Goal: Information Seeking & Learning: Learn about a topic

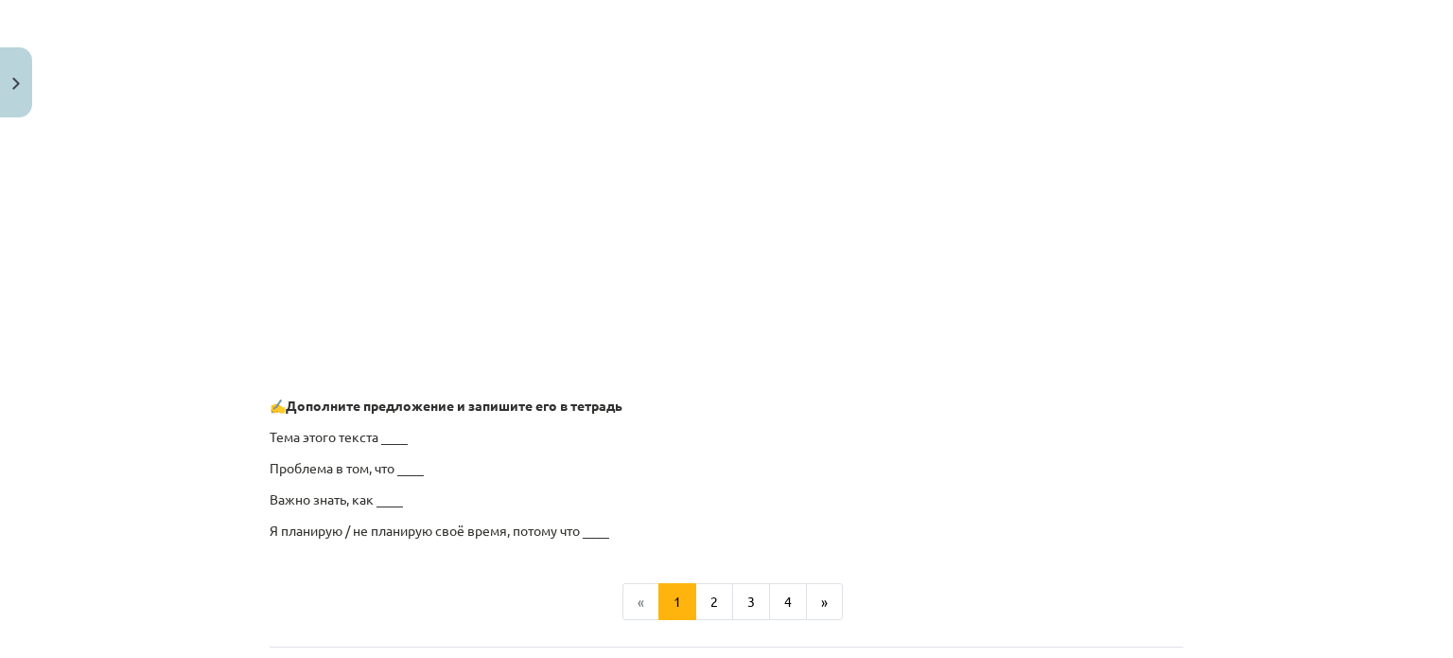
scroll to position [1457, 0]
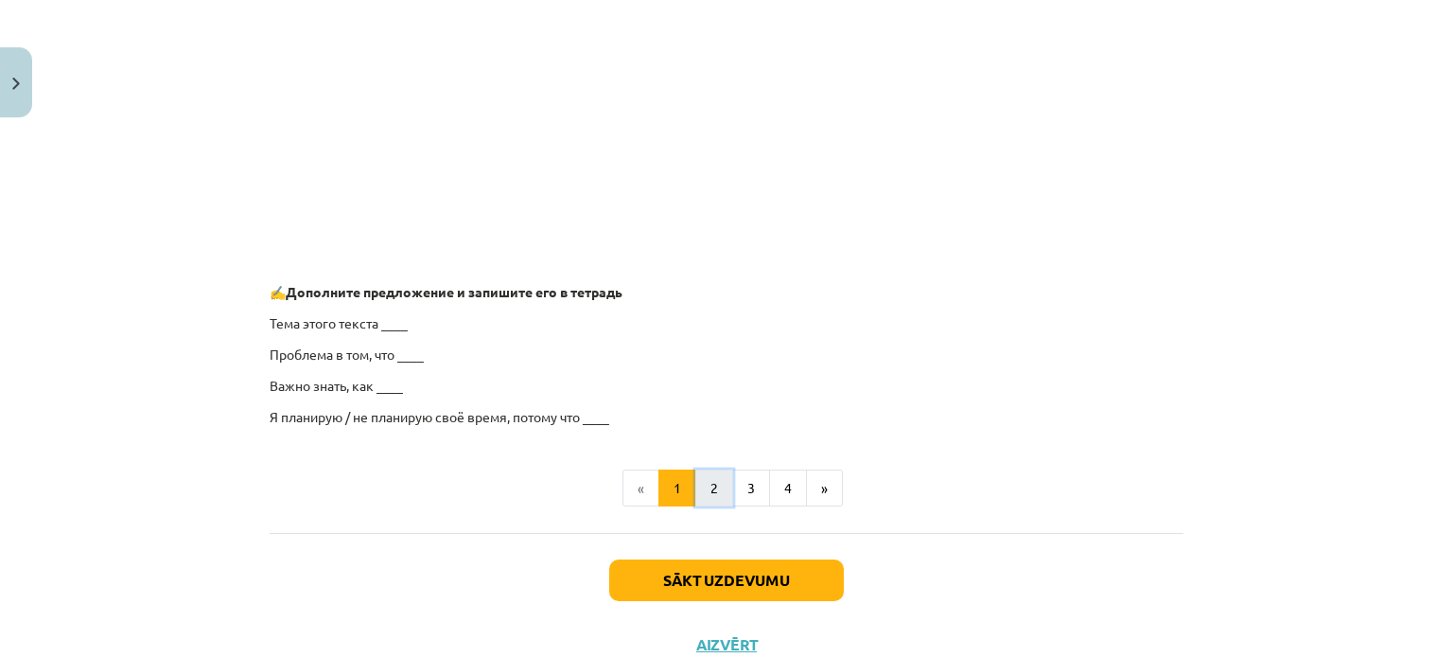
click at [701, 482] on button "2" at bounding box center [714, 488] width 38 height 38
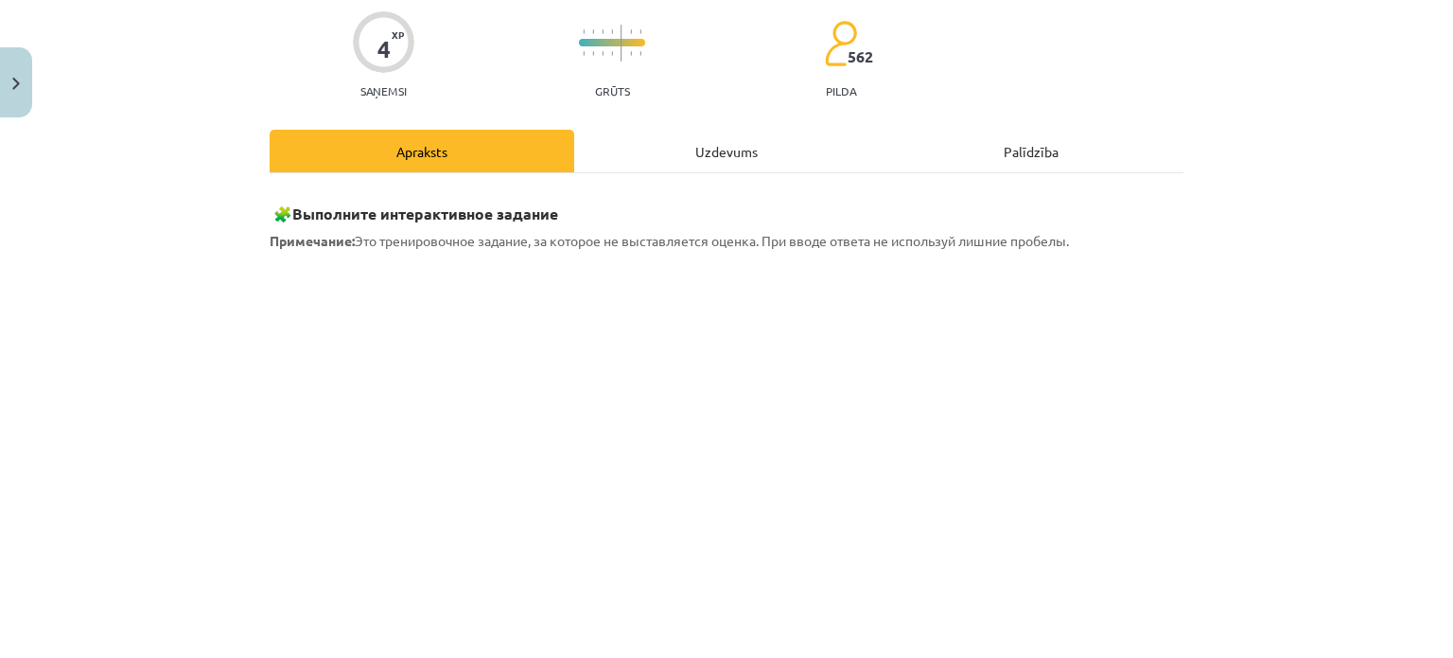
scroll to position [0, 0]
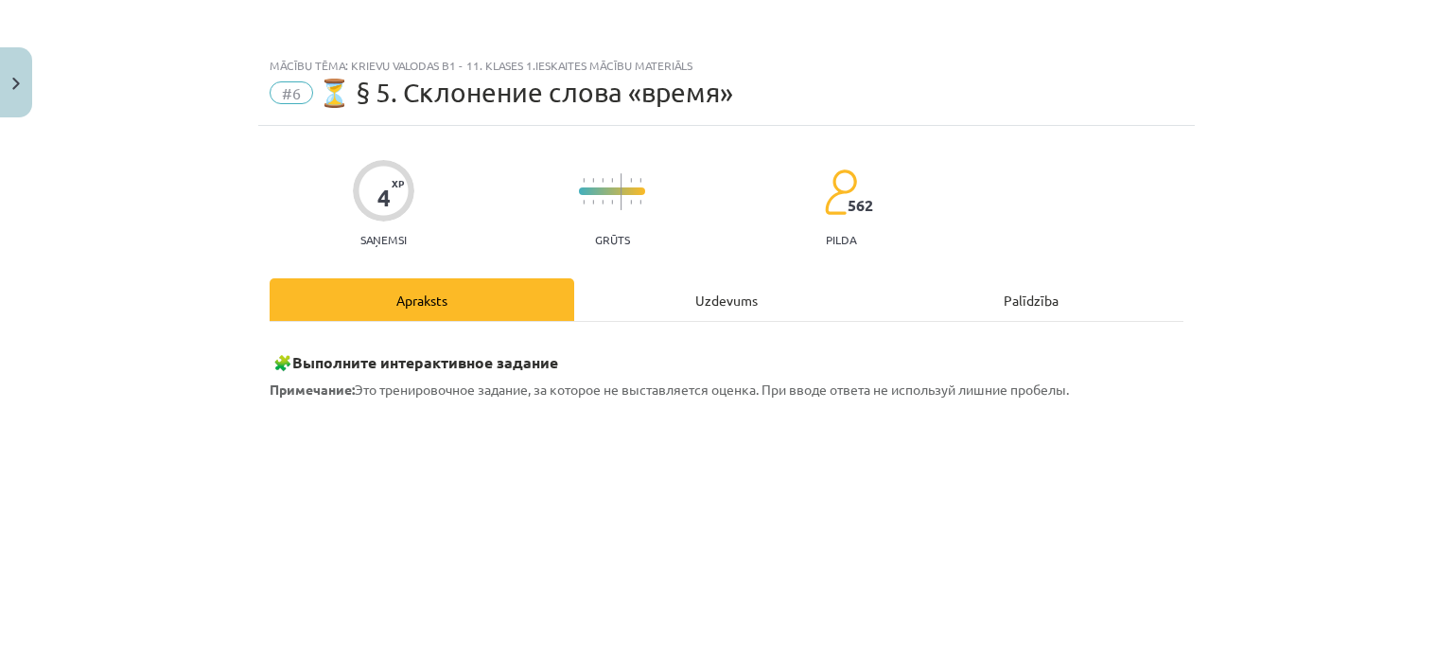
click at [753, 294] on div "Uzdevums" at bounding box center [726, 299] width 305 height 43
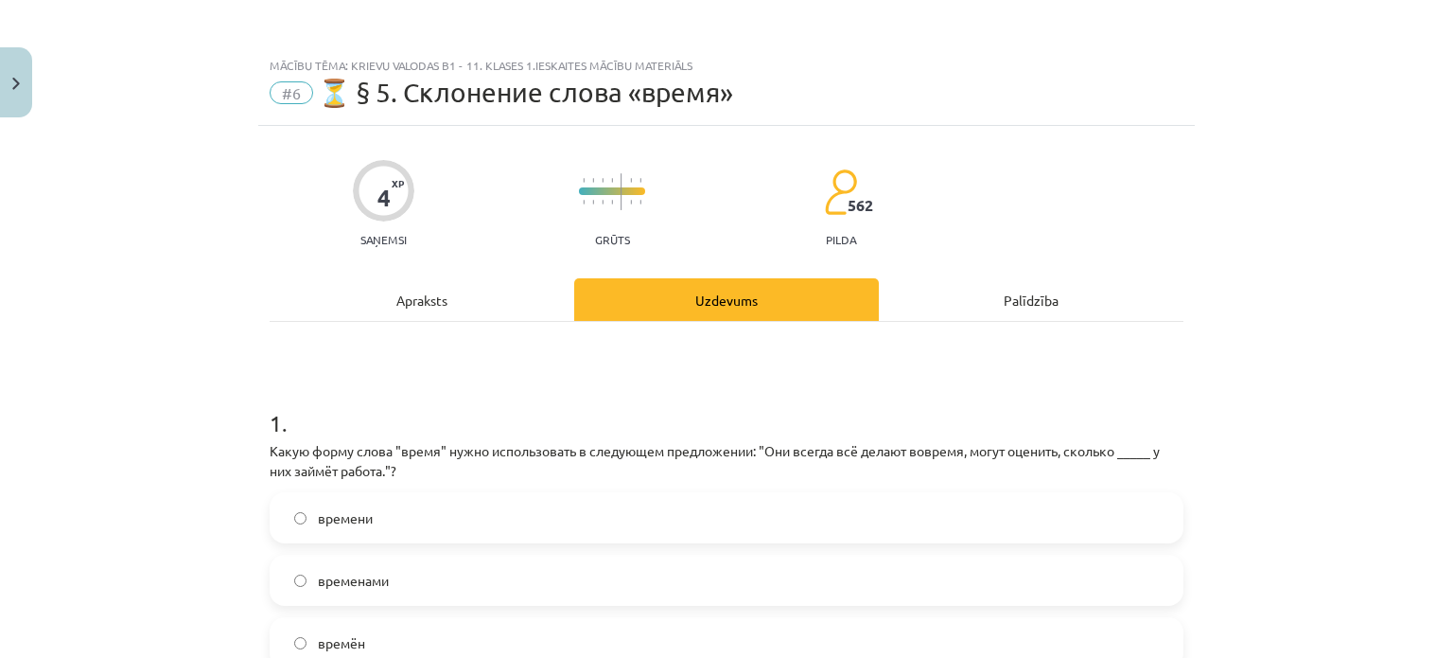
click at [435, 290] on div "Apraksts" at bounding box center [422, 299] width 305 height 43
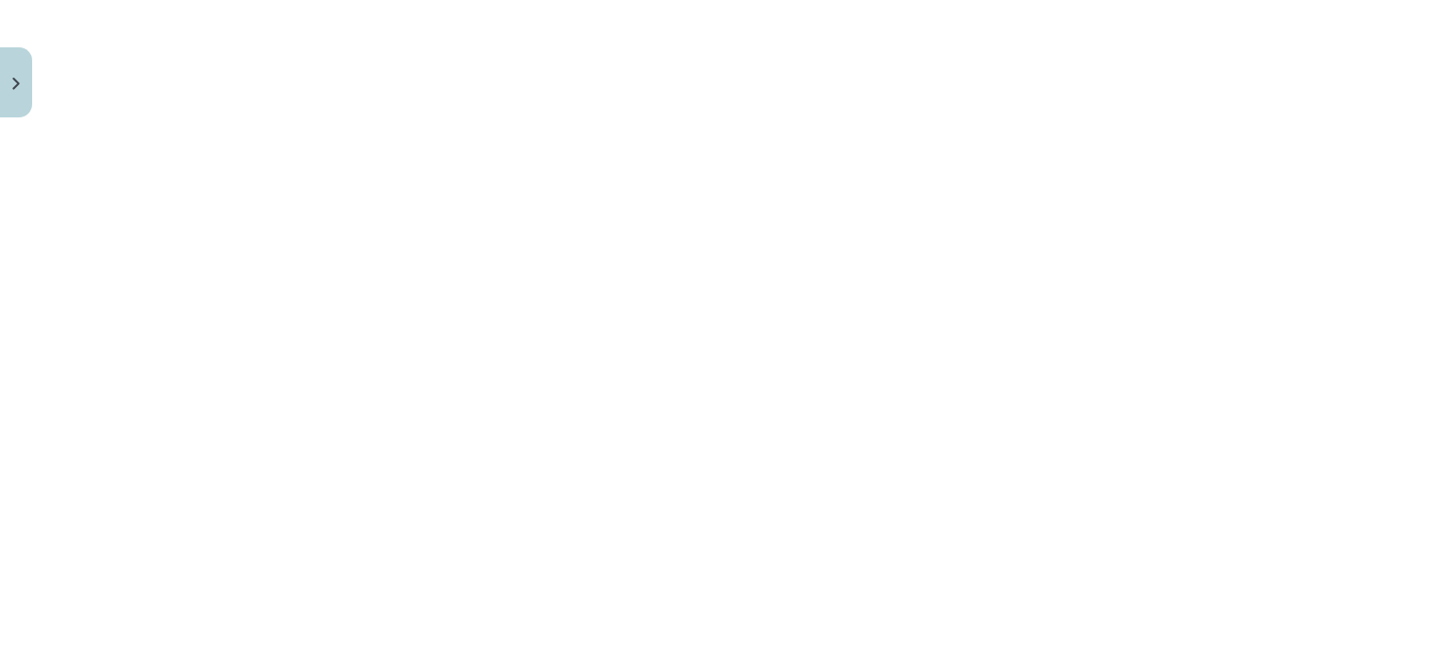
scroll to position [919, 0]
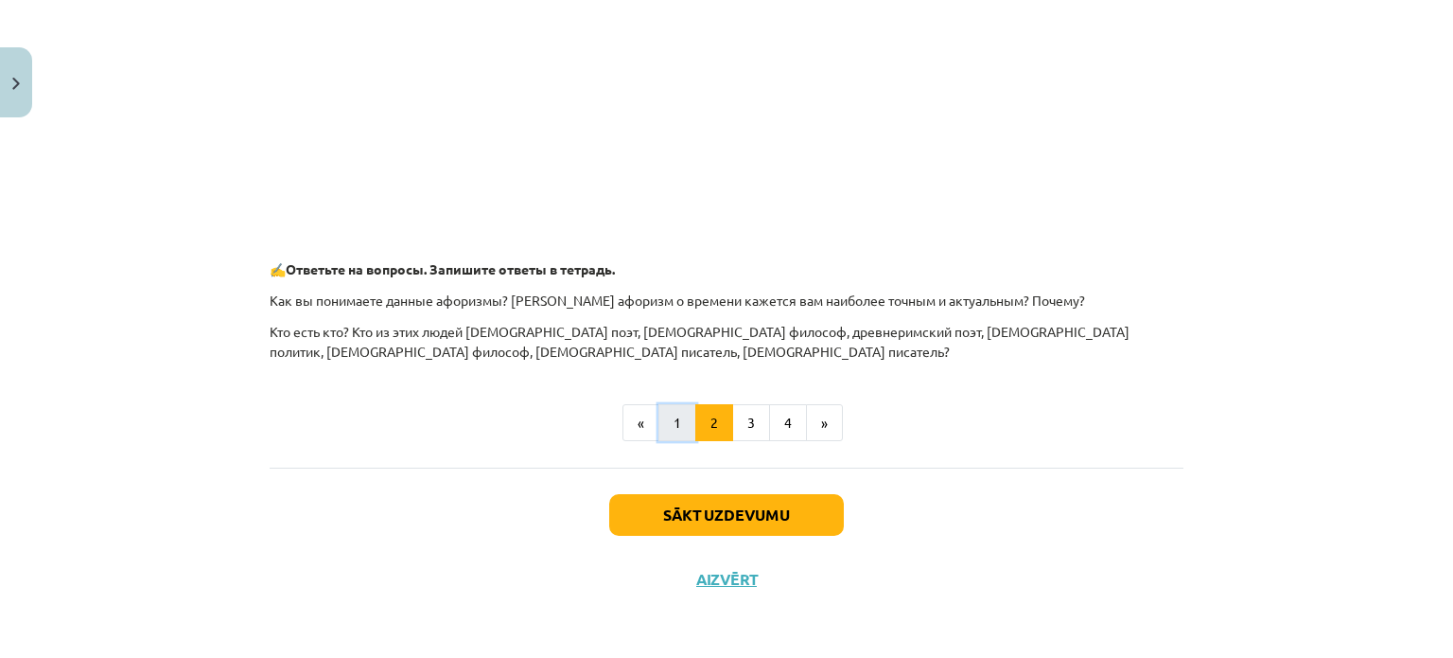
click at [661, 424] on button "1" at bounding box center [677, 423] width 38 height 38
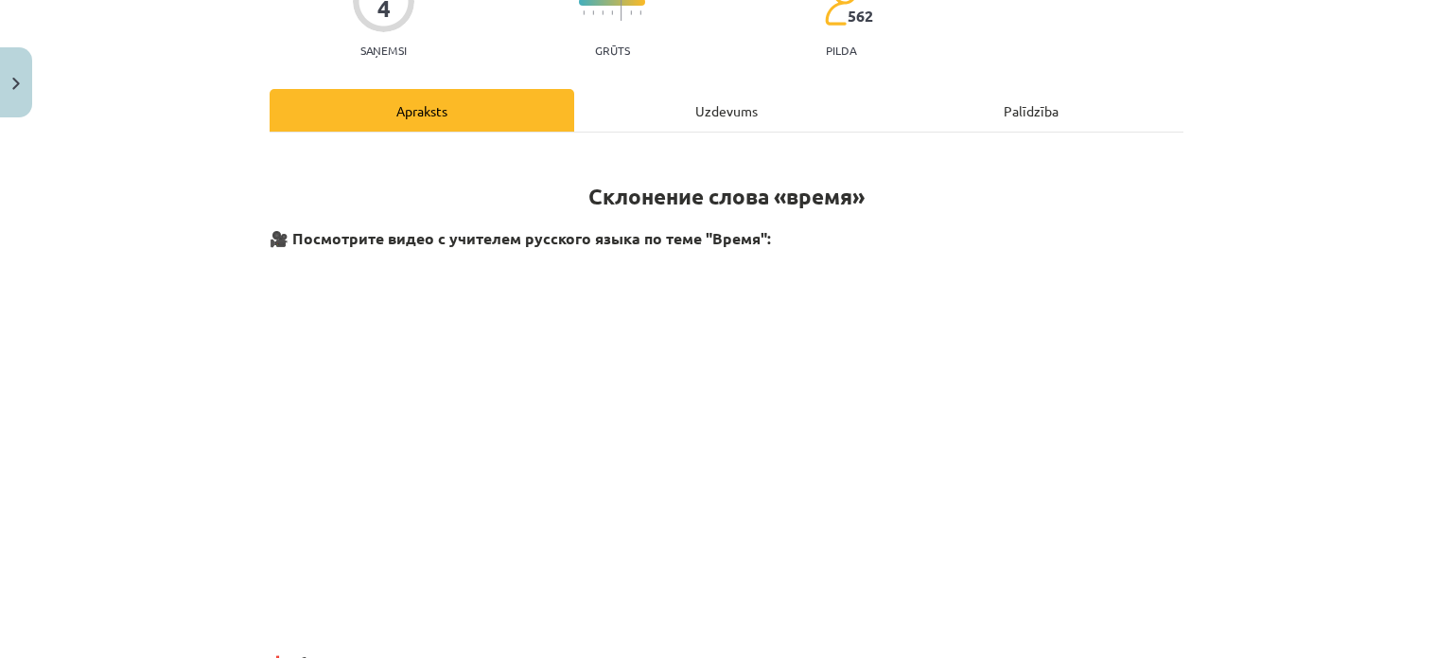
scroll to position [0, 0]
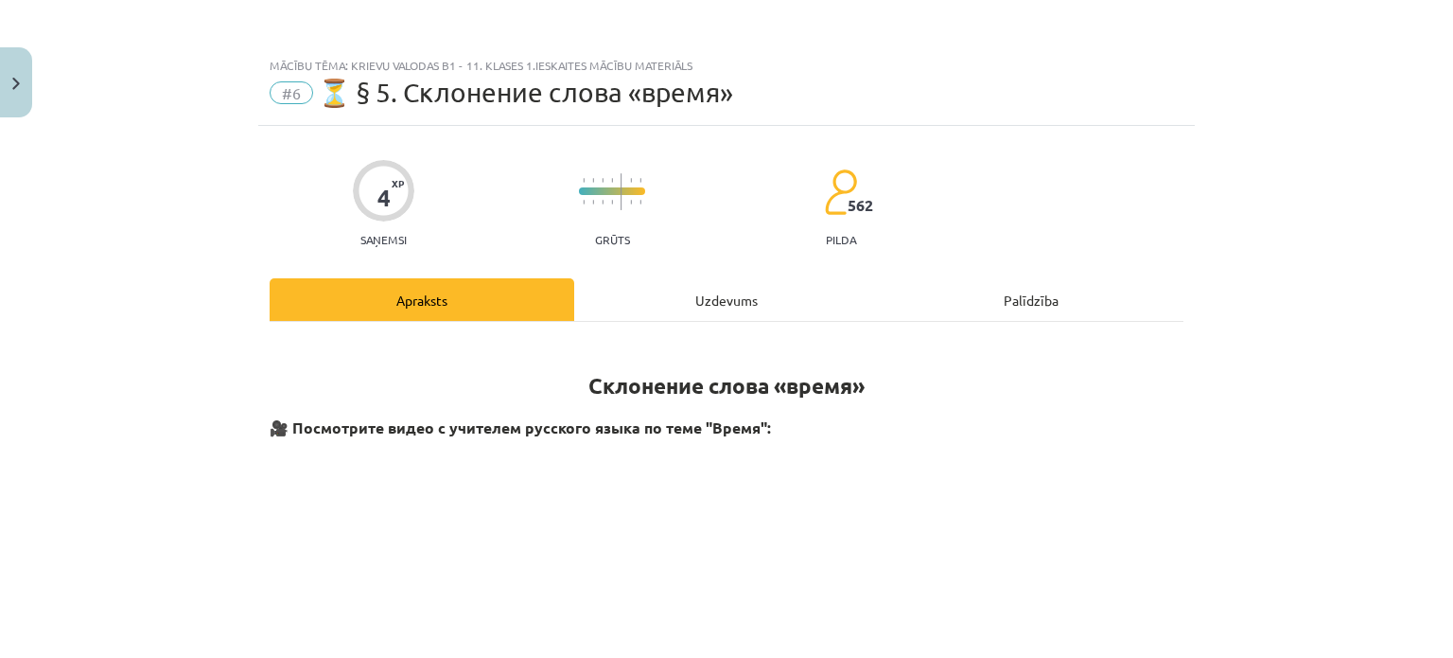
click at [738, 294] on div "Uzdevums" at bounding box center [726, 299] width 305 height 43
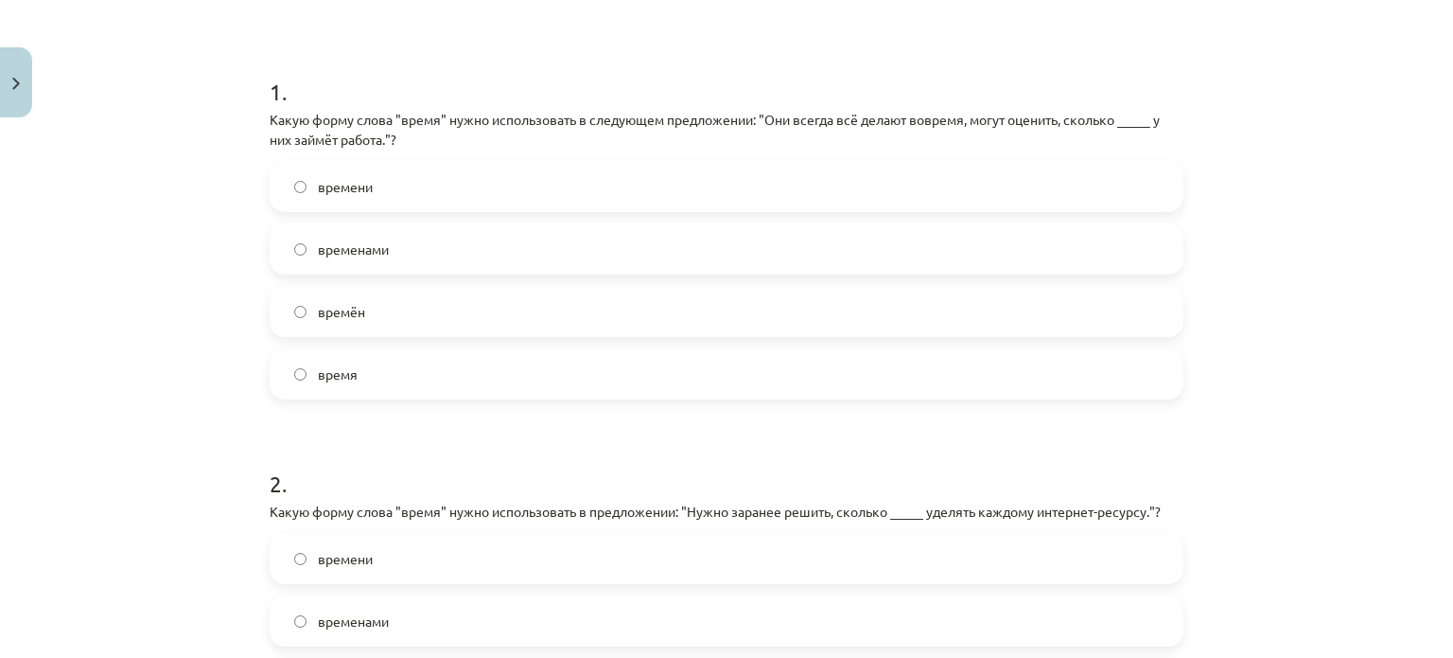
scroll to position [142, 0]
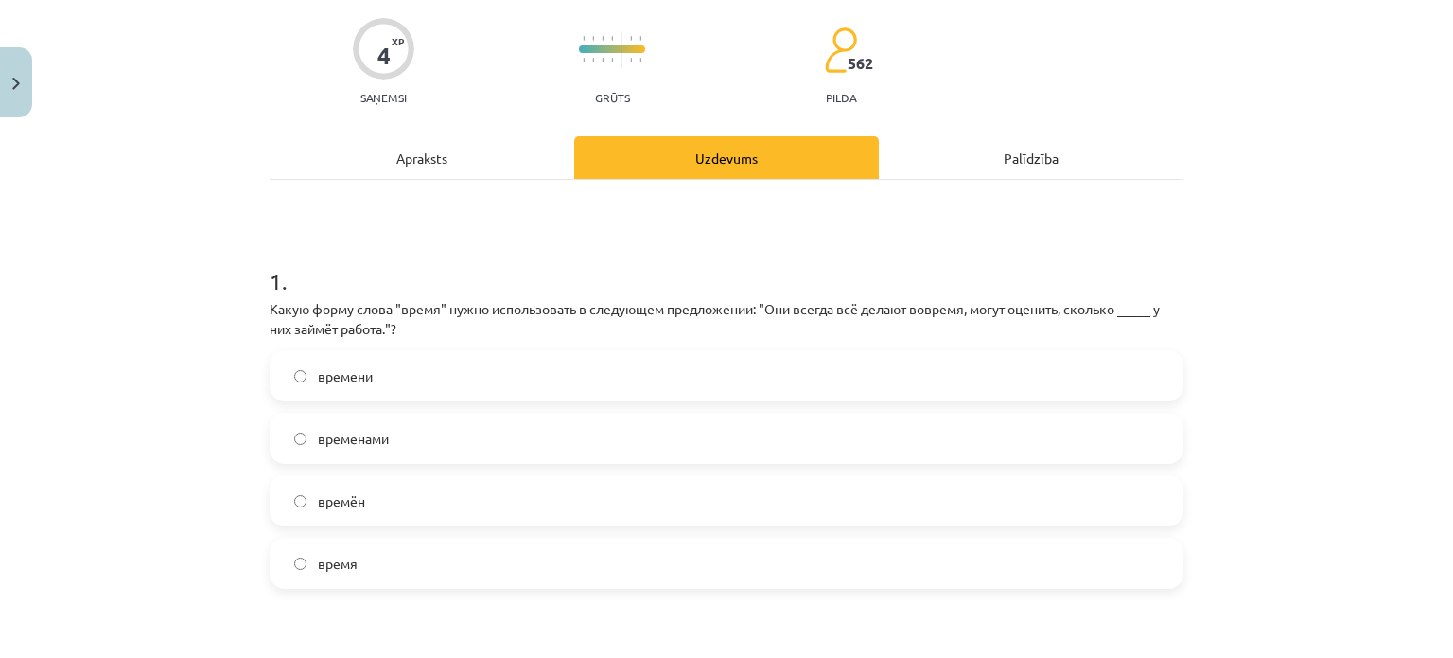
click at [416, 150] on div "Apraksts" at bounding box center [422, 157] width 305 height 43
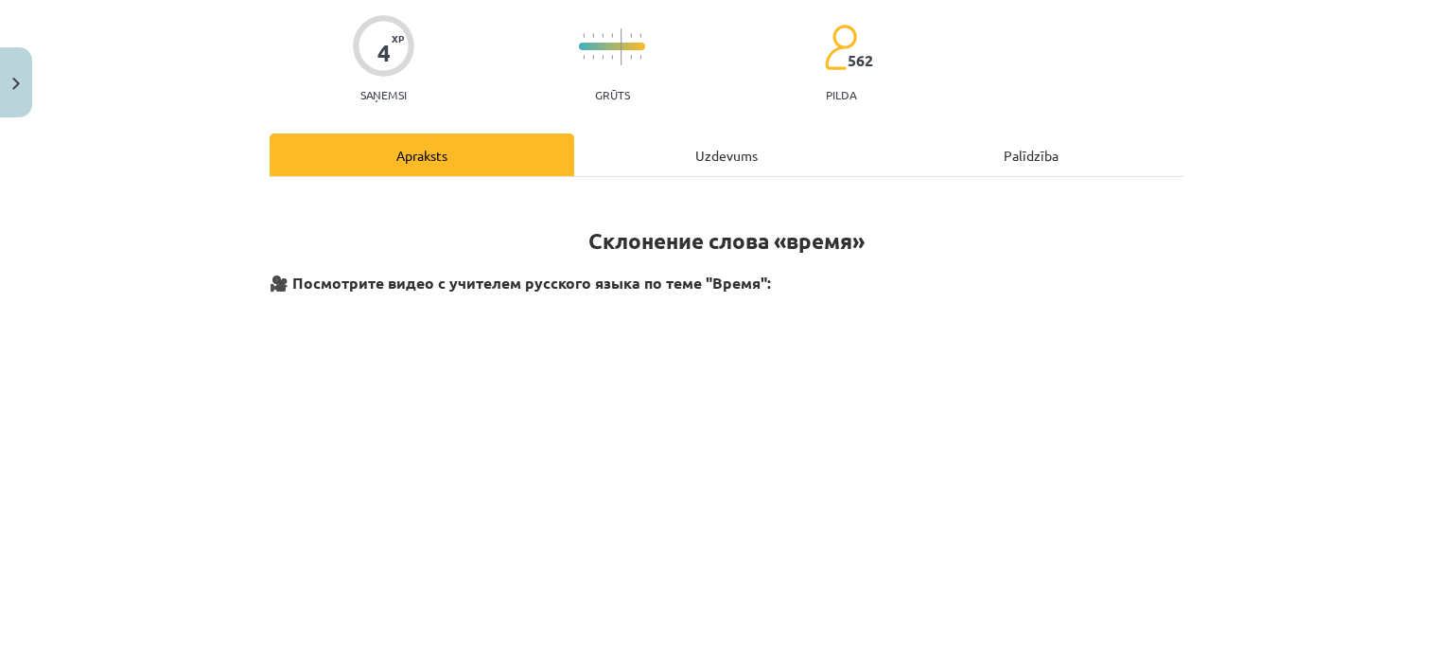
scroll to position [143, 0]
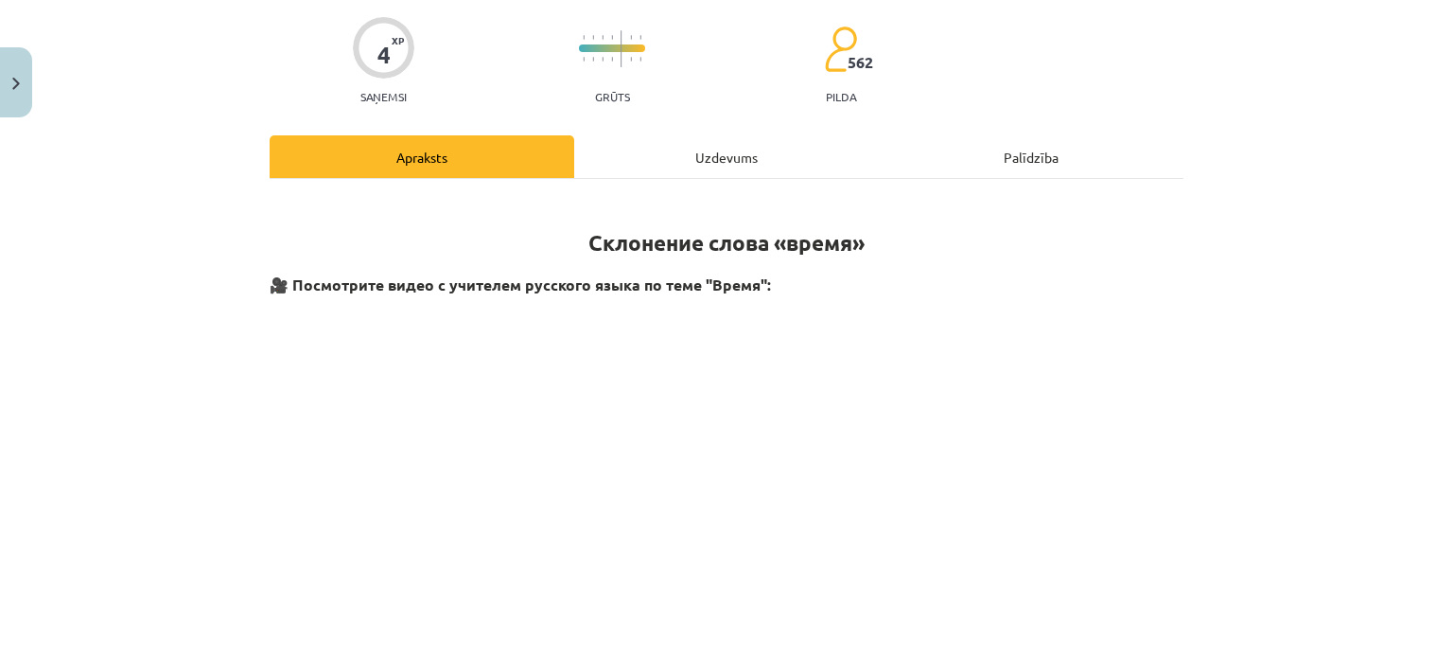
click at [728, 152] on div "Uzdevums" at bounding box center [726, 156] width 305 height 43
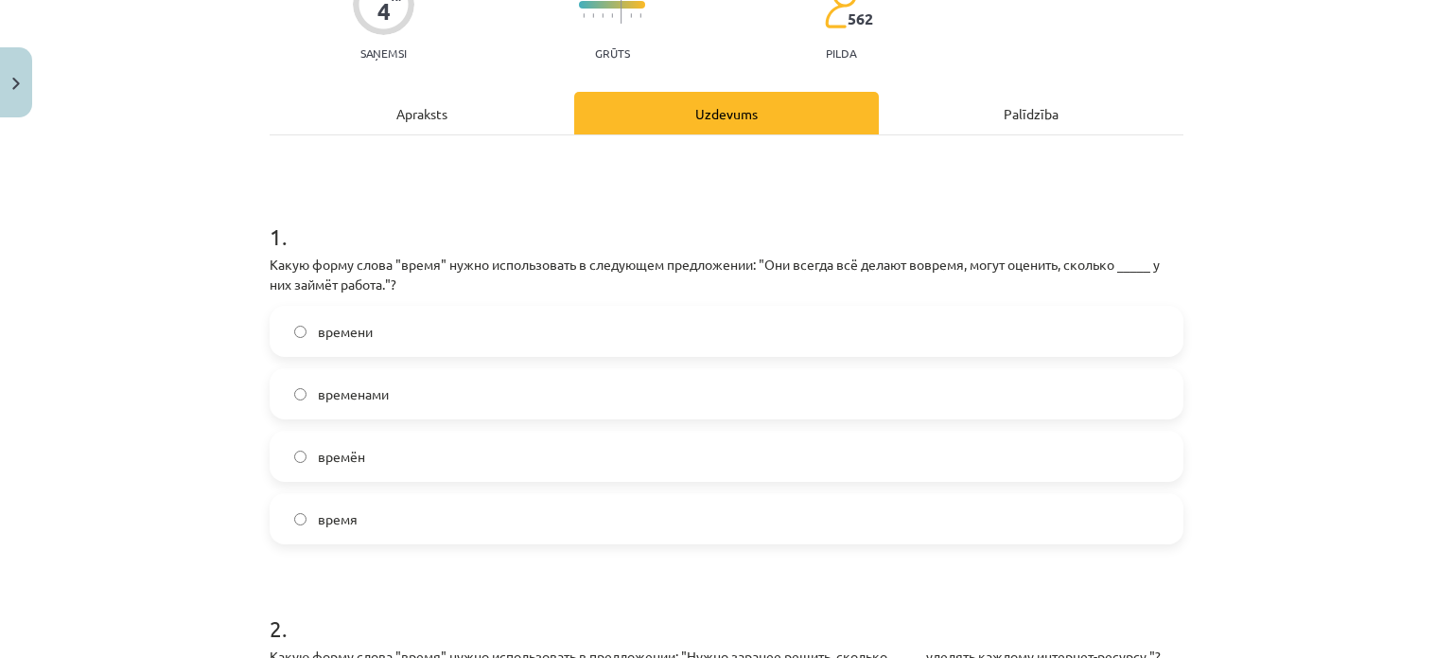
scroll to position [0, 0]
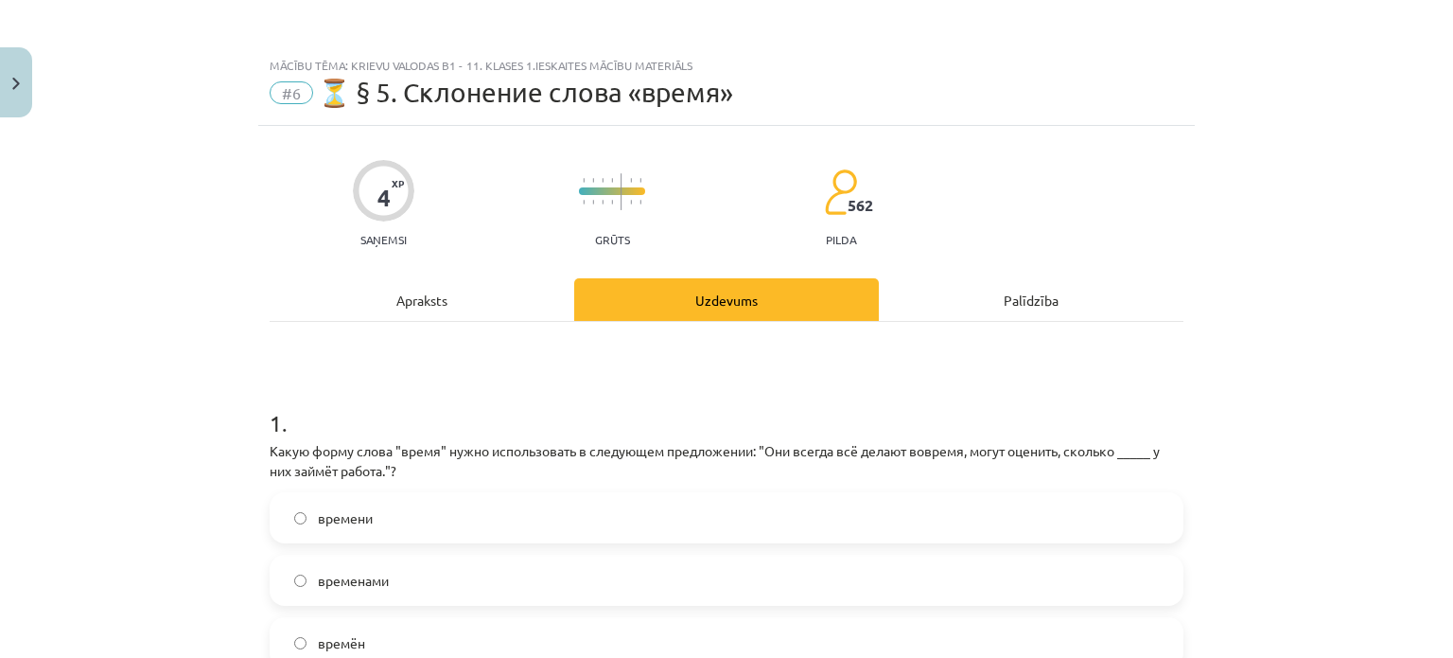
click at [419, 302] on div "Apraksts" at bounding box center [422, 299] width 305 height 43
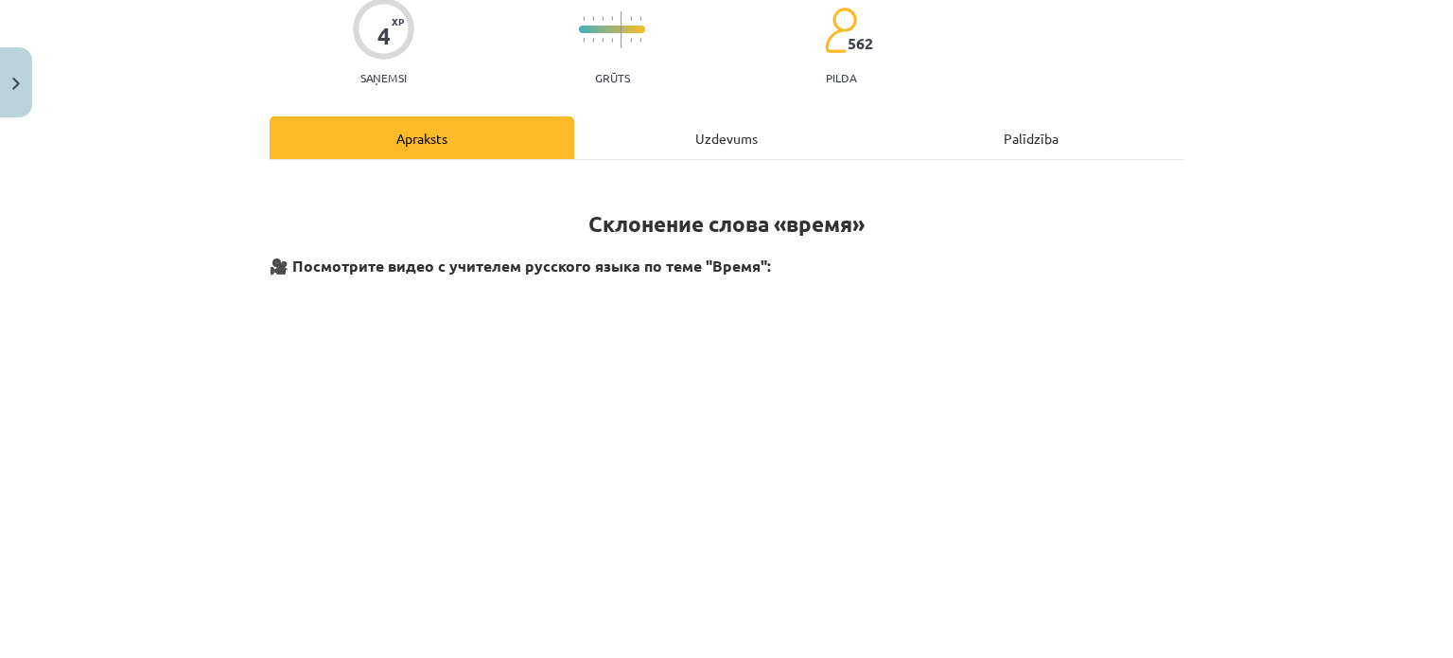
scroll to position [234, 0]
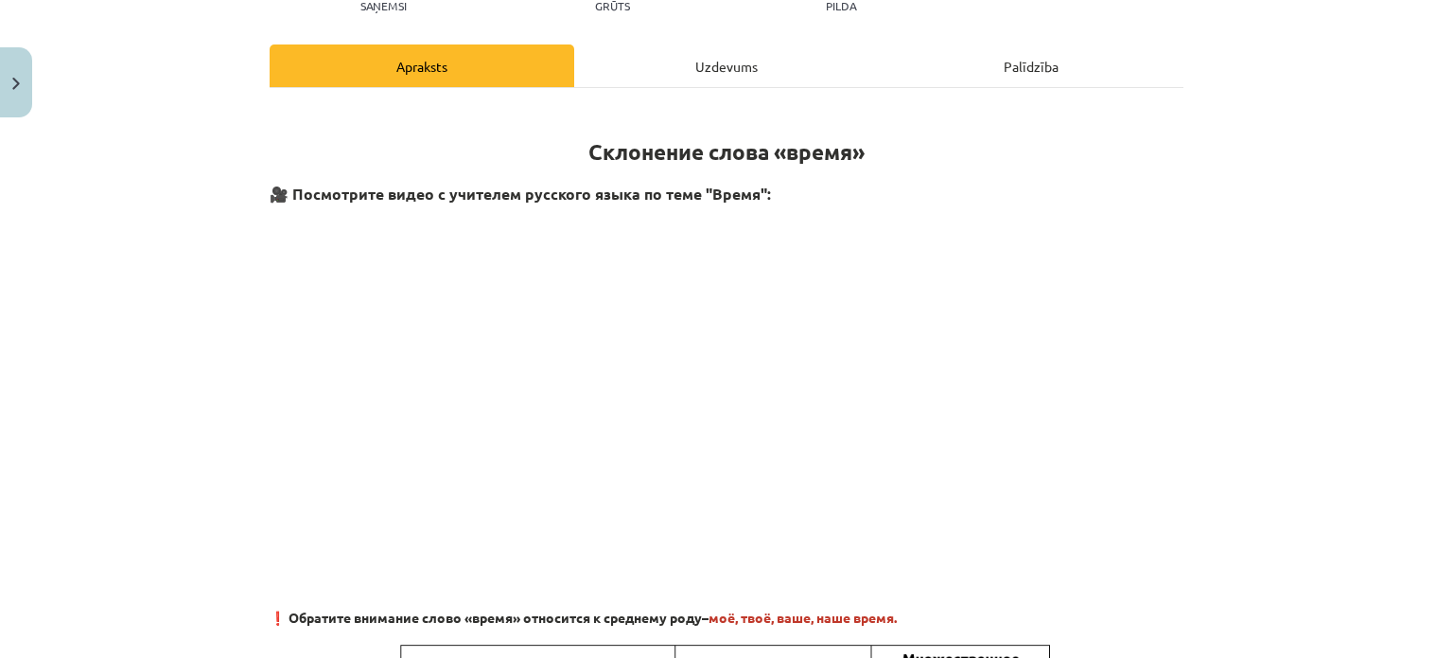
click at [1057, 387] on h3 at bounding box center [727, 390] width 914 height 359
click at [277, 412] on h3 at bounding box center [727, 390] width 914 height 359
drag, startPoint x: 1094, startPoint y: 419, endPoint x: 1080, endPoint y: 417, distance: 13.4
click at [1080, 417] on h3 at bounding box center [727, 390] width 914 height 359
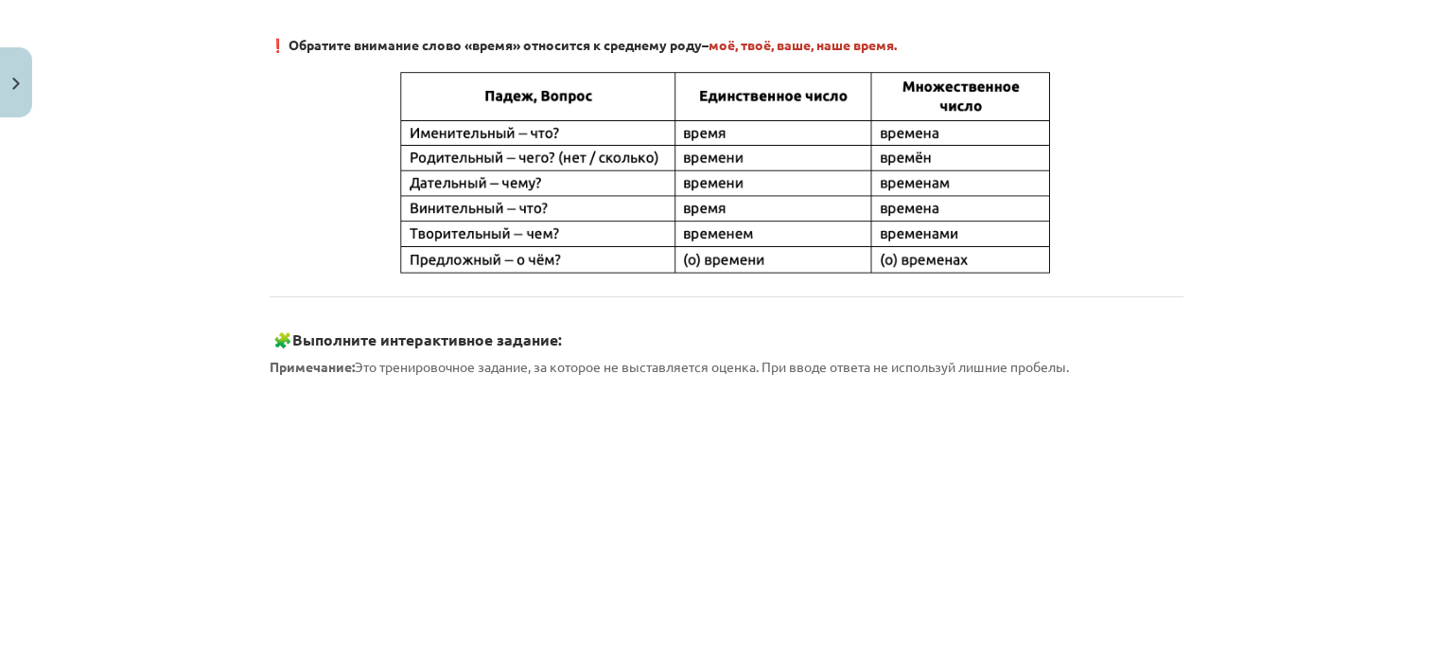
scroll to position [810, 0]
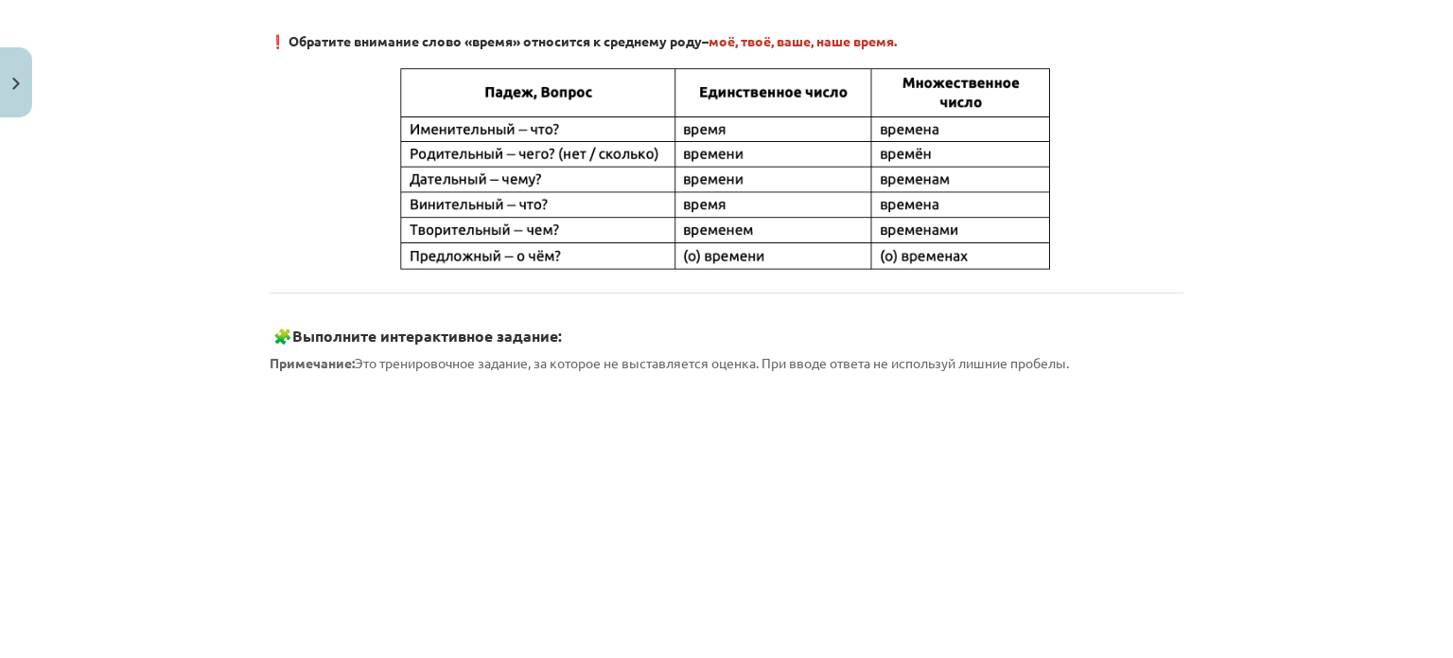
click at [1436, 404] on div "Mācību tēma: Krievu valodas b1 - 11. klases 1.ieskaites mācību materiāls #6 ⏳ §…" at bounding box center [726, 329] width 1453 height 658
click at [1436, 409] on div "Mācību tēma: Krievu valodas b1 - 11. klases 1.ieskaites mācību materiāls #6 ⏳ §…" at bounding box center [726, 329] width 1453 height 658
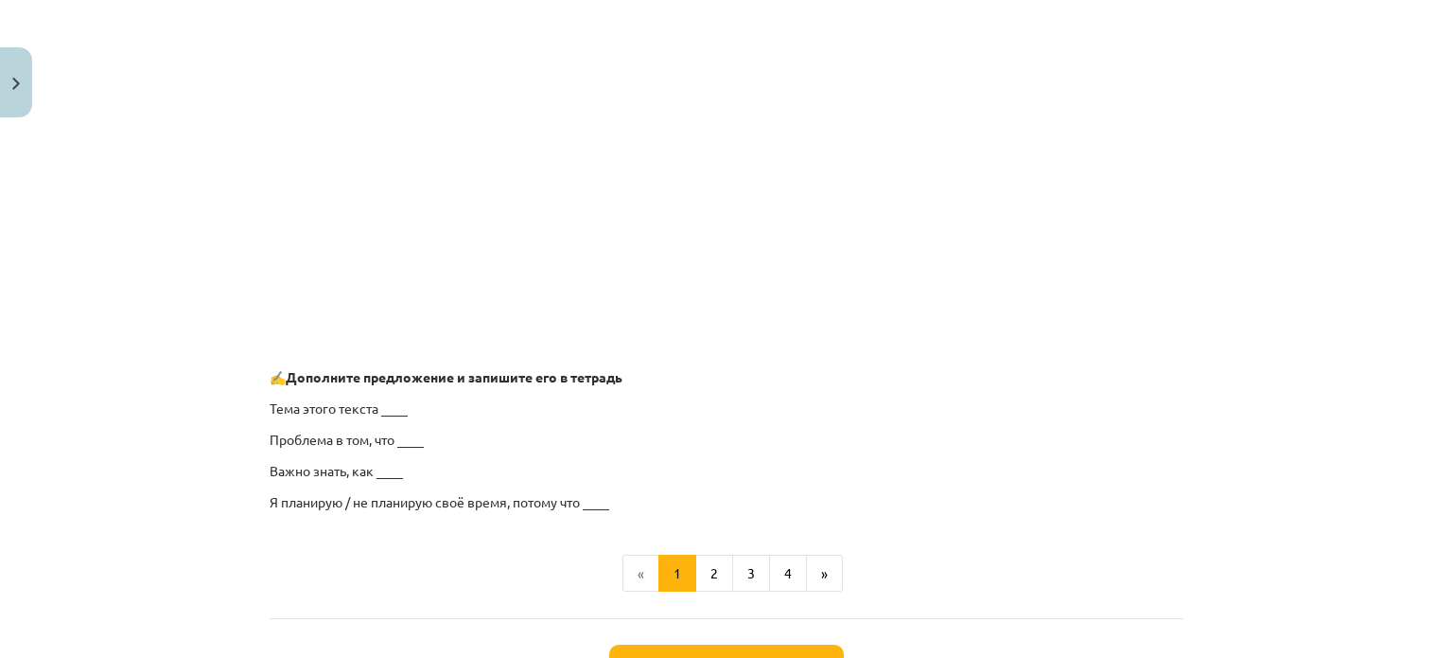
scroll to position [1414, 0]
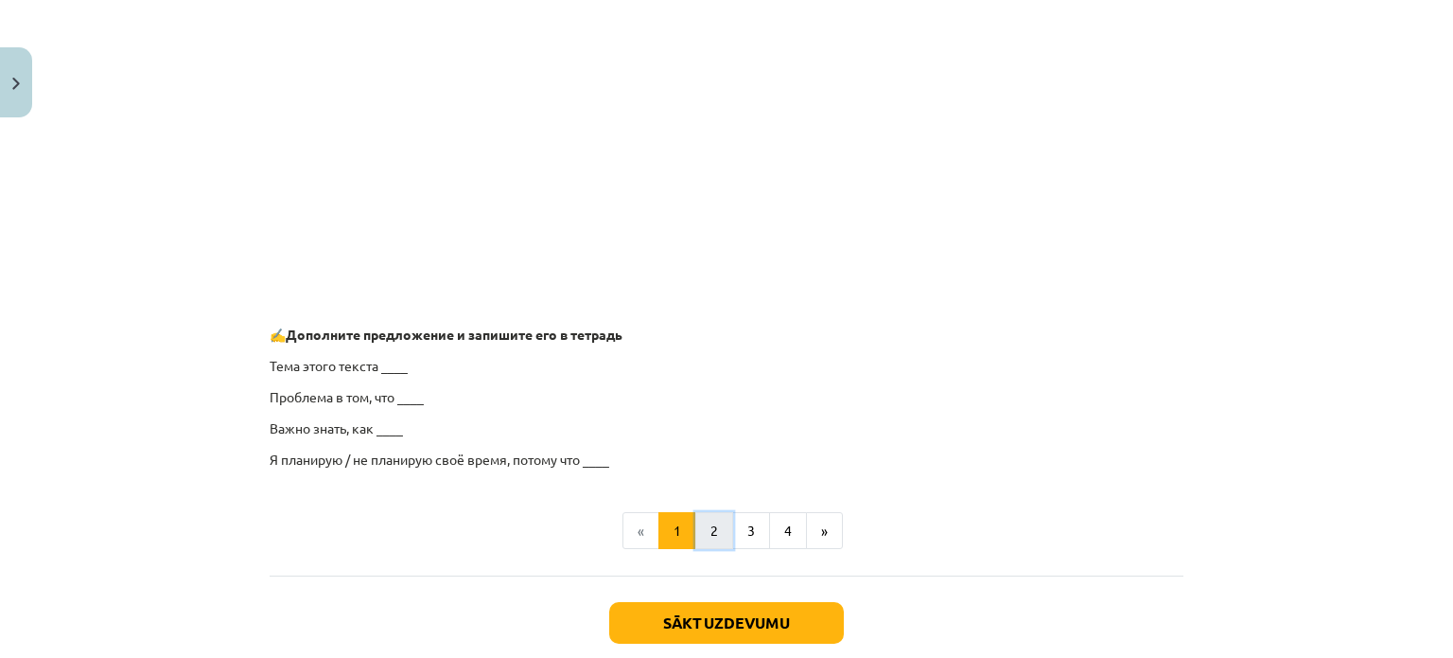
click at [712, 524] on button "2" at bounding box center [714, 531] width 38 height 38
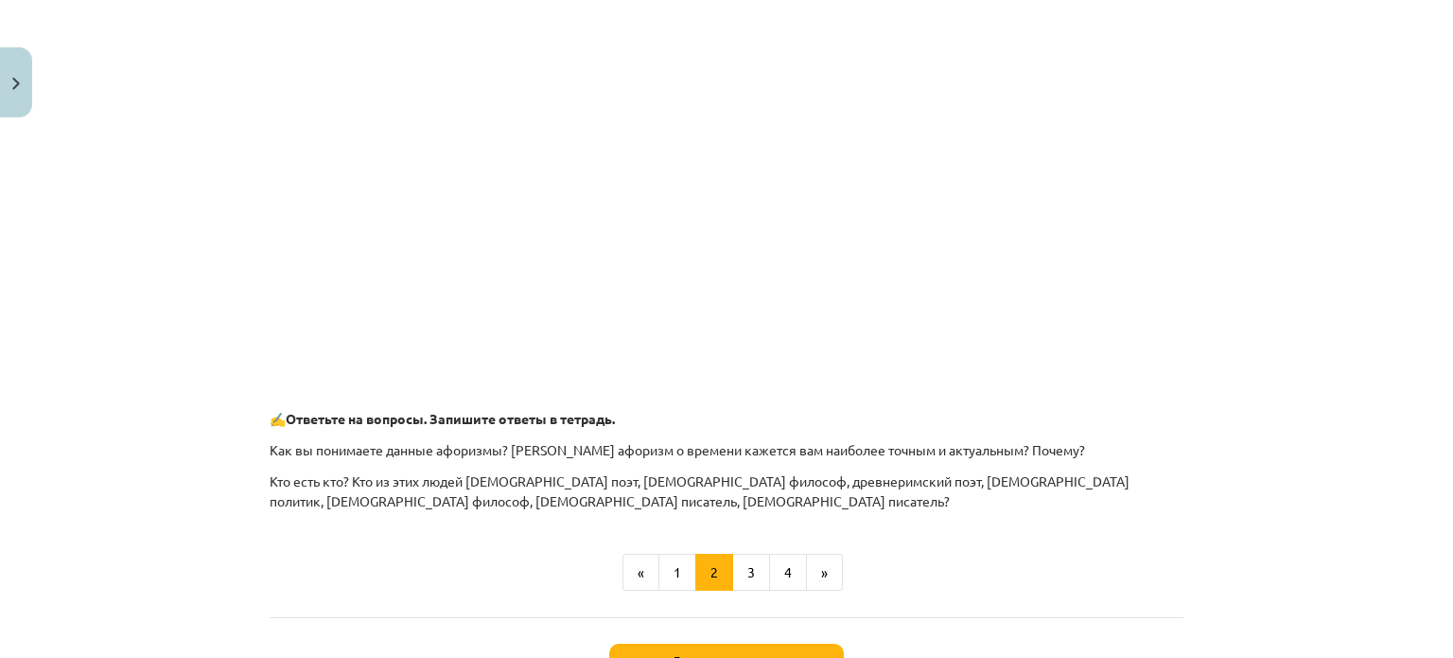
scroll to position [354, 0]
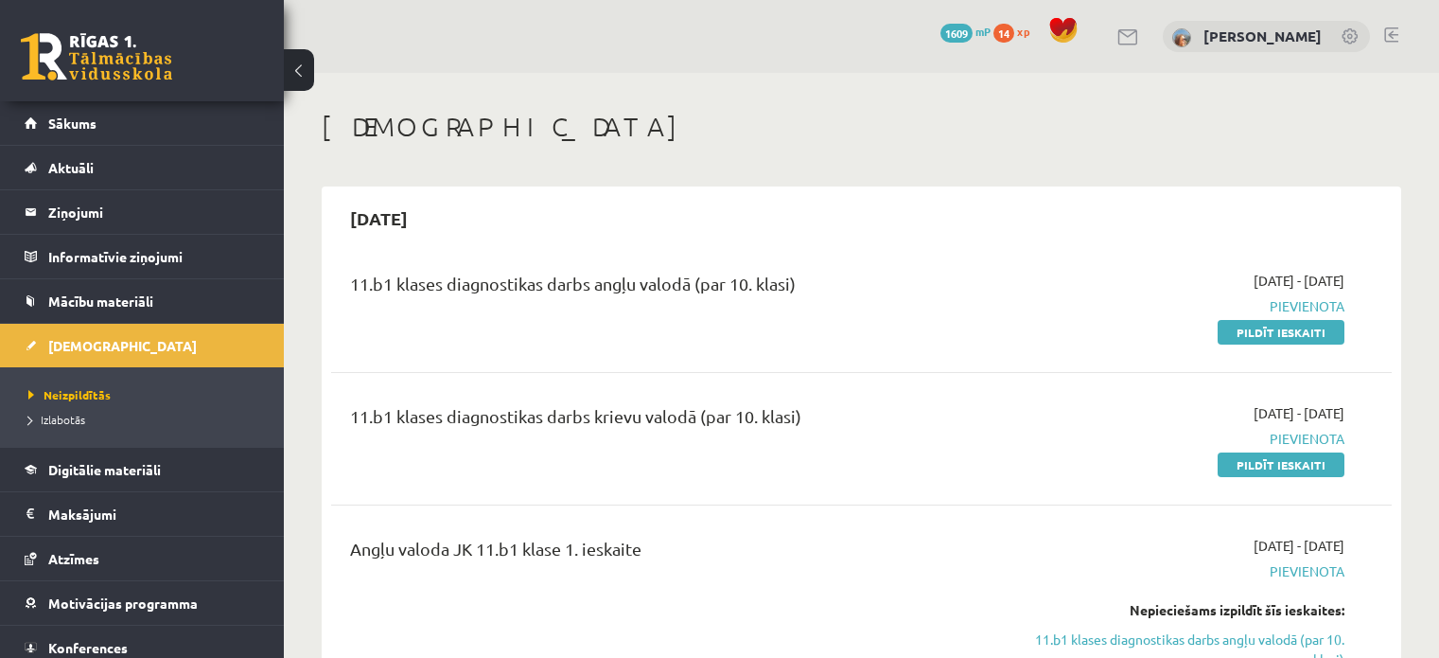
scroll to position [12267, 0]
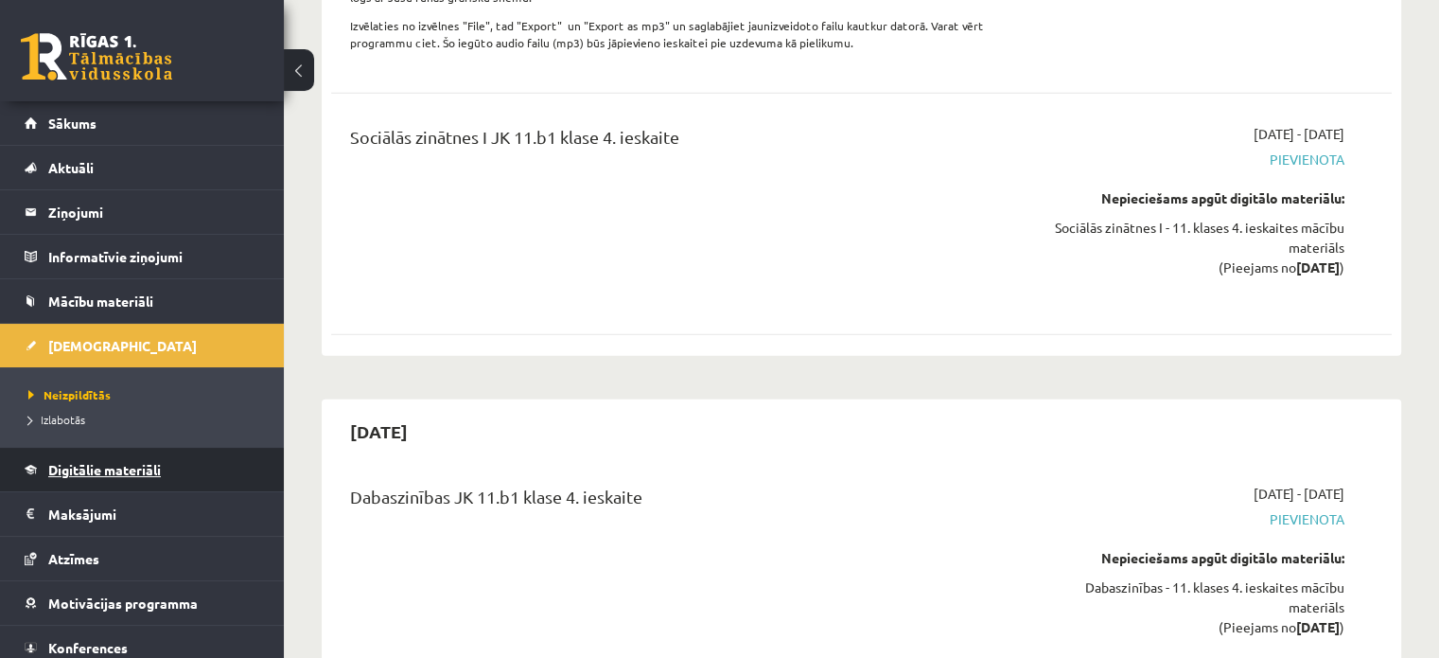
click at [109, 465] on span "Digitālie materiāli" at bounding box center [104, 469] width 113 height 17
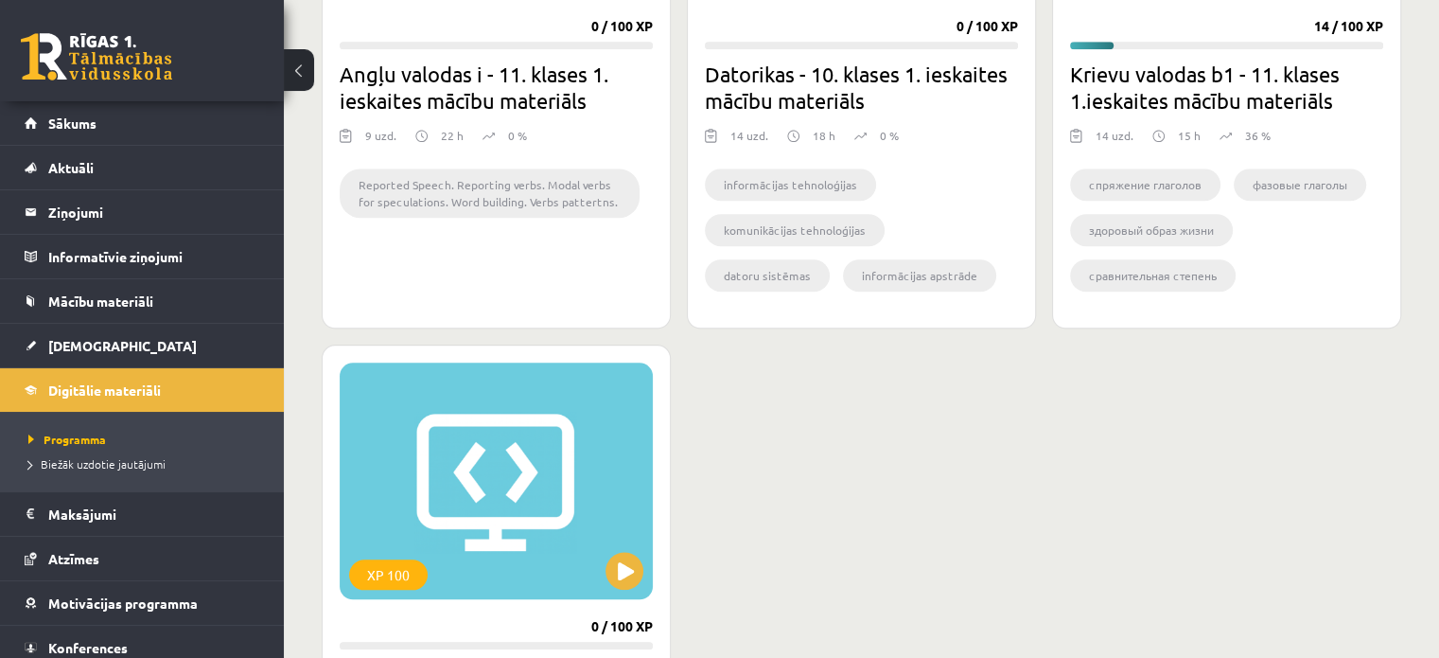
scroll to position [1840, 0]
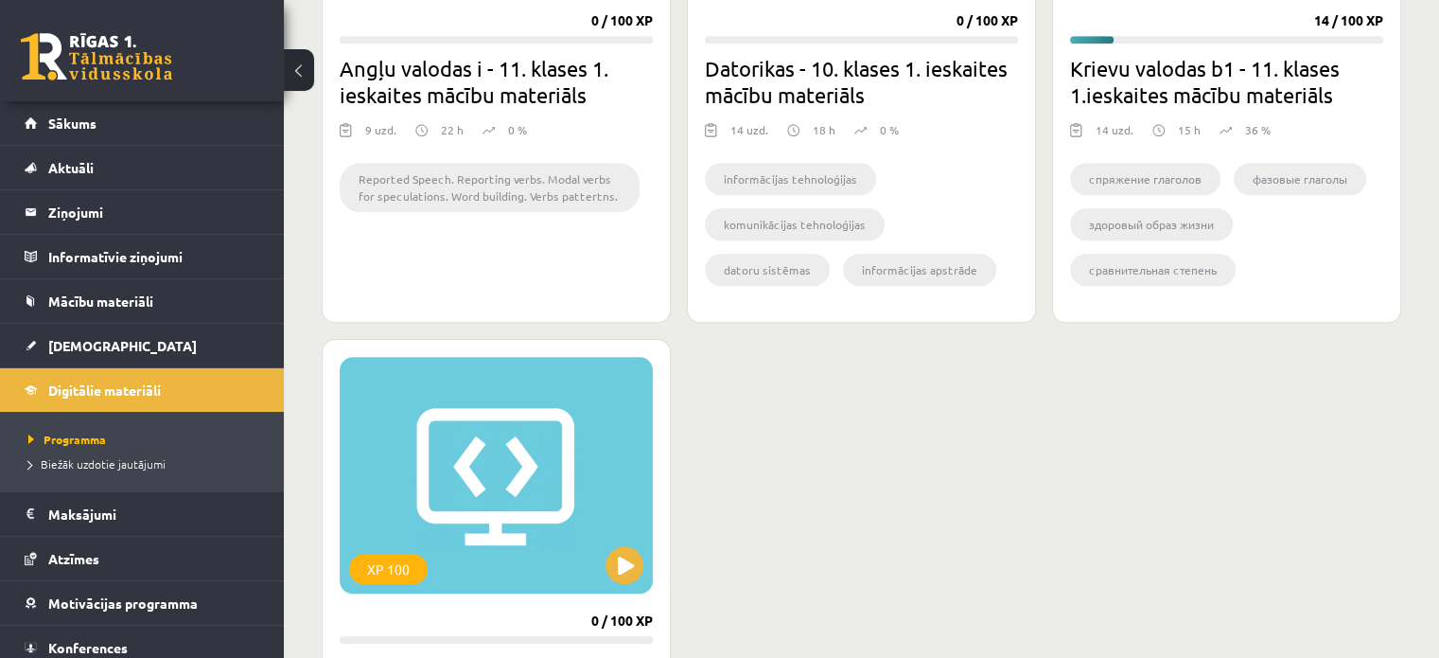
scroll to position [1935, 0]
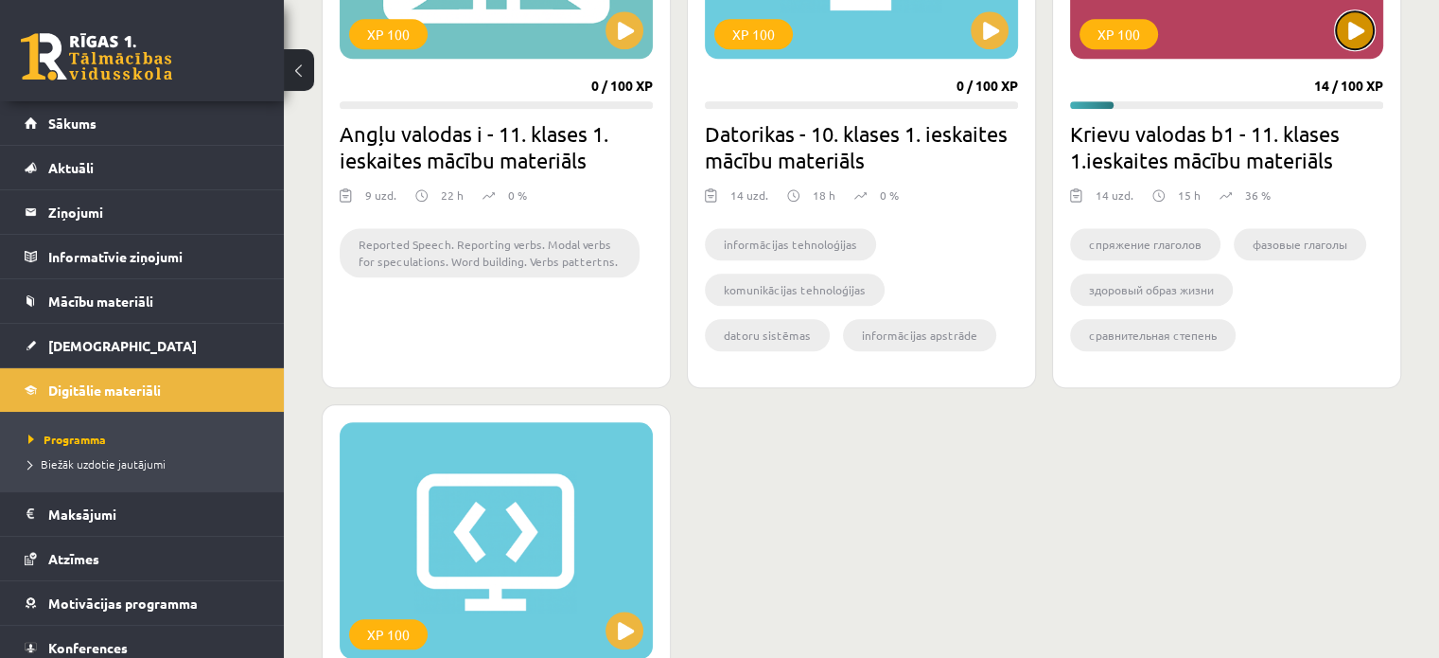
click at [1352, 24] on button at bounding box center [1355, 30] width 38 height 38
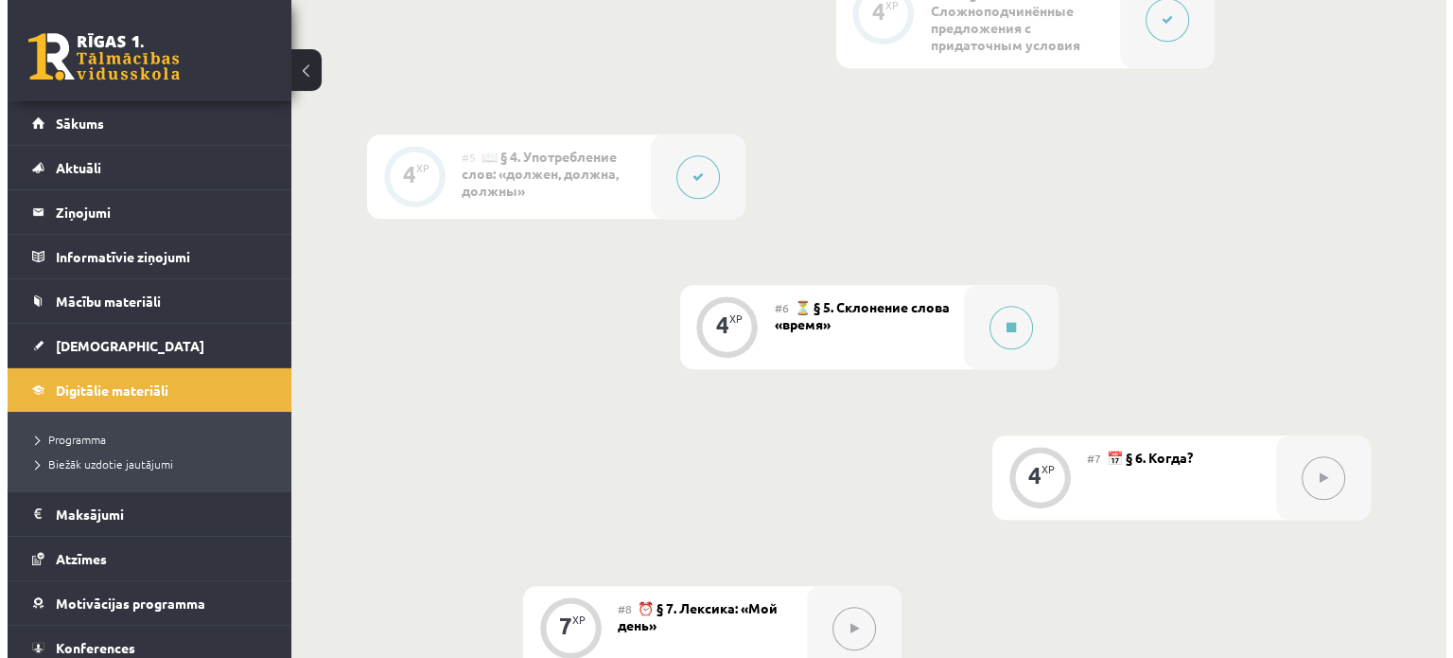
scroll to position [1230, 0]
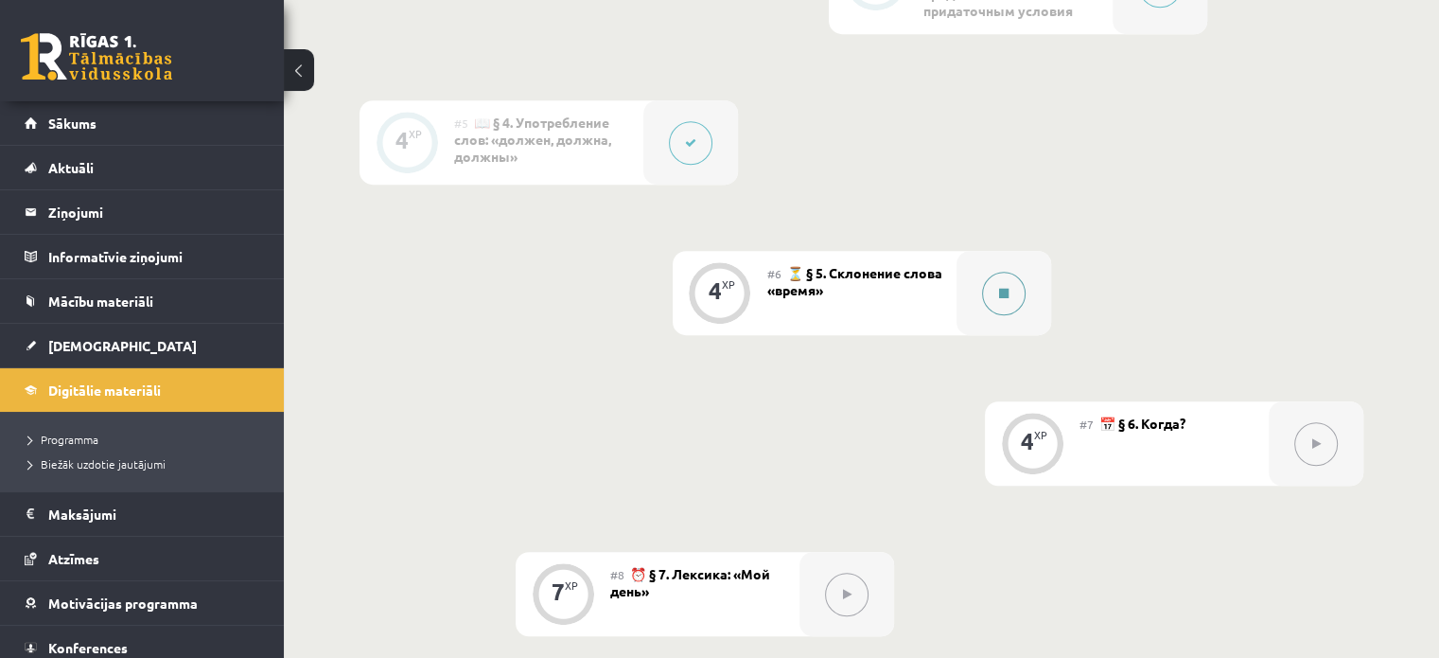
click at [984, 284] on button at bounding box center [1004, 294] width 44 height 44
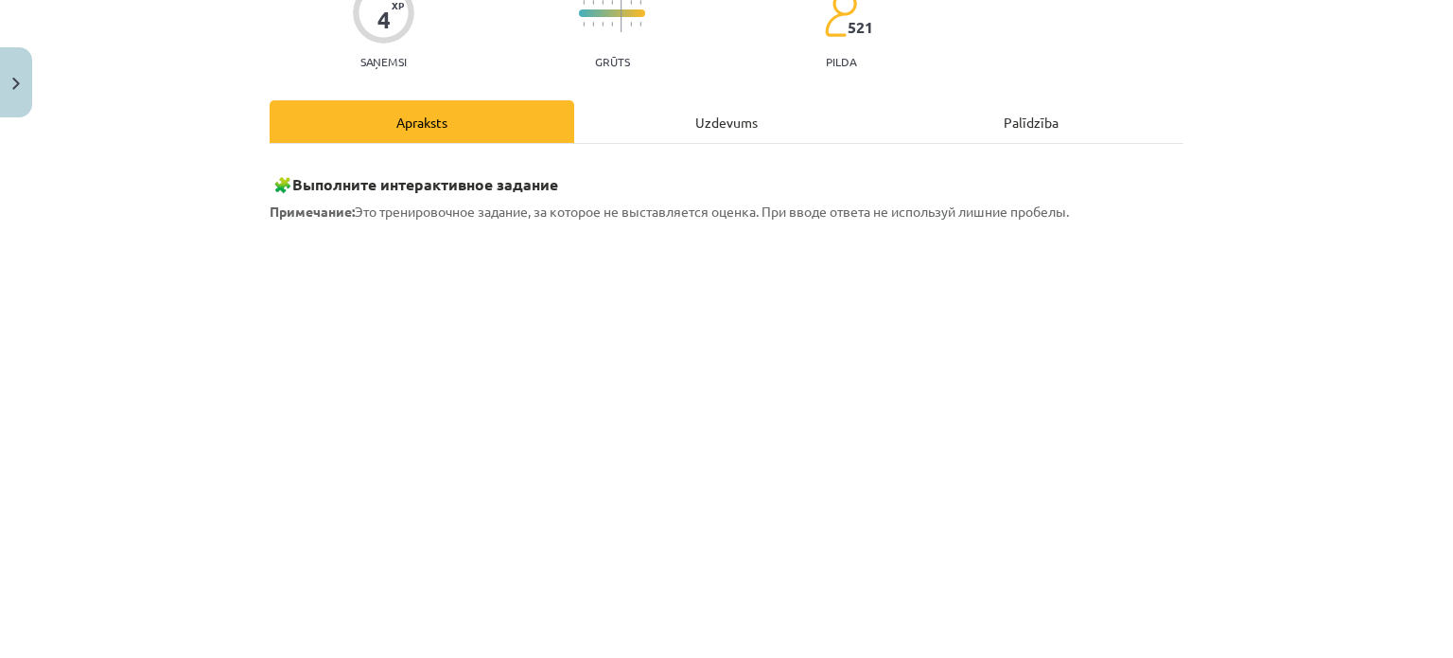
scroll to position [189, 0]
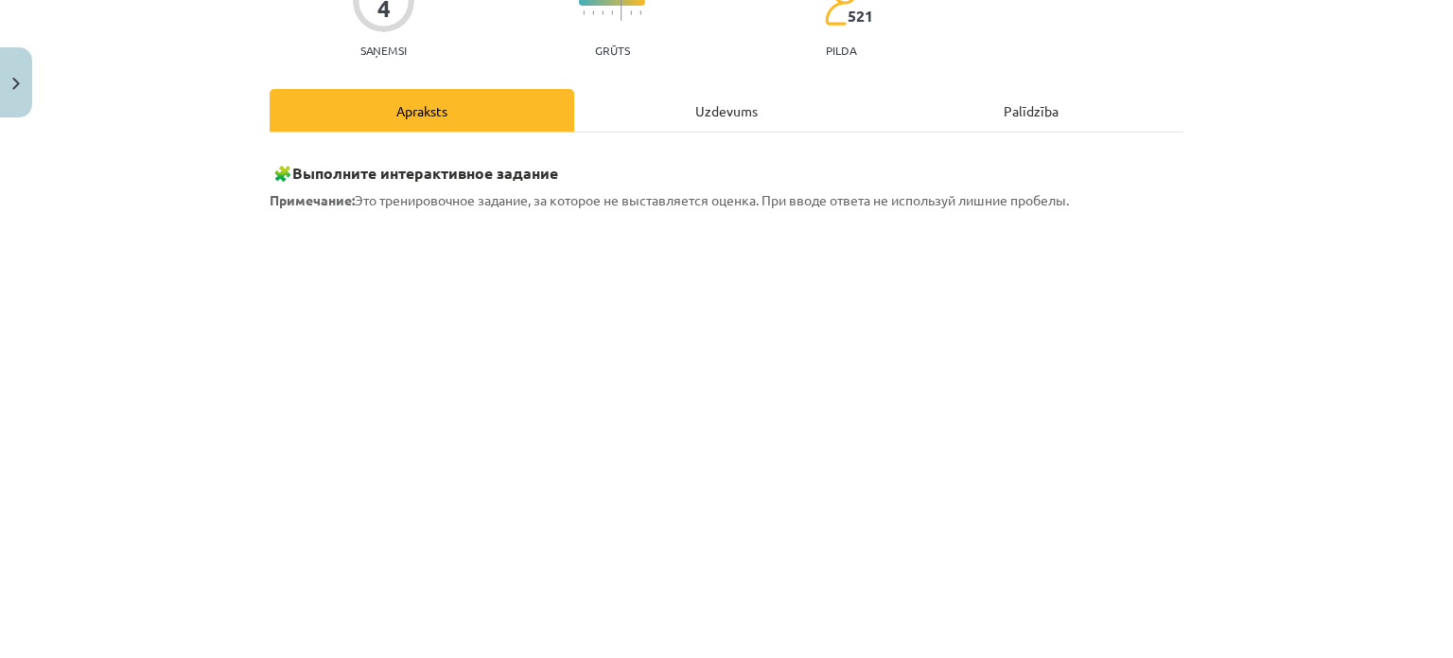
click at [715, 116] on div "Uzdevums" at bounding box center [726, 110] width 305 height 43
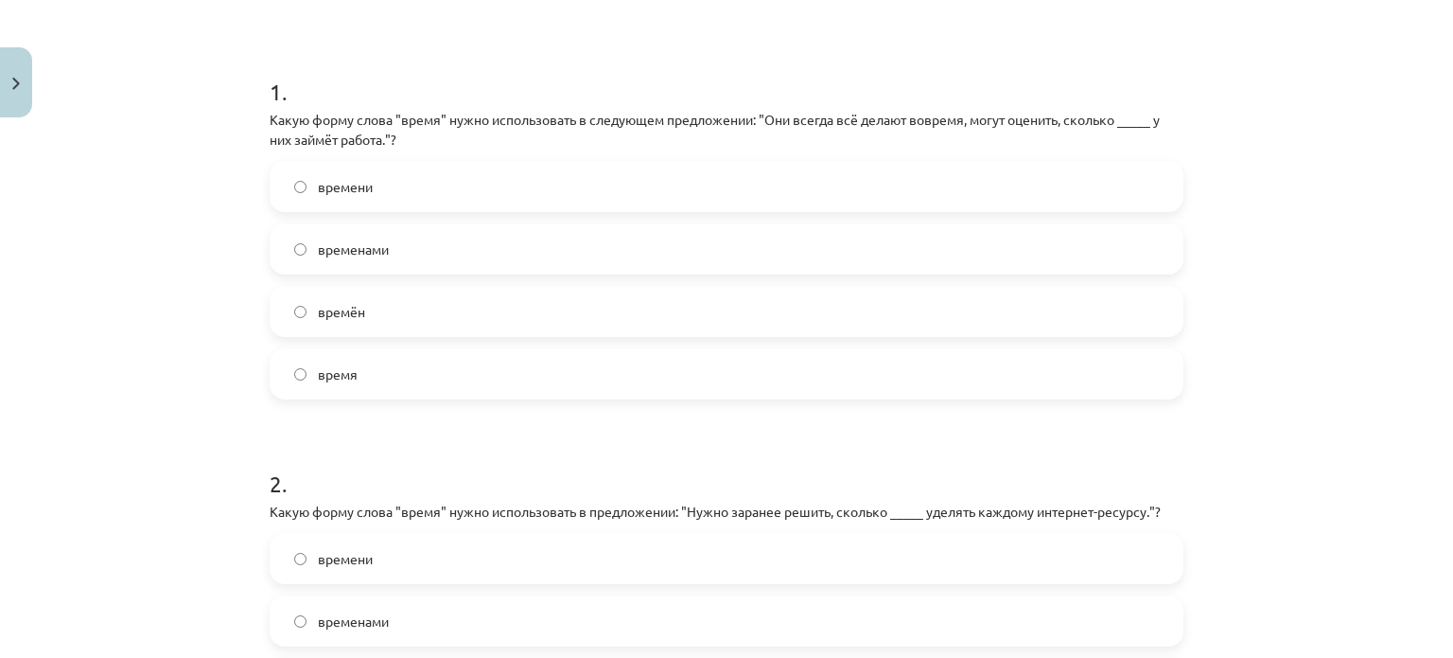
scroll to position [142, 0]
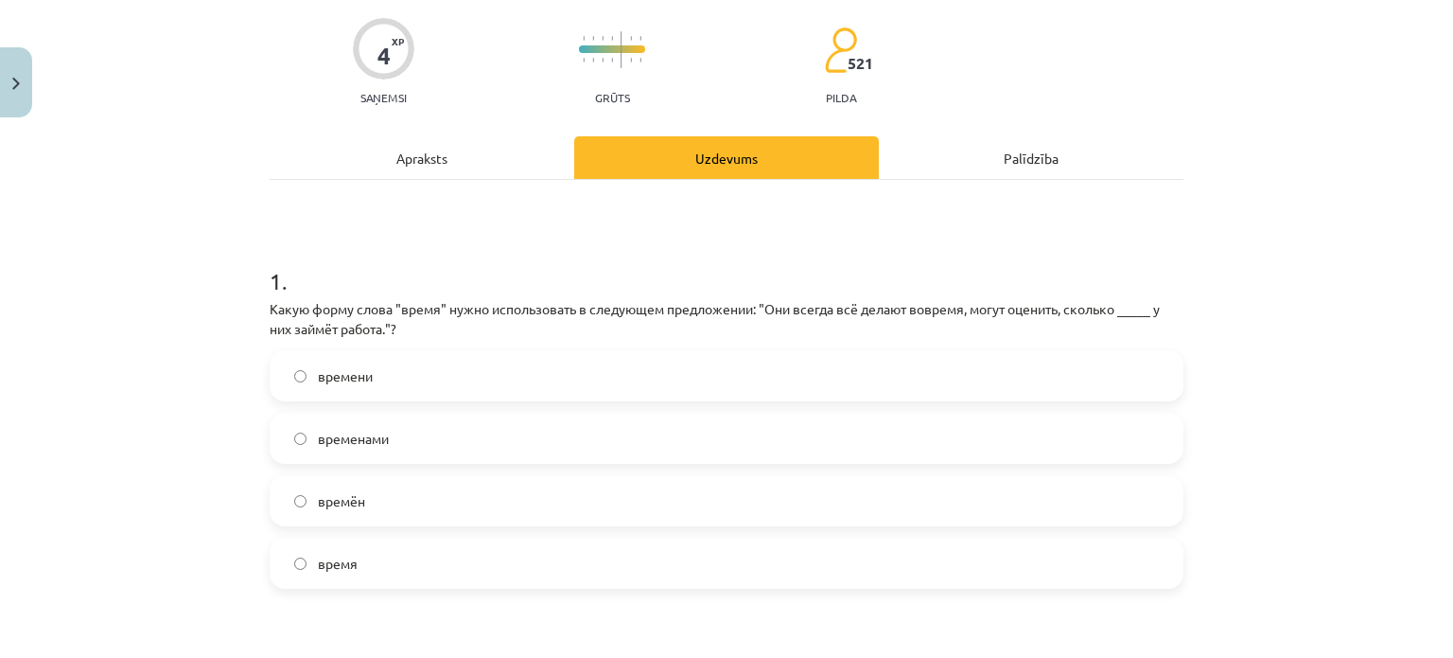
drag, startPoint x: 1446, startPoint y: 333, endPoint x: 572, endPoint y: 219, distance: 880.7
click at [572, 219] on div "1 . Какую форму слова "время" нужно использовать в следующем предложении: "Они …" at bounding box center [727, 584] width 914 height 809
click at [437, 163] on div "Apraksts" at bounding box center [422, 157] width 305 height 43
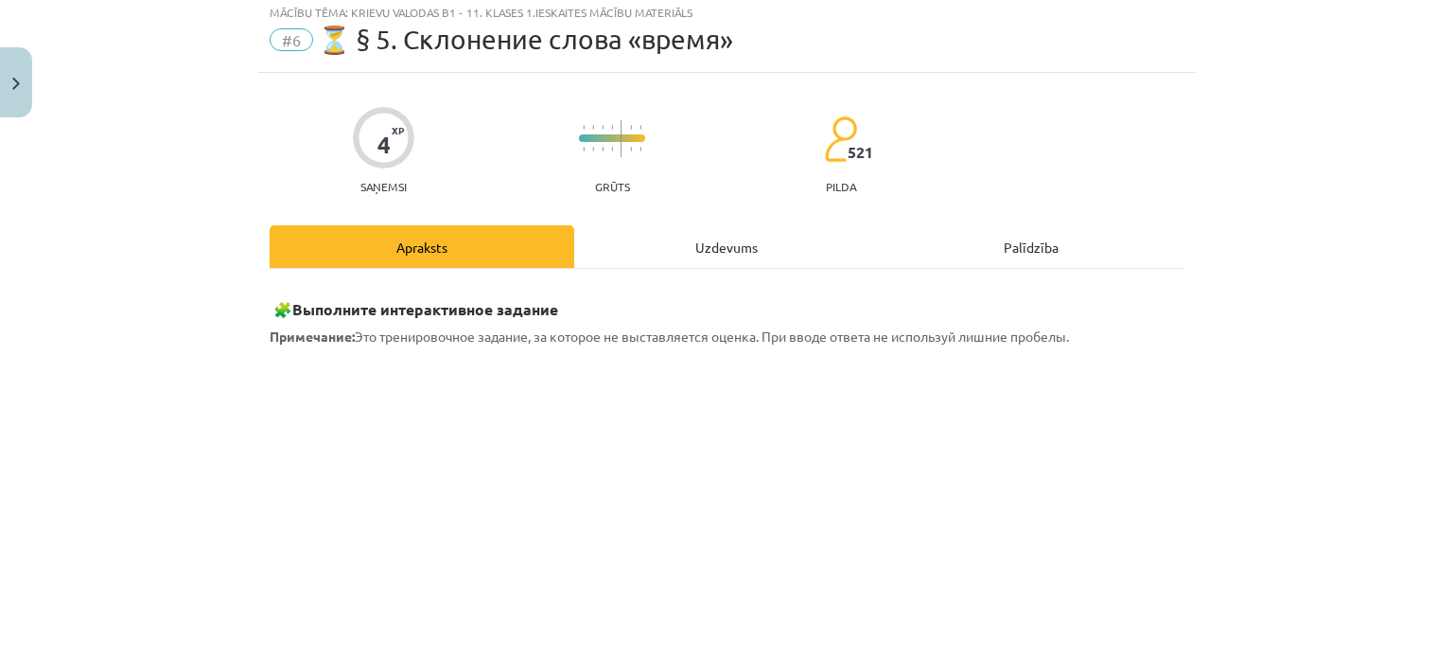
scroll to position [47, 0]
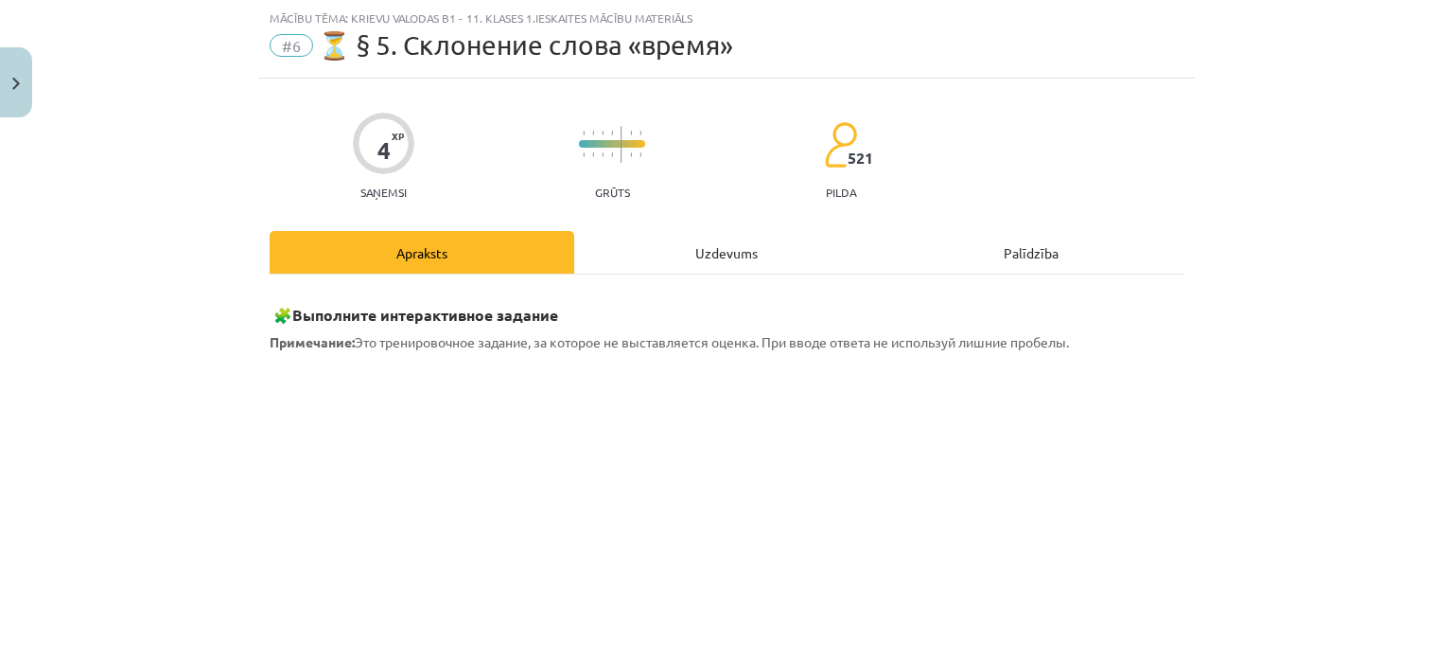
drag, startPoint x: 1439, startPoint y: 267, endPoint x: 1449, endPoint y: 149, distance: 118.7
click at [1449, 149] on div "Mācību tēma: Krievu valodas b1 - 11. klases 1.ieskaites mācību materiāls #6 ⏳ §…" at bounding box center [726, 329] width 1453 height 658
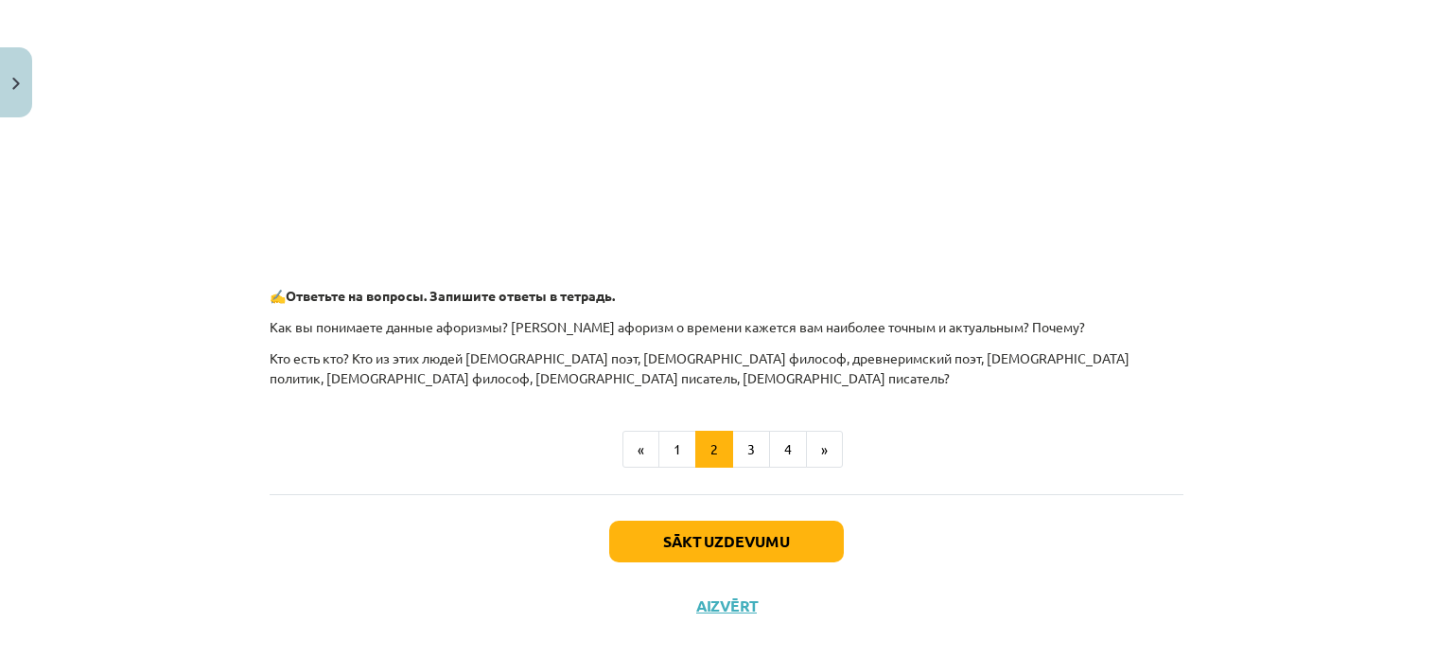
scroll to position [919, 0]
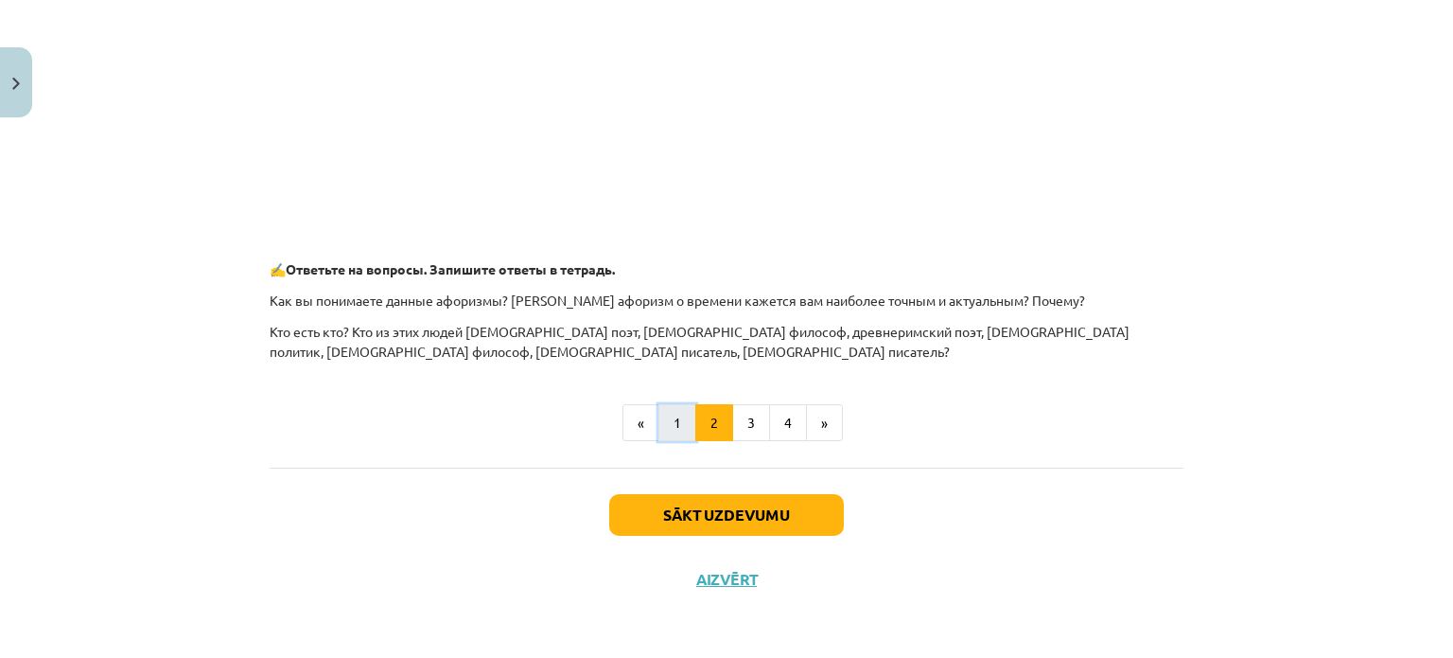
click at [668, 415] on button "1" at bounding box center [677, 423] width 38 height 38
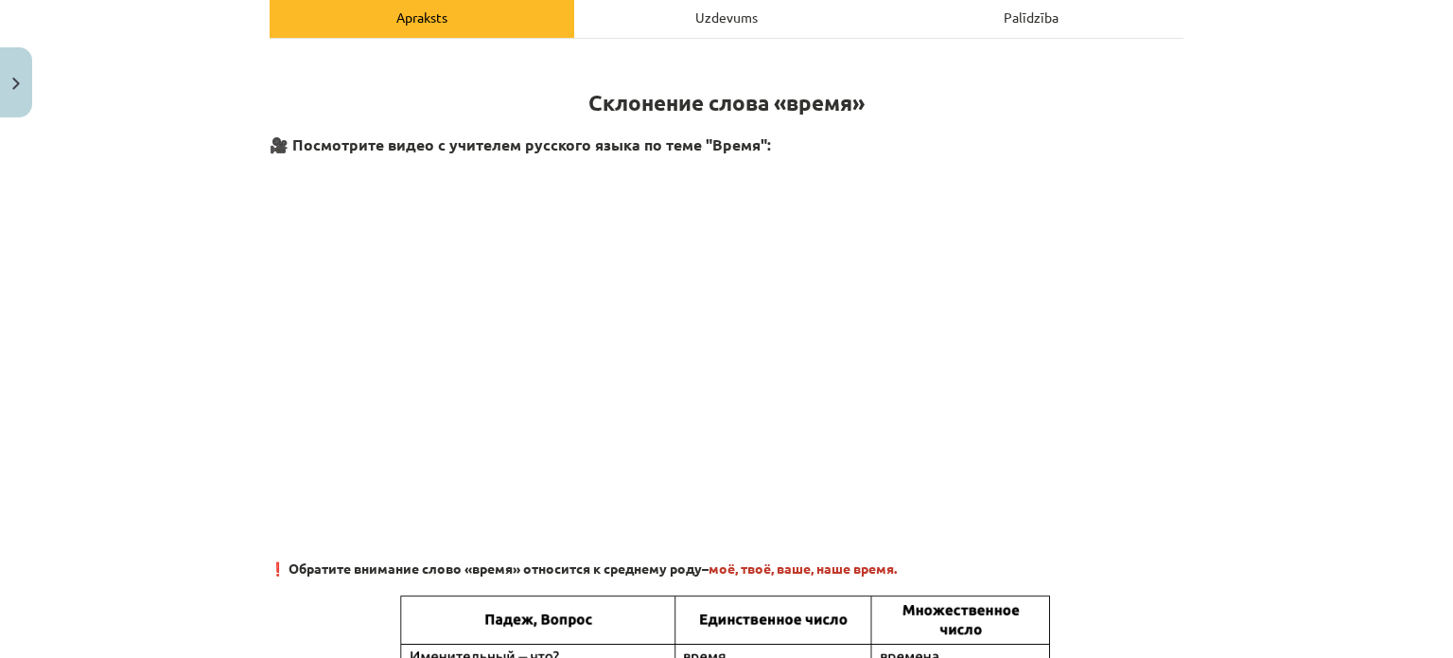
scroll to position [199, 0]
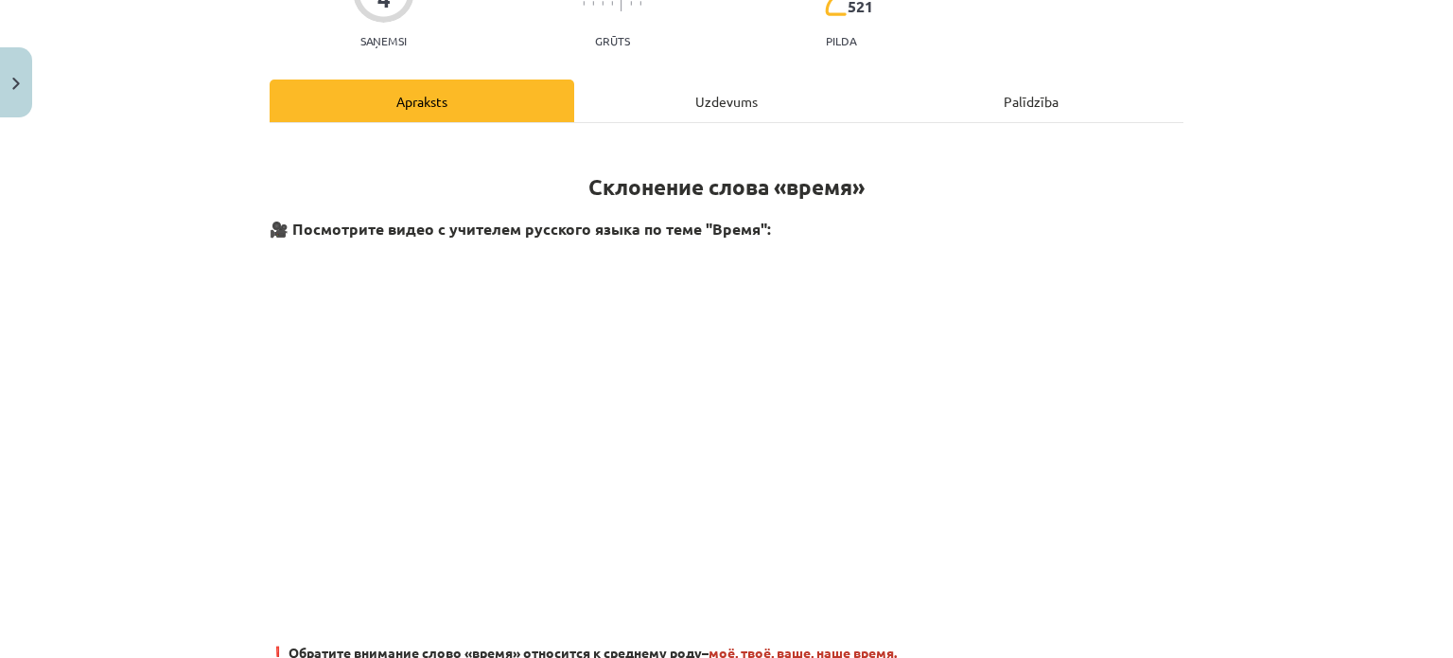
click at [744, 101] on div "Uzdevums" at bounding box center [726, 100] width 305 height 43
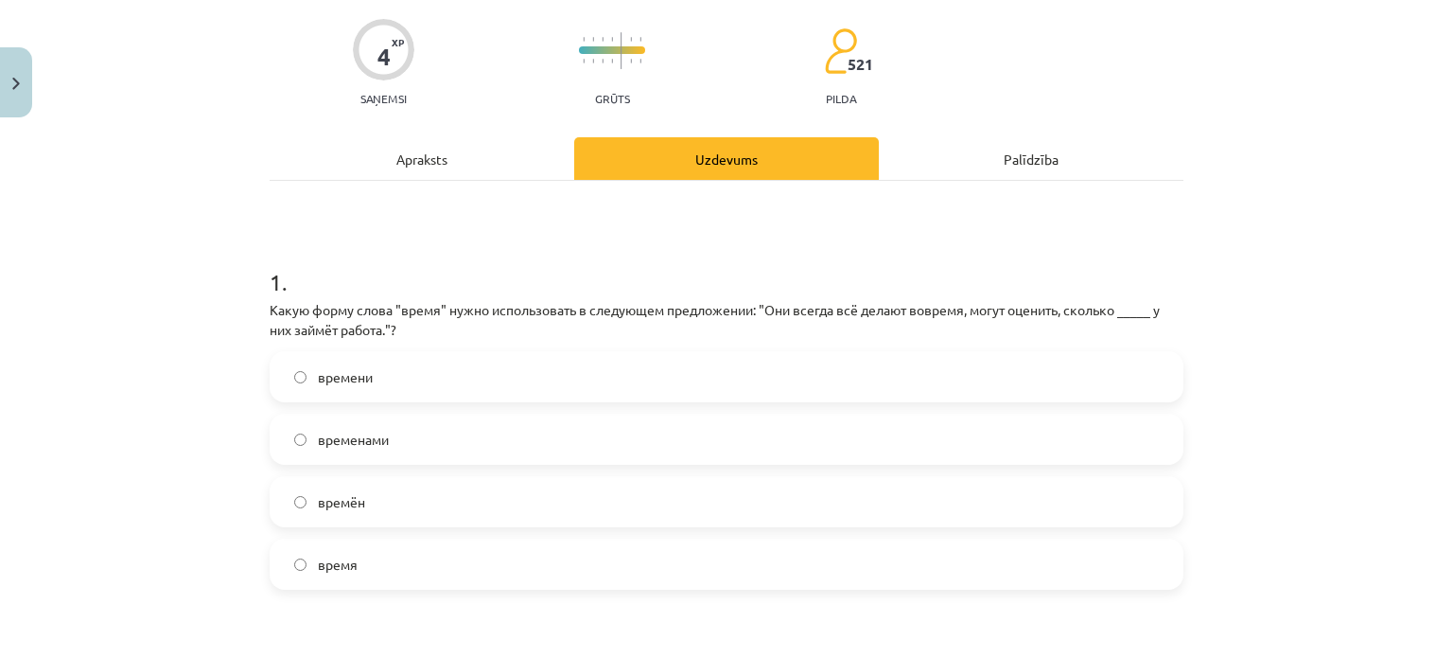
scroll to position [140, 0]
click at [348, 377] on span "времени" at bounding box center [345, 378] width 55 height 20
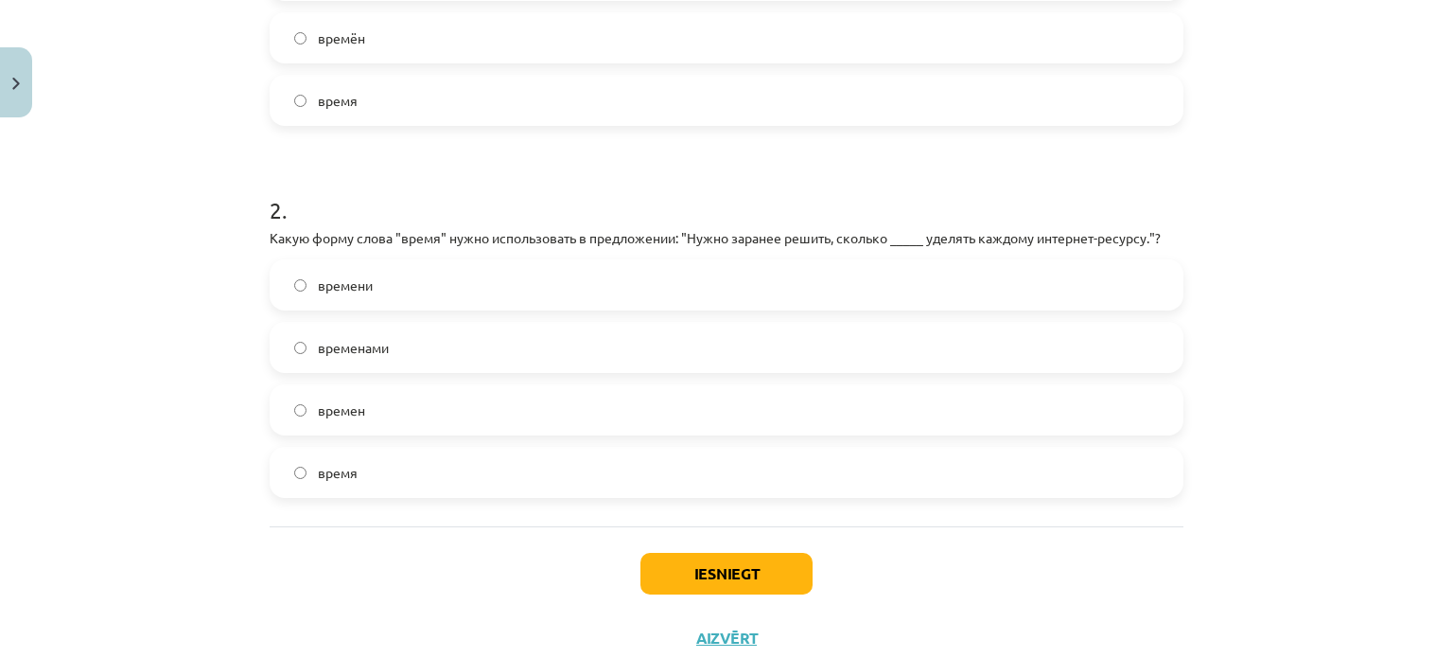
scroll to position [630, 0]
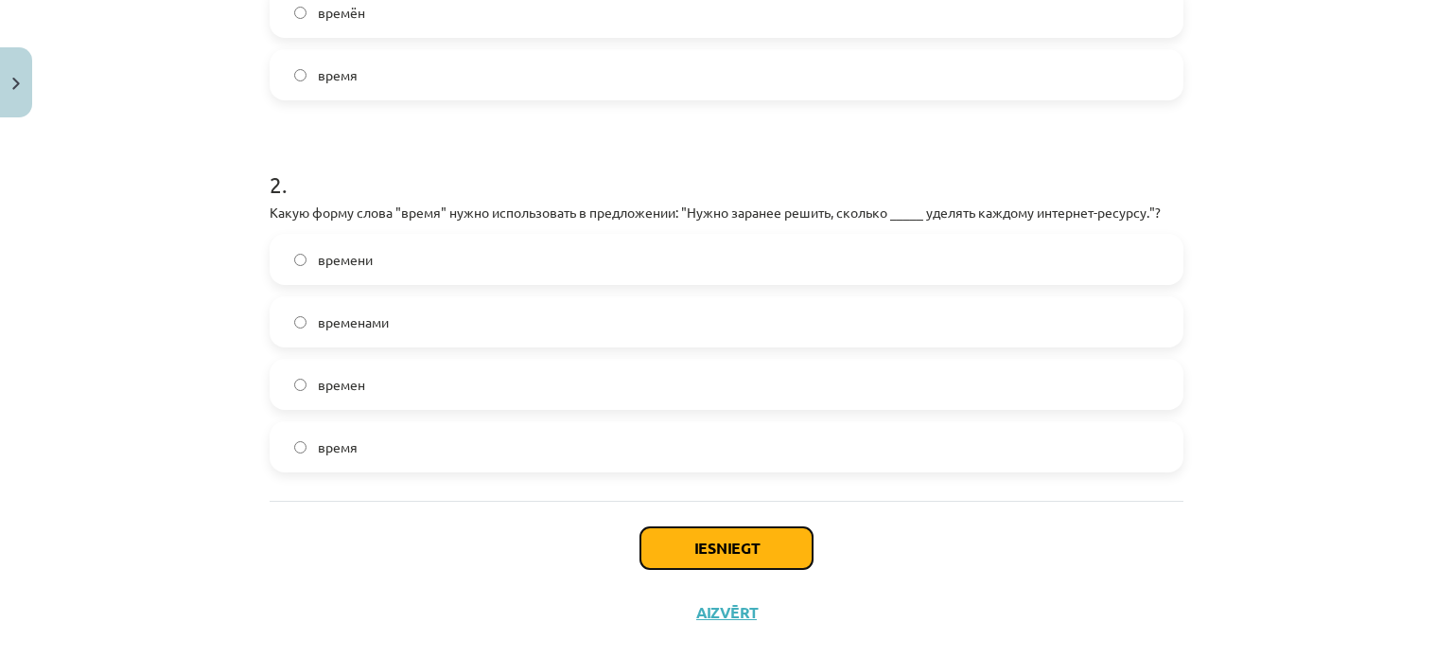
click at [723, 543] on button "Iesniegt" at bounding box center [726, 548] width 172 height 42
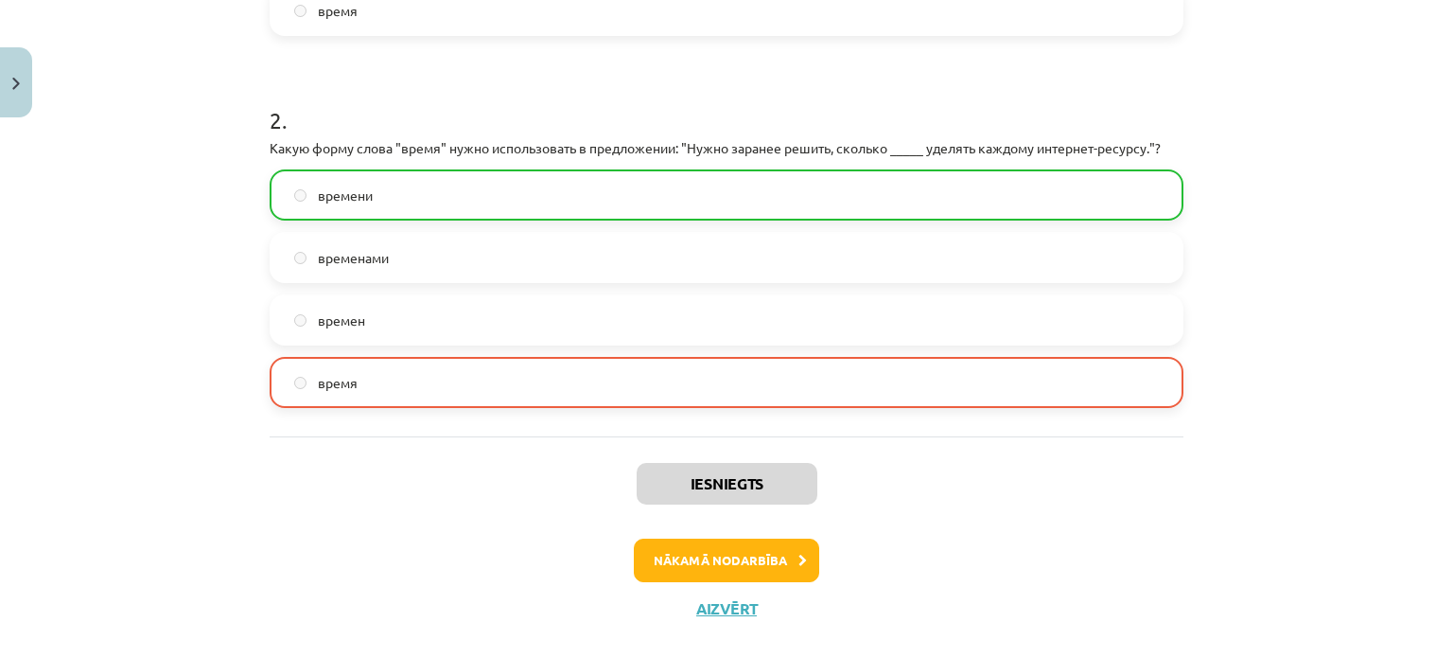
scroll to position [688, 0]
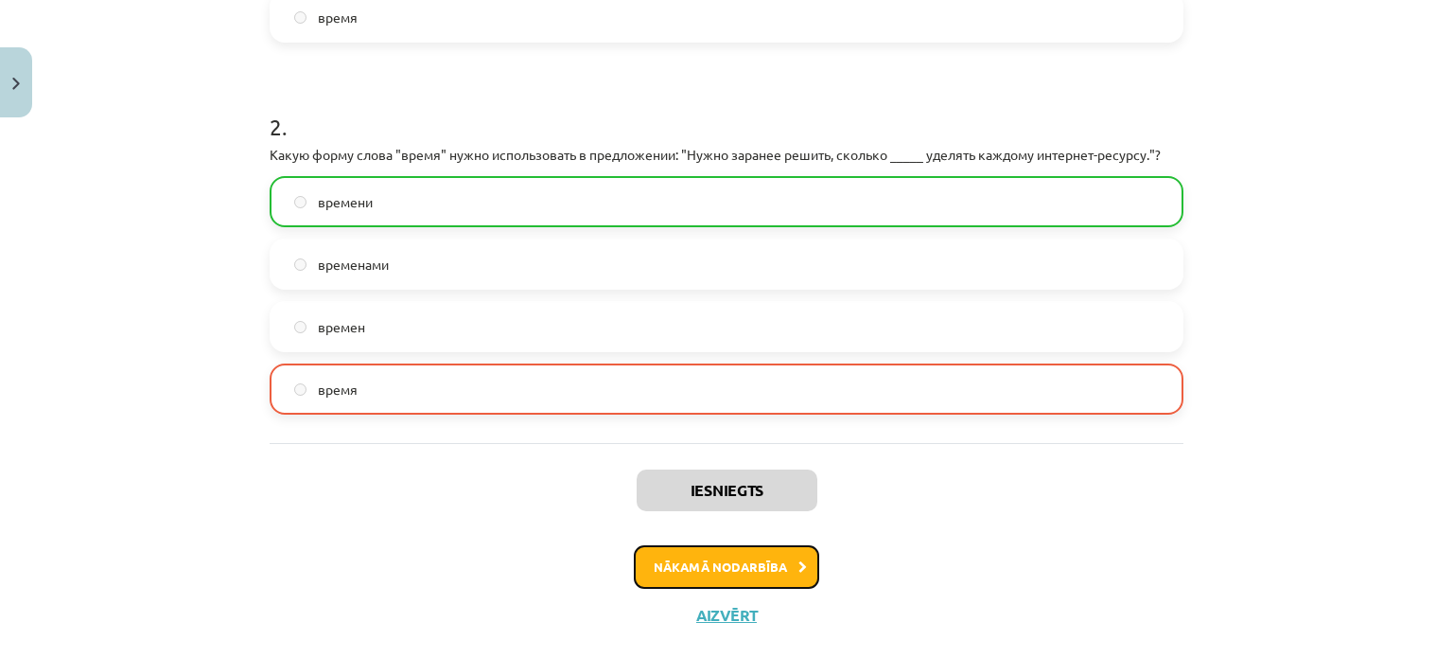
click at [730, 560] on button "Nākamā nodarbība" at bounding box center [726, 567] width 185 height 44
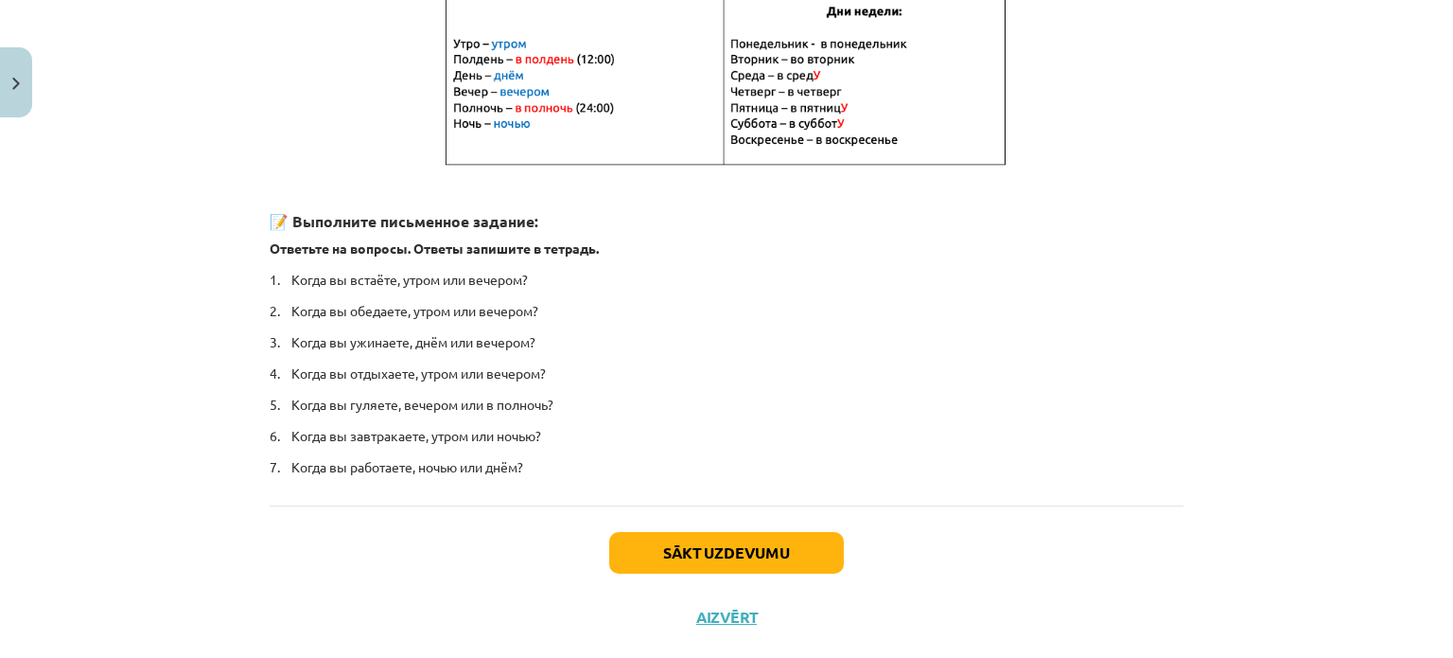
scroll to position [448, 0]
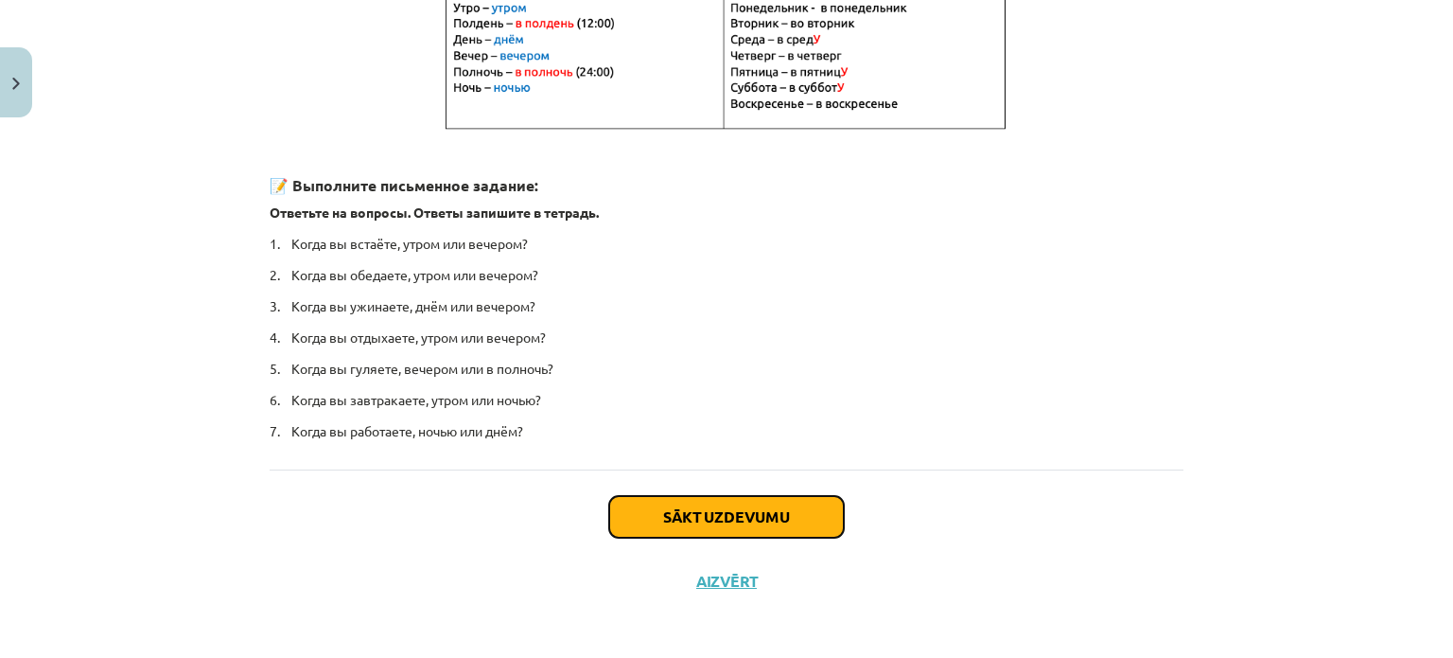
click at [729, 503] on button "Sākt uzdevumu" at bounding box center [726, 517] width 235 height 42
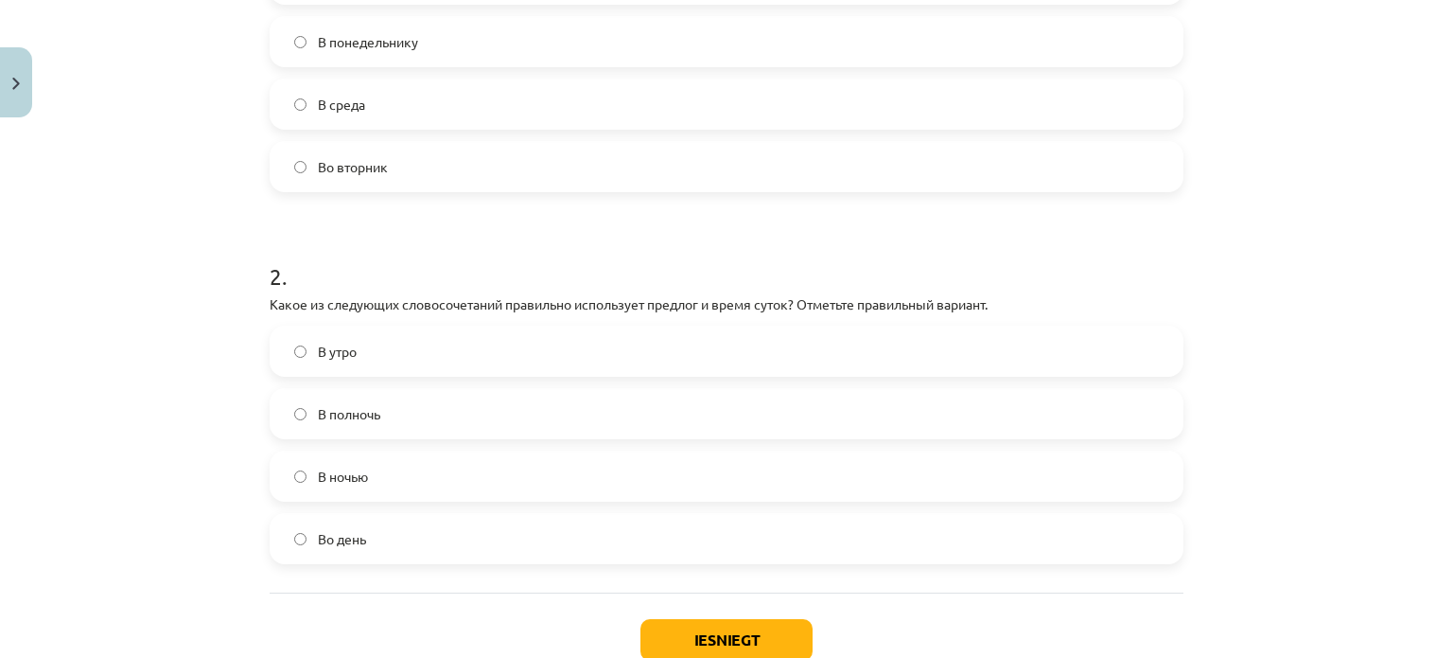
scroll to position [522, 0]
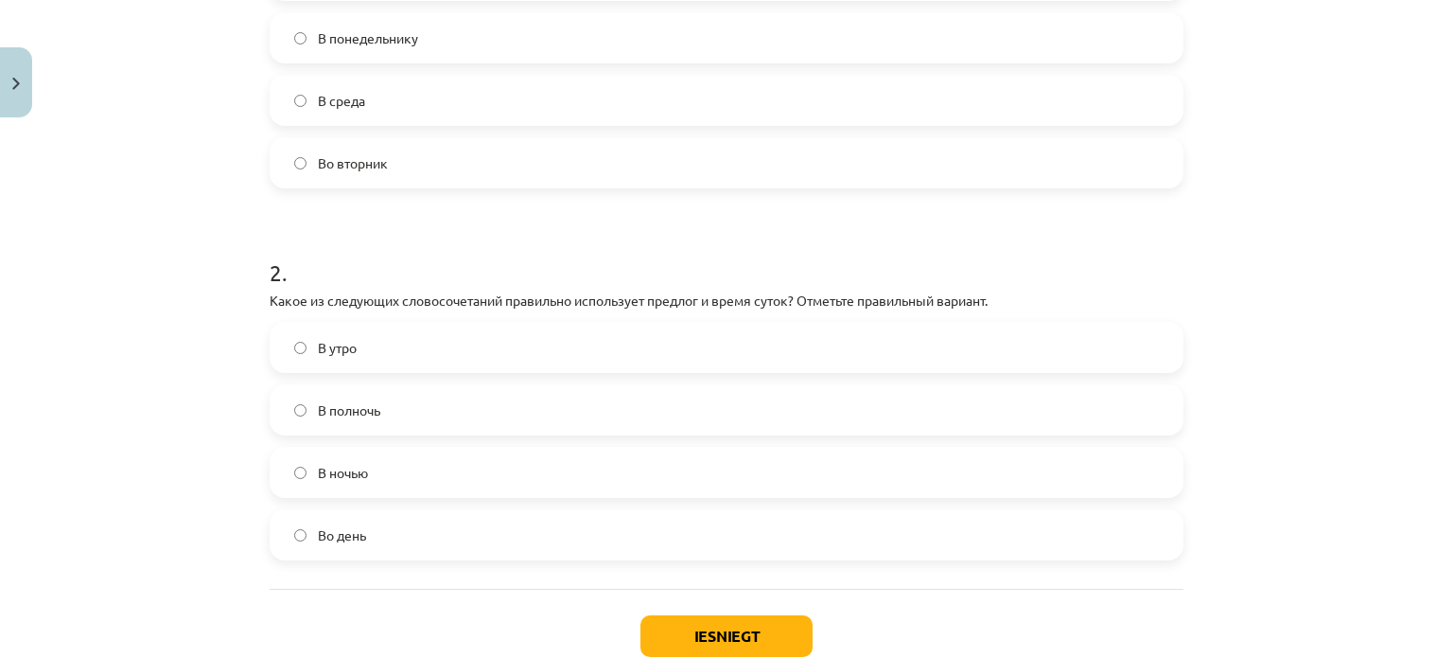
drag, startPoint x: 1452, startPoint y: 446, endPoint x: 931, endPoint y: 506, distance: 524.8
click at [931, 506] on div "Mācību tēma: Krievu valodas b1 - 11. klases 1.ieskaites mācību materiāls #7 📅 §…" at bounding box center [726, 329] width 1453 height 658
drag, startPoint x: 1444, startPoint y: 438, endPoint x: 1200, endPoint y: 574, distance: 279.5
click at [1200, 574] on div "Mācību tēma: Krievu valodas b1 - 11. klases 1.ieskaites mācību materiāls #7 📅 §…" at bounding box center [726, 329] width 1453 height 658
click at [711, 628] on button "Iesniegt" at bounding box center [726, 636] width 172 height 42
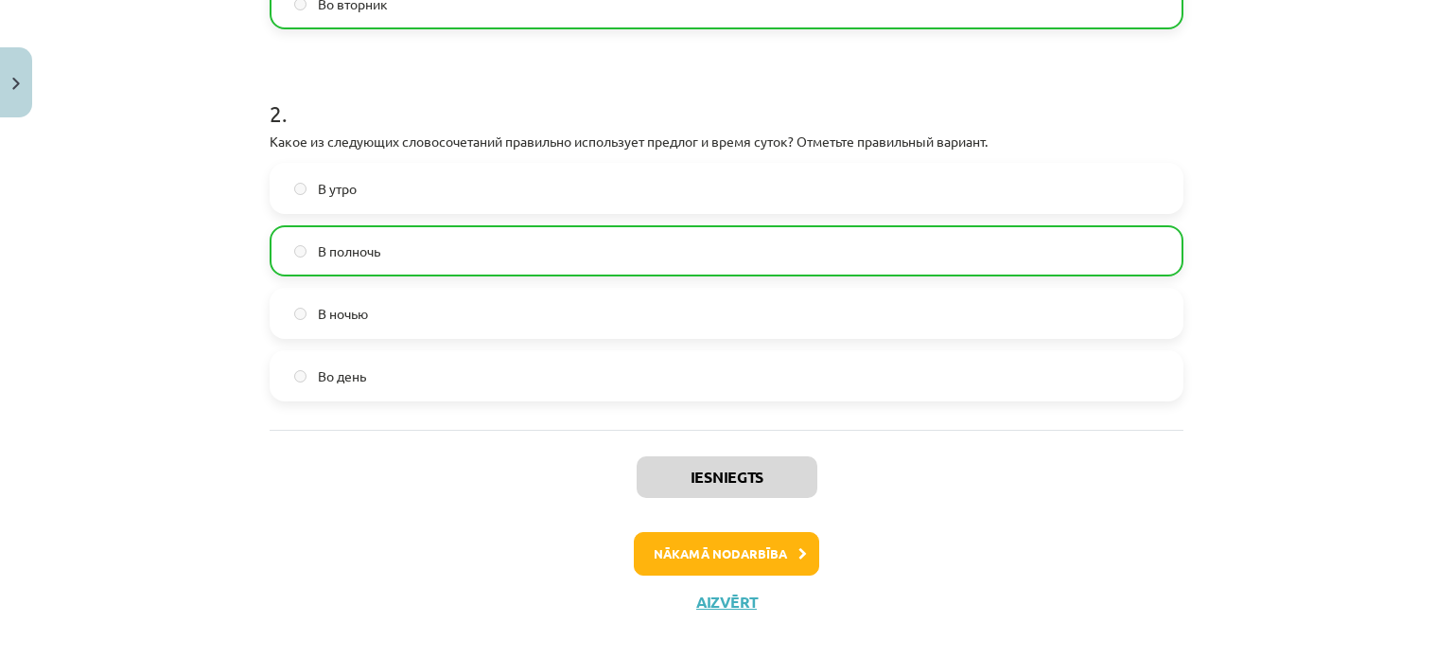
scroll to position [703, 0]
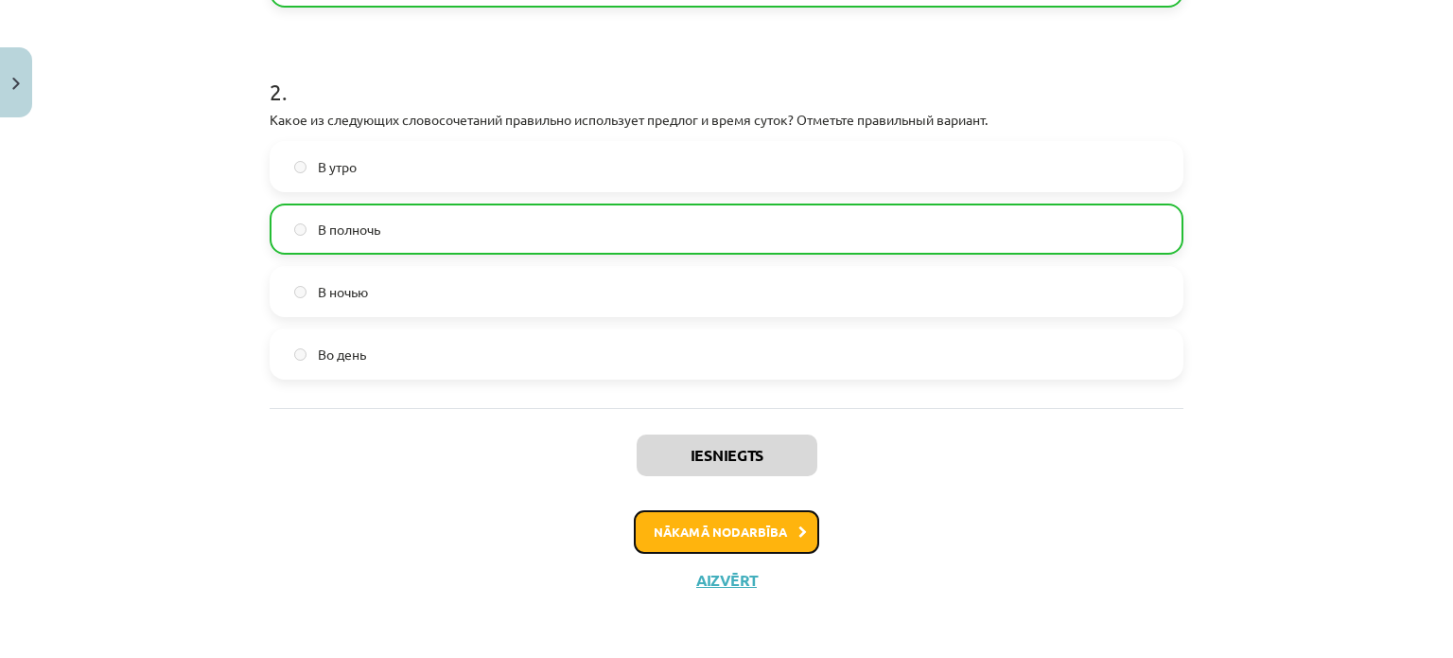
click at [731, 535] on button "Nākamā nodarbība" at bounding box center [726, 532] width 185 height 44
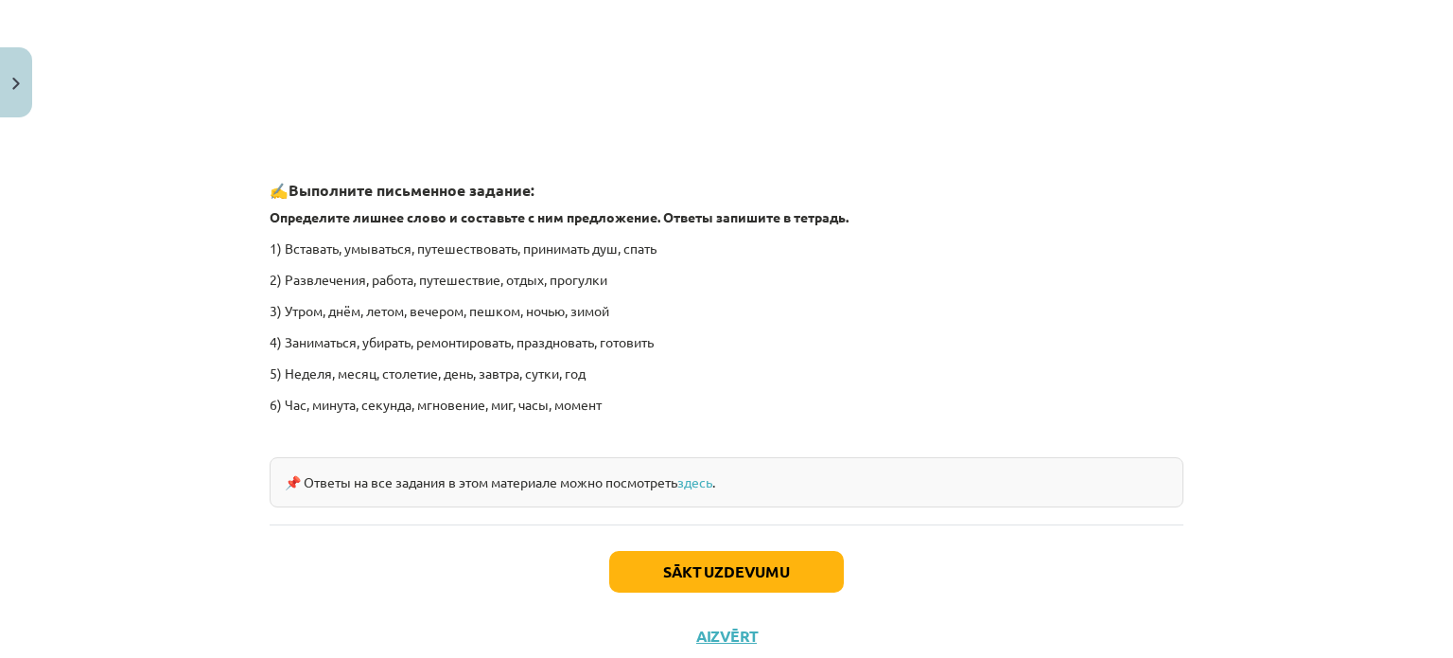
scroll to position [2873, 0]
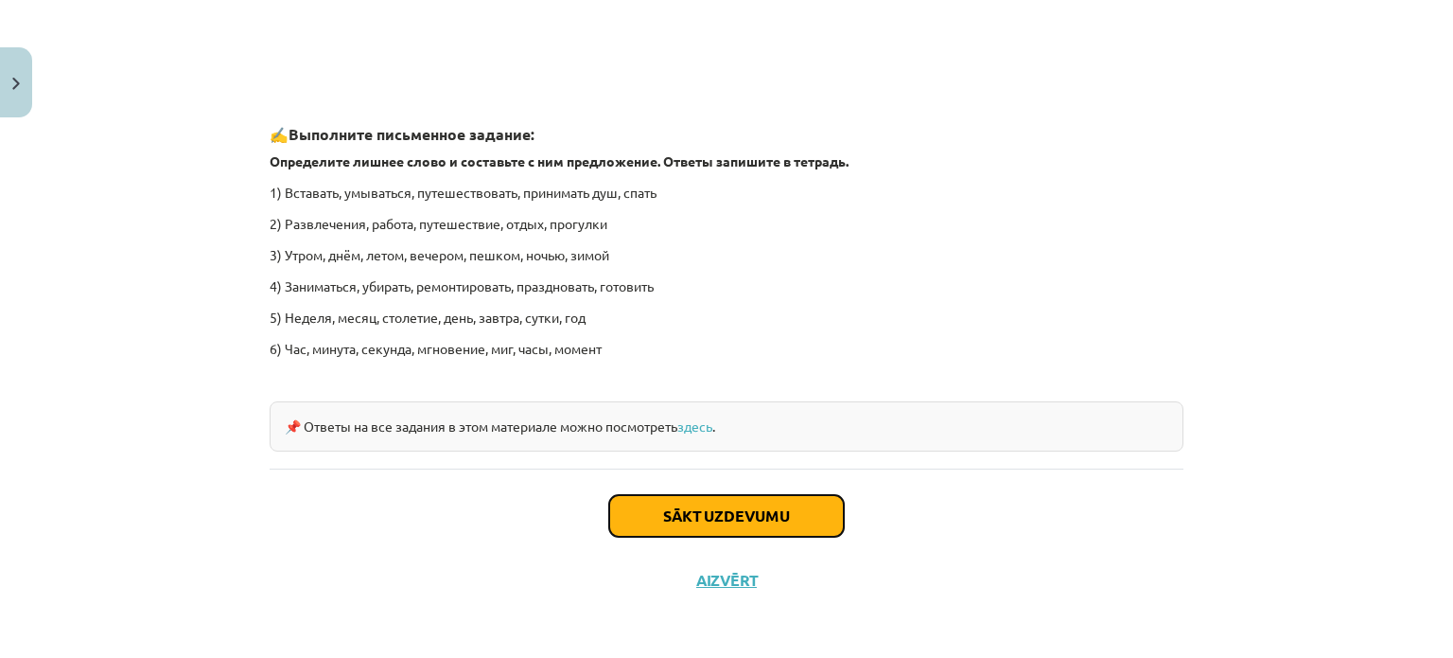
click at [768, 508] on button "Sākt uzdevumu" at bounding box center [726, 516] width 235 height 42
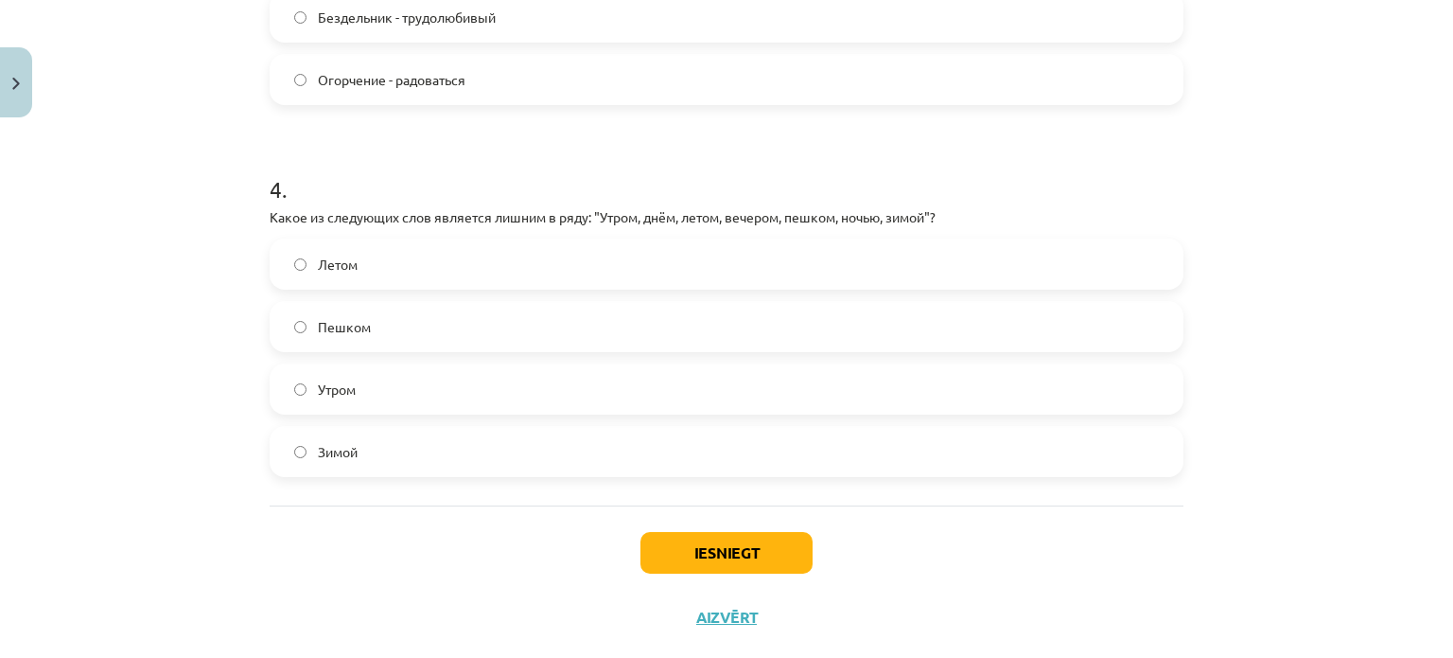
scroll to position [1285, 0]
click at [723, 544] on button "Iesniegt" at bounding box center [726, 555] width 172 height 42
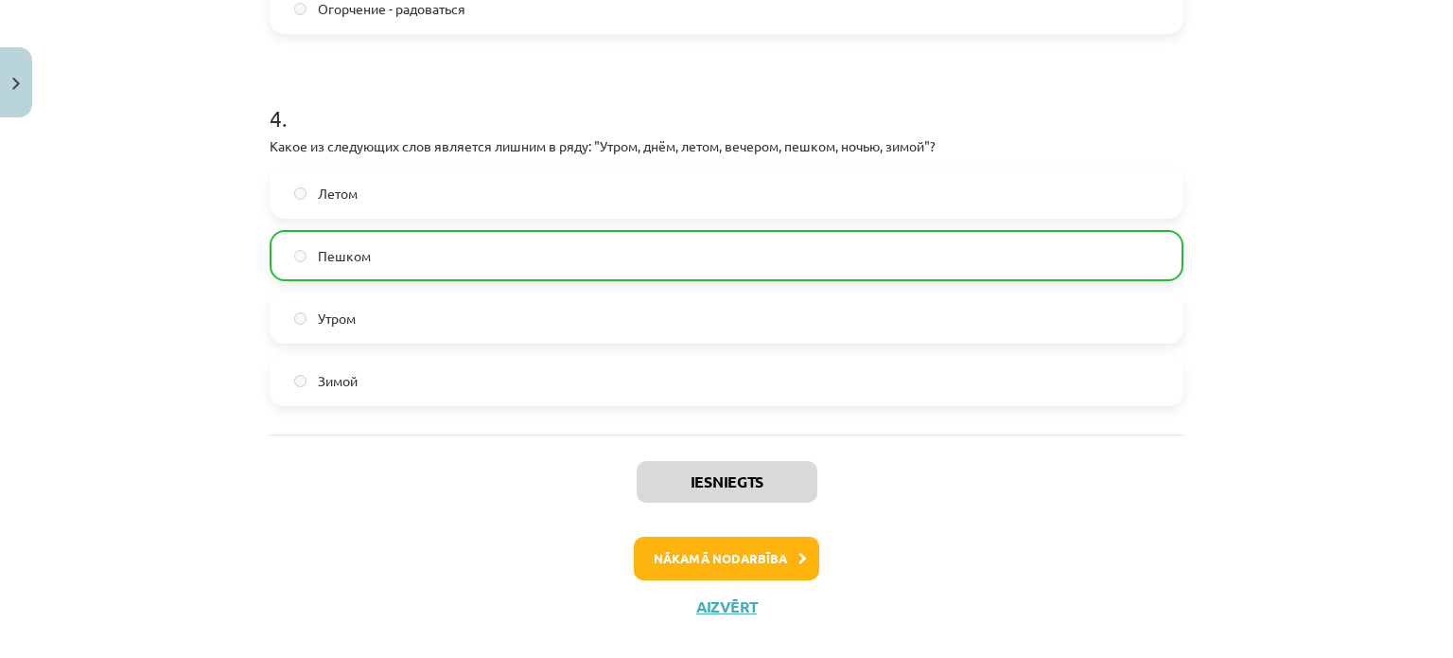
scroll to position [1362, 0]
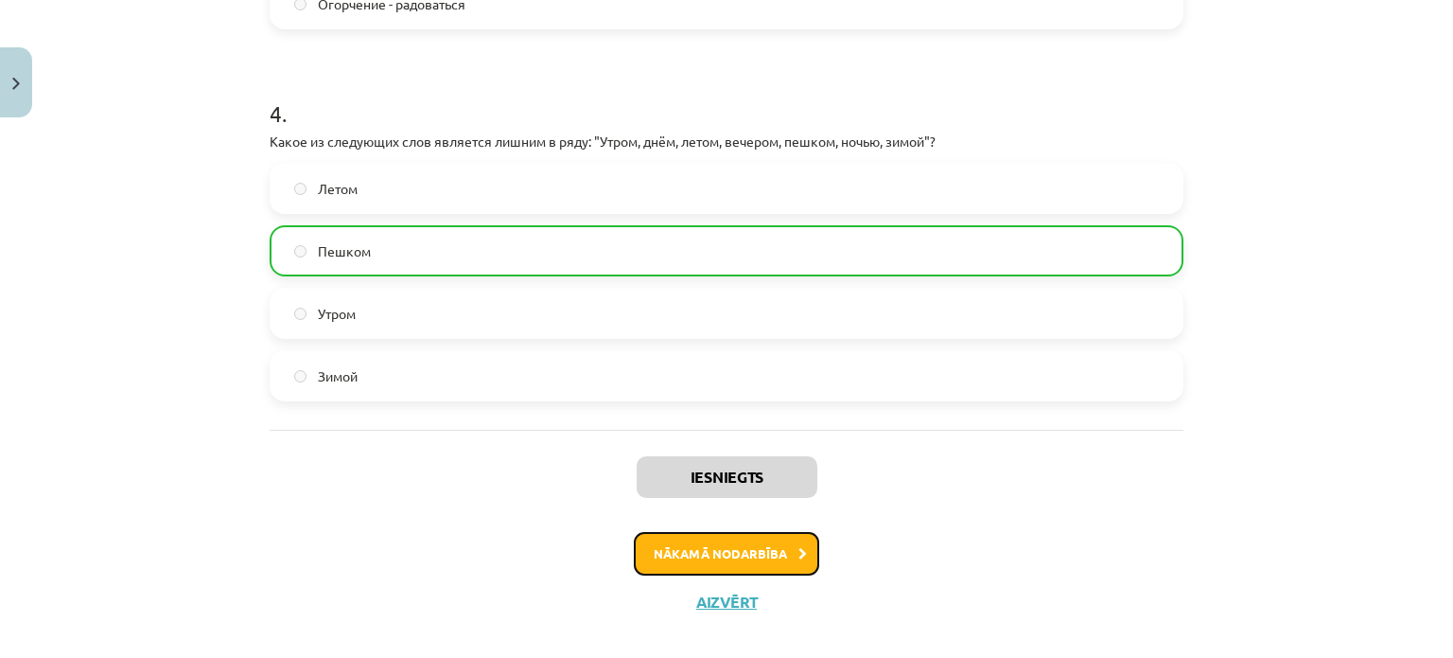
click at [718, 547] on button "Nākamā nodarbība" at bounding box center [726, 554] width 185 height 44
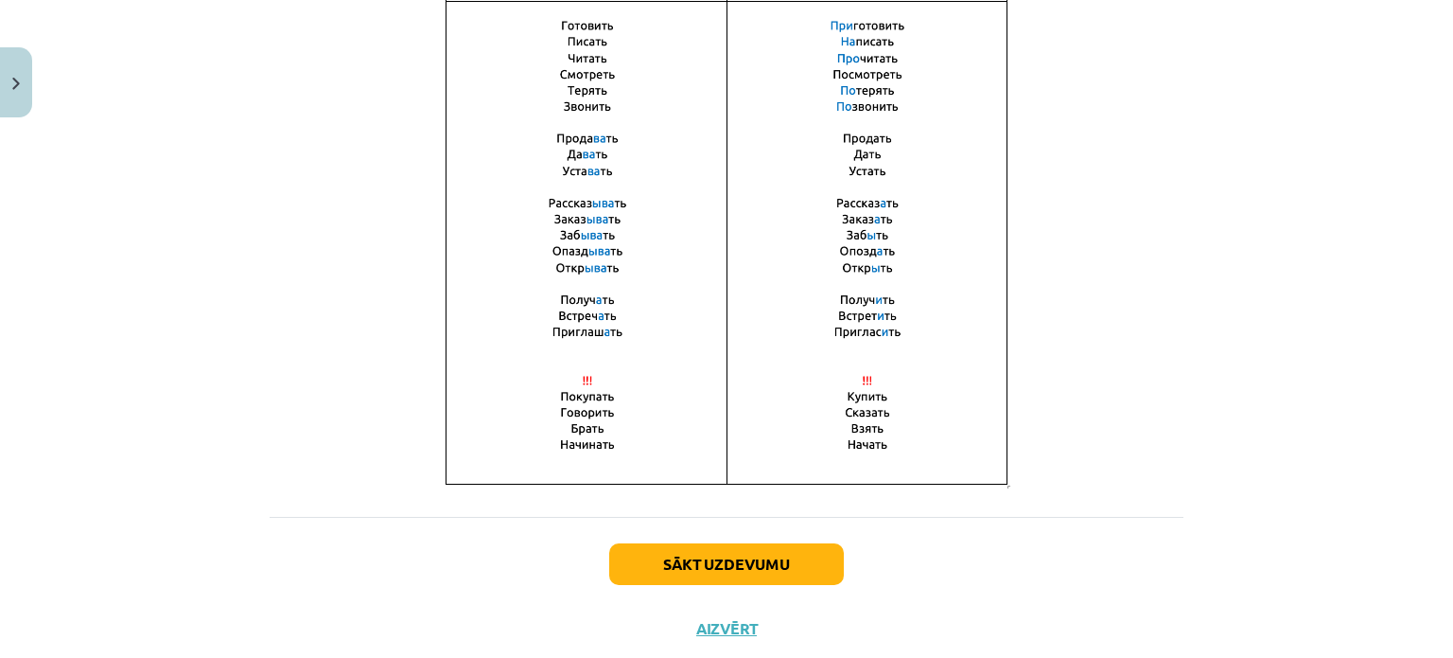
scroll to position [1336, 0]
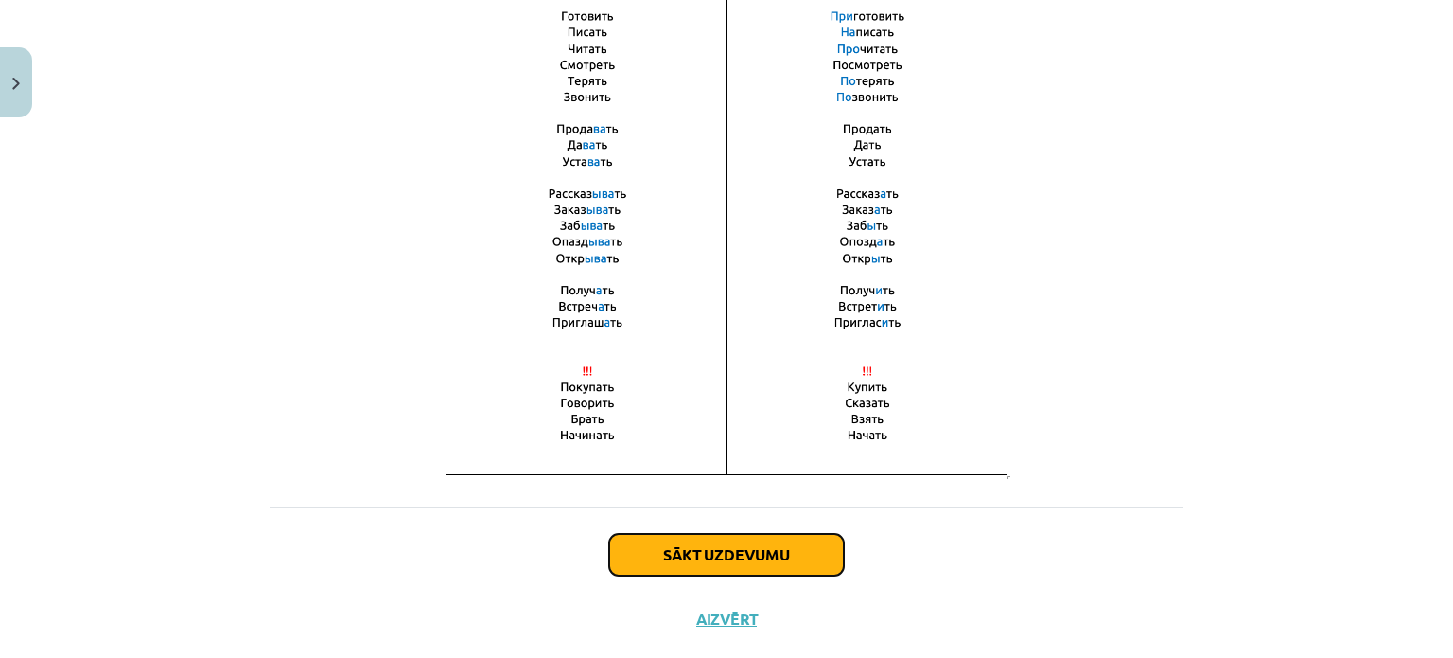
click at [764, 556] on button "Sākt uzdevumu" at bounding box center [726, 555] width 235 height 42
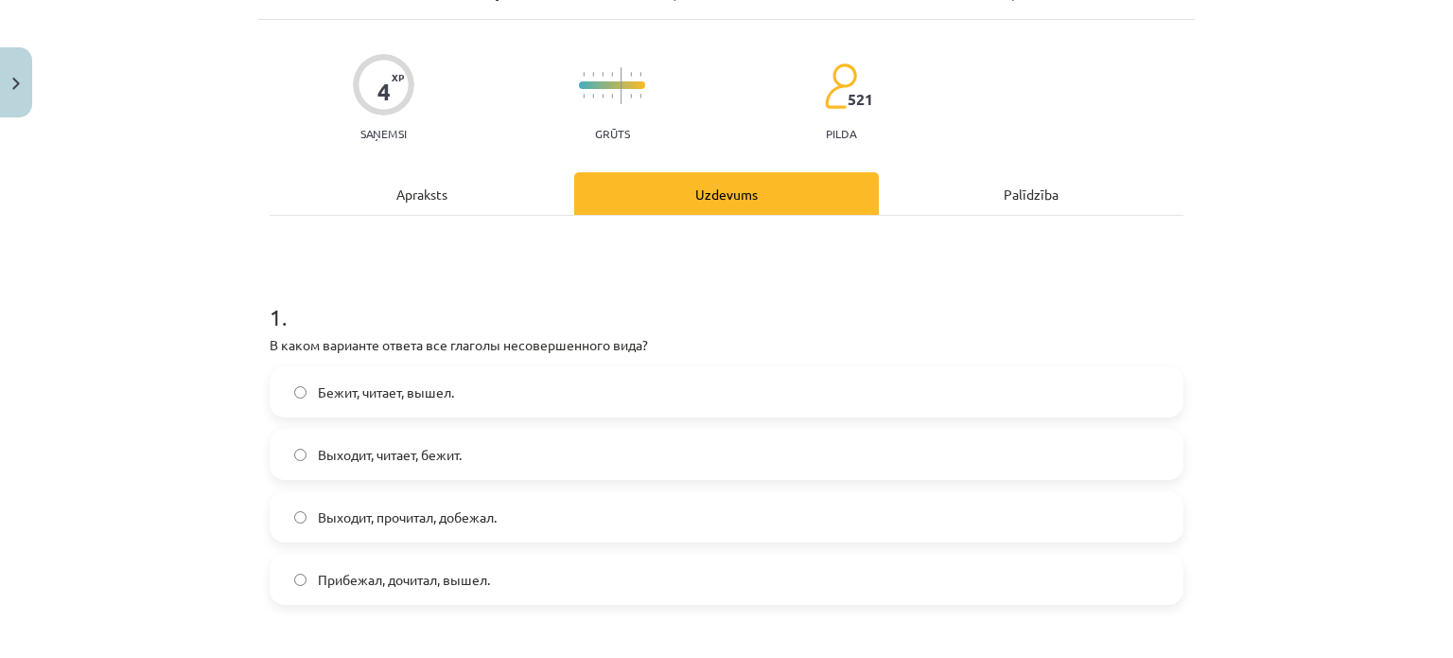
scroll to position [47, 0]
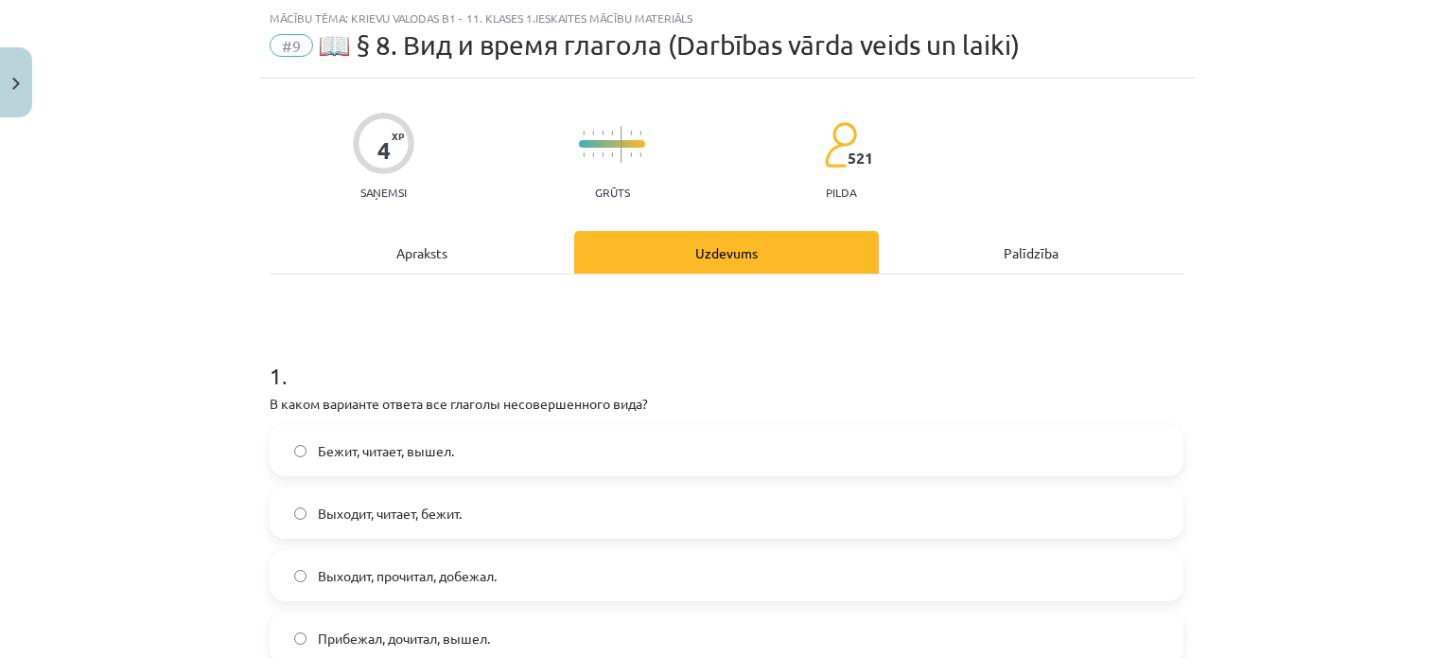
drag, startPoint x: 1448, startPoint y: 203, endPoint x: 1057, endPoint y: 345, distance: 416.6
click at [1057, 345] on h1 "1 ." at bounding box center [727, 358] width 914 height 59
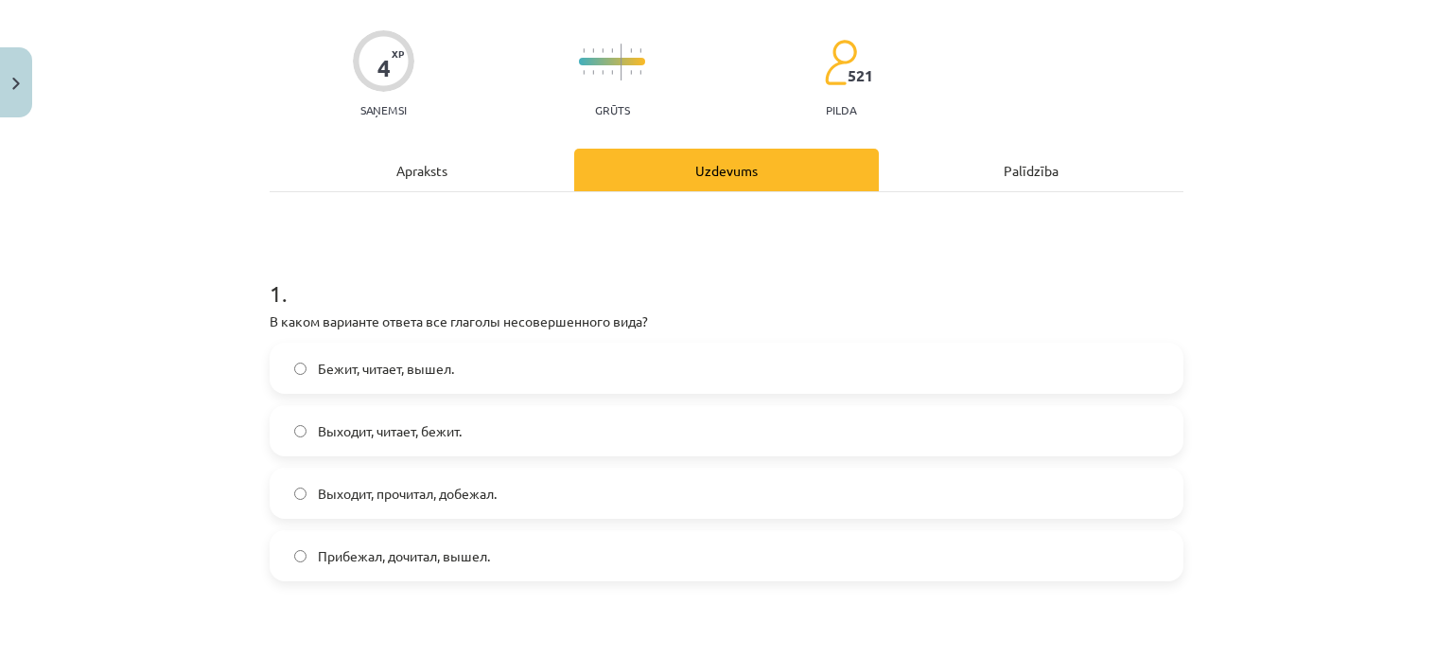
scroll to position [135, 0]
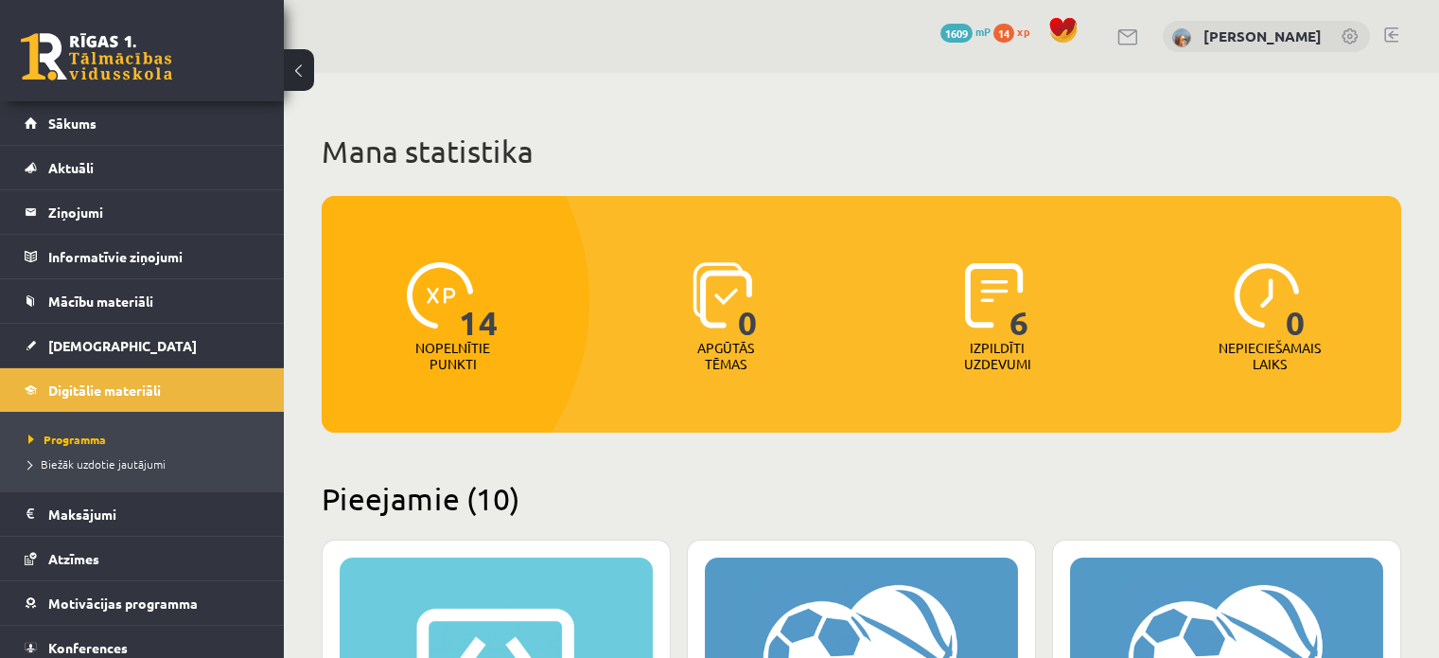
scroll to position [1935, 0]
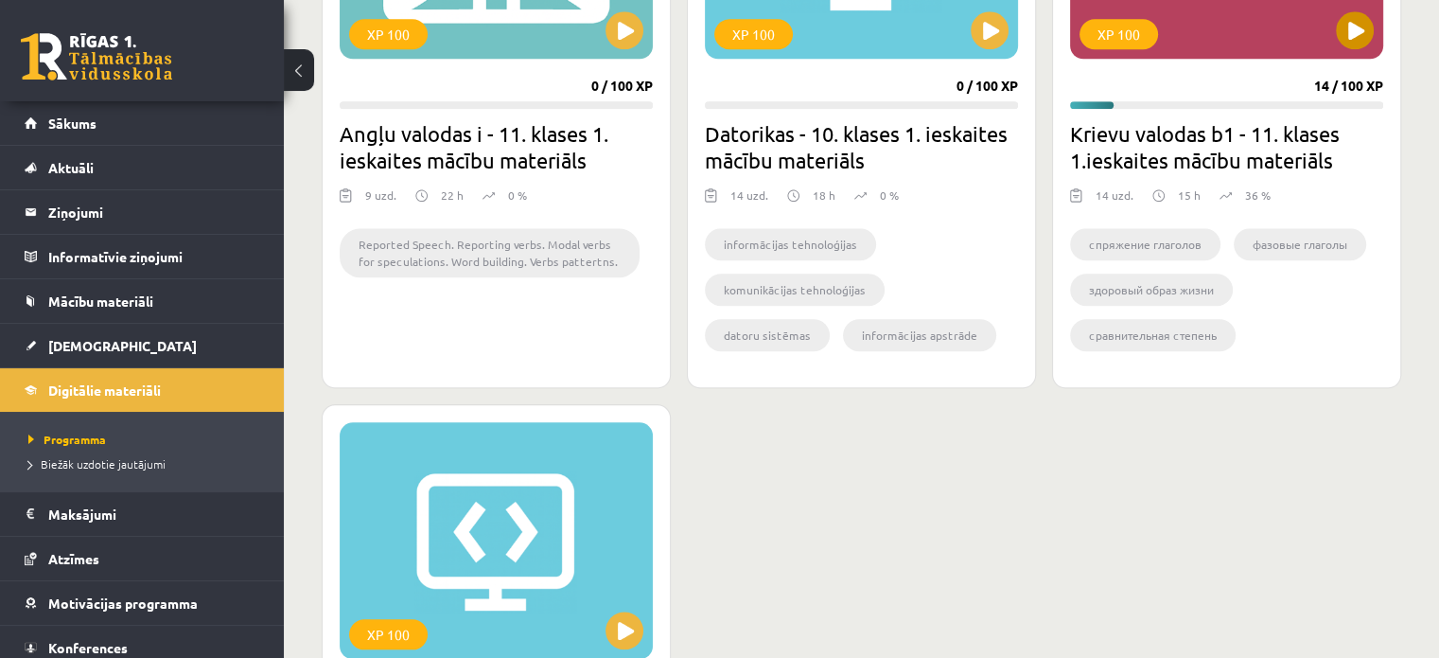
click at [1317, 234] on li "фазовые глаголы" at bounding box center [1300, 244] width 132 height 32
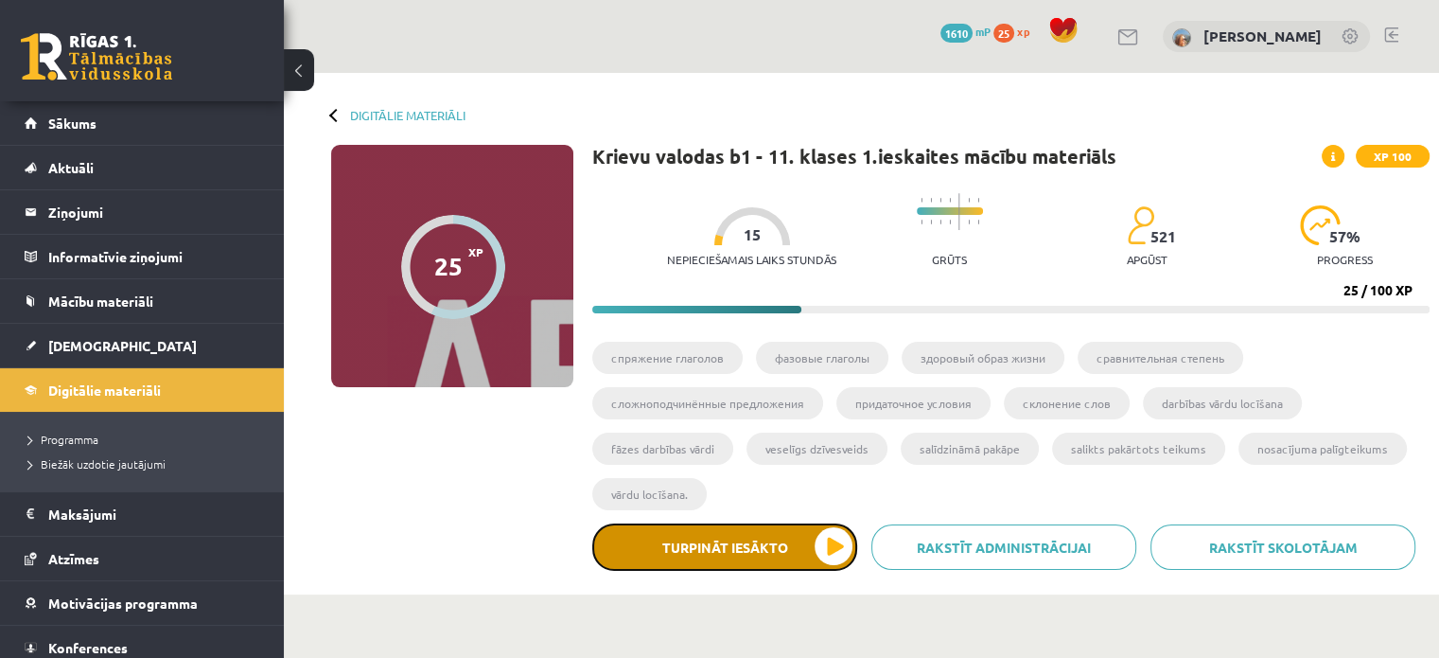
drag, startPoint x: 1451, startPoint y: 113, endPoint x: 722, endPoint y: 550, distance: 850.3
click at [722, 550] on button "Turpināt iesākto" at bounding box center [724, 546] width 265 height 47
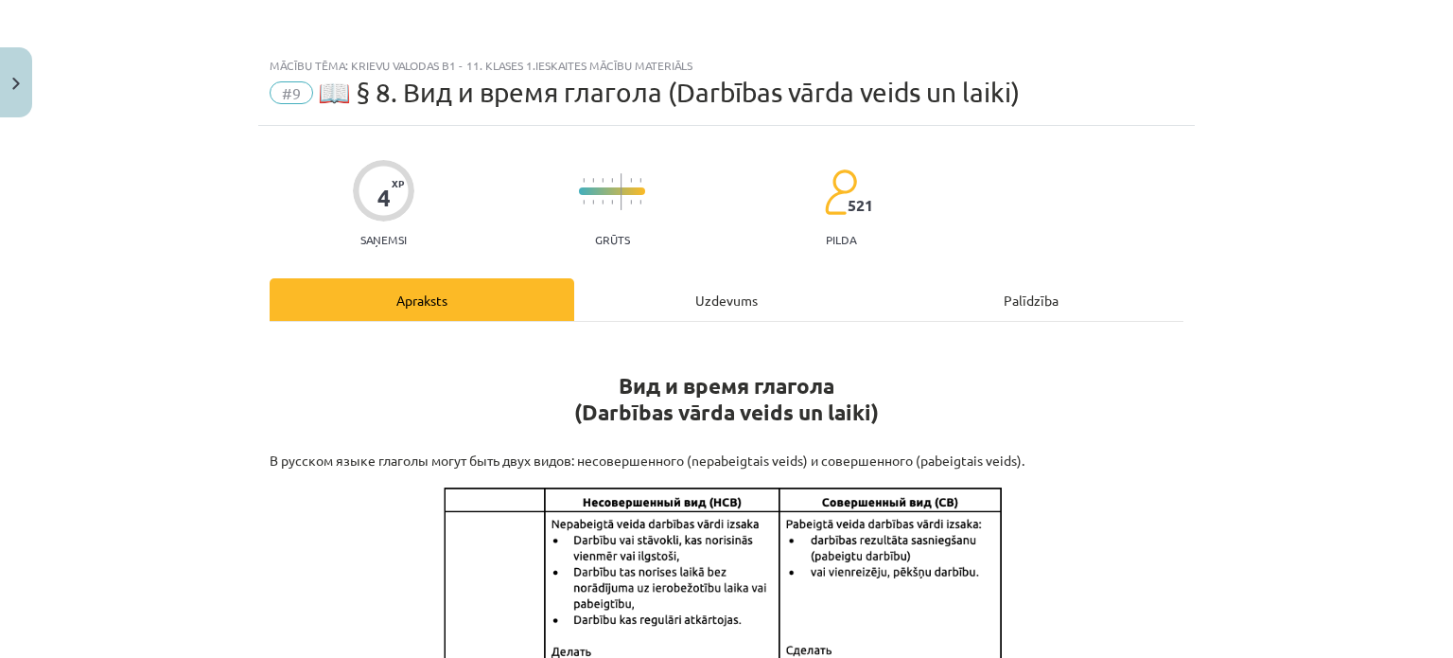
drag, startPoint x: 1442, startPoint y: 181, endPoint x: 1068, endPoint y: 253, distance: 380.5
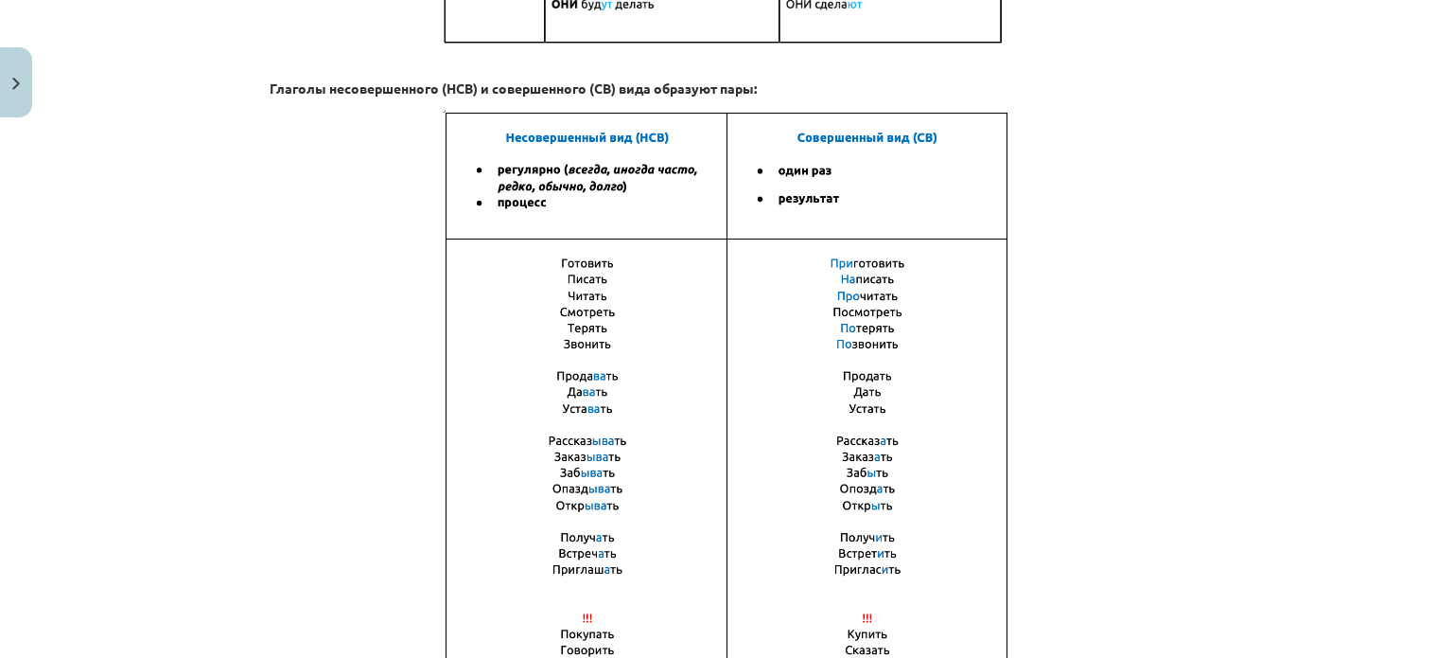
scroll to position [1374, 0]
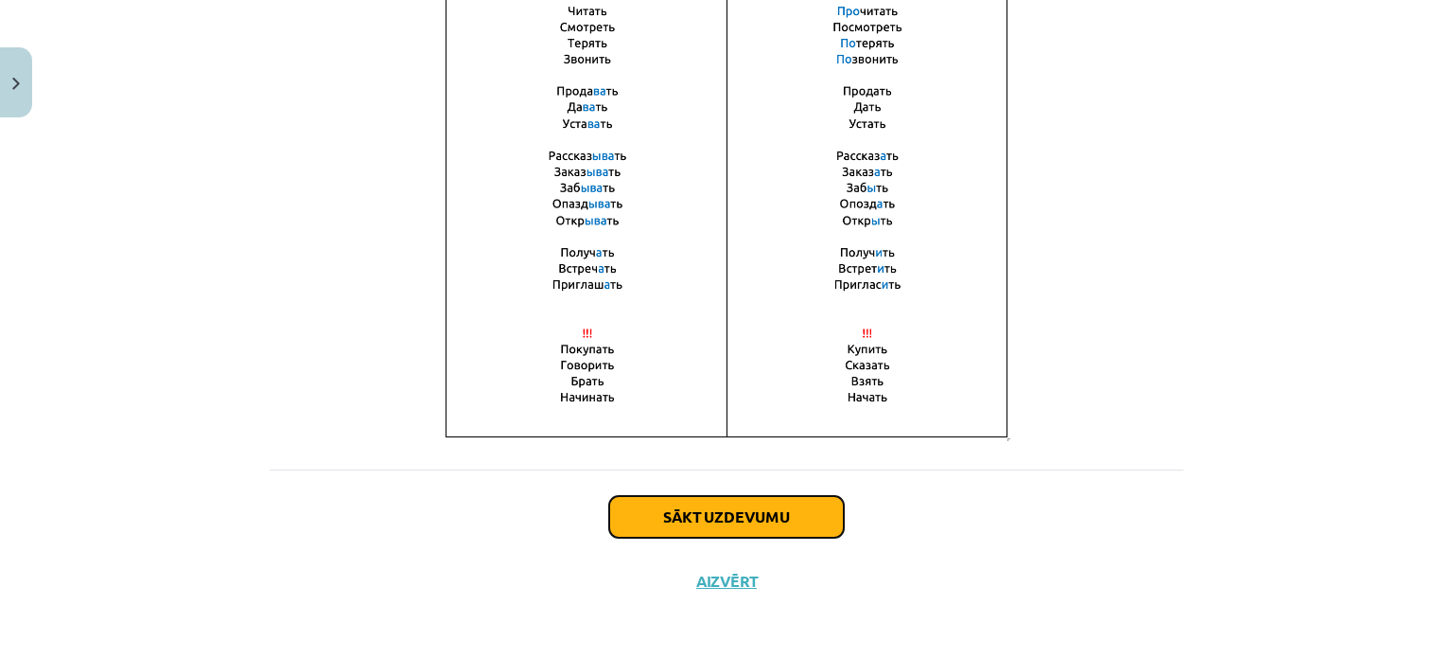
click at [757, 517] on button "Sākt uzdevumu" at bounding box center [726, 517] width 235 height 42
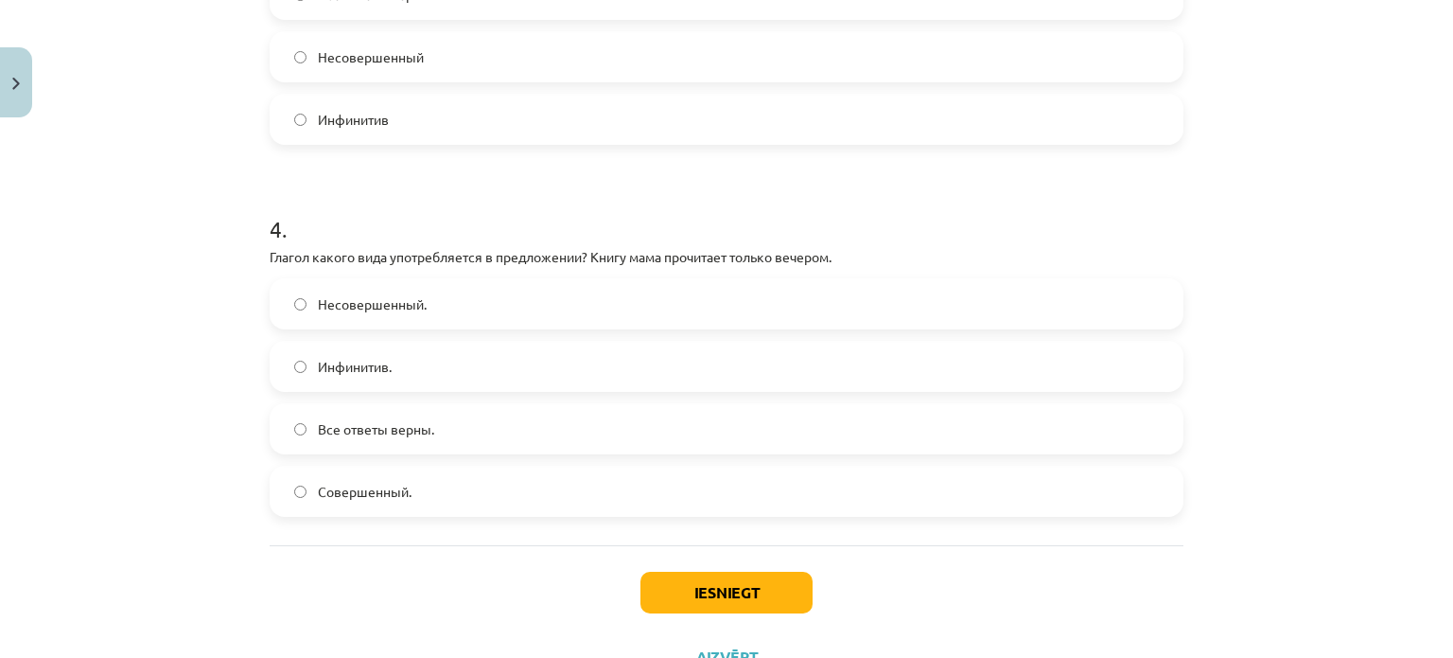
scroll to position [1311, 0]
click at [699, 589] on button "Iesniegt" at bounding box center [726, 591] width 172 height 42
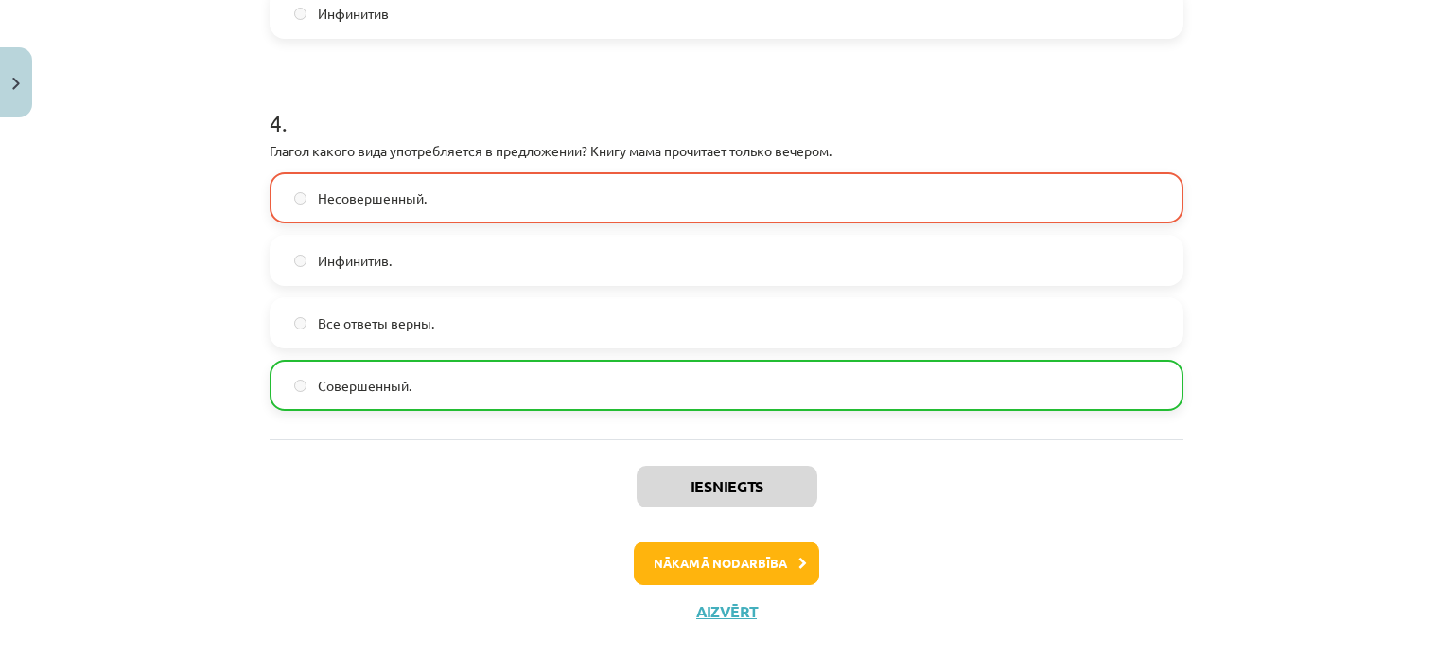
scroll to position [1447, 0]
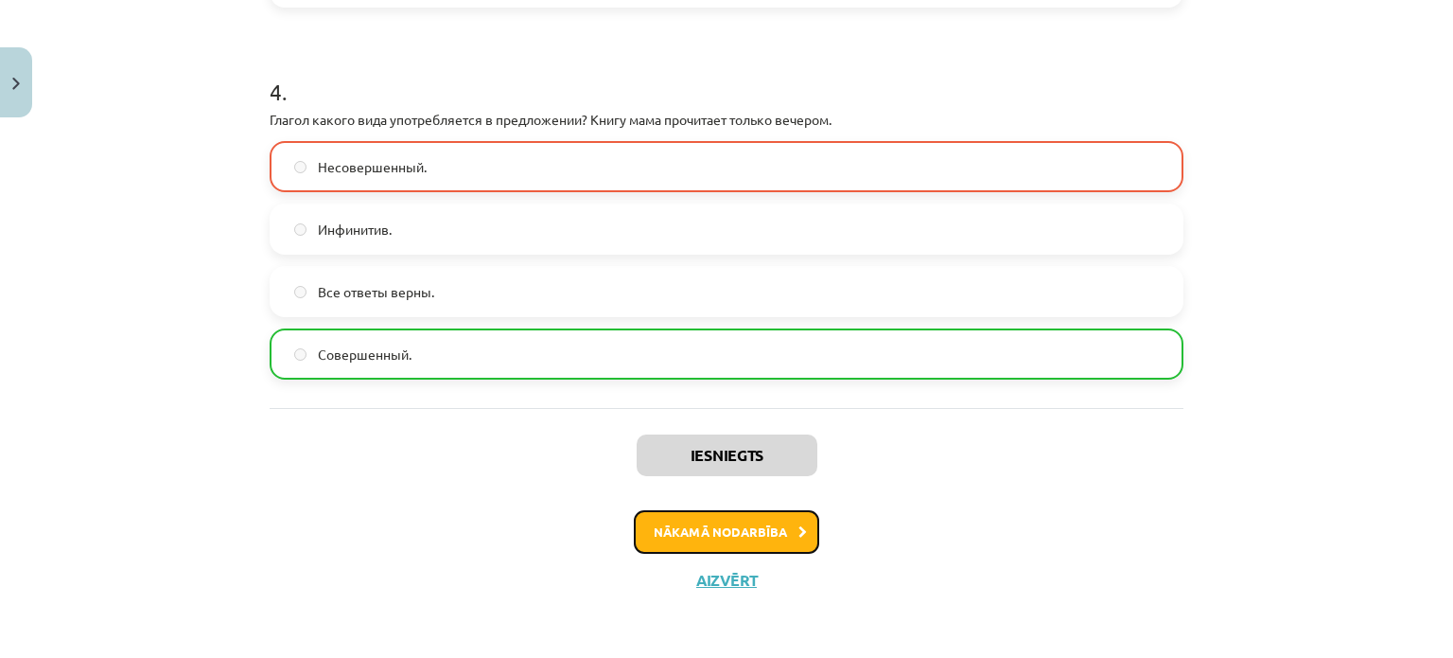
click at [745, 517] on button "Nākamā nodarbība" at bounding box center [726, 532] width 185 height 44
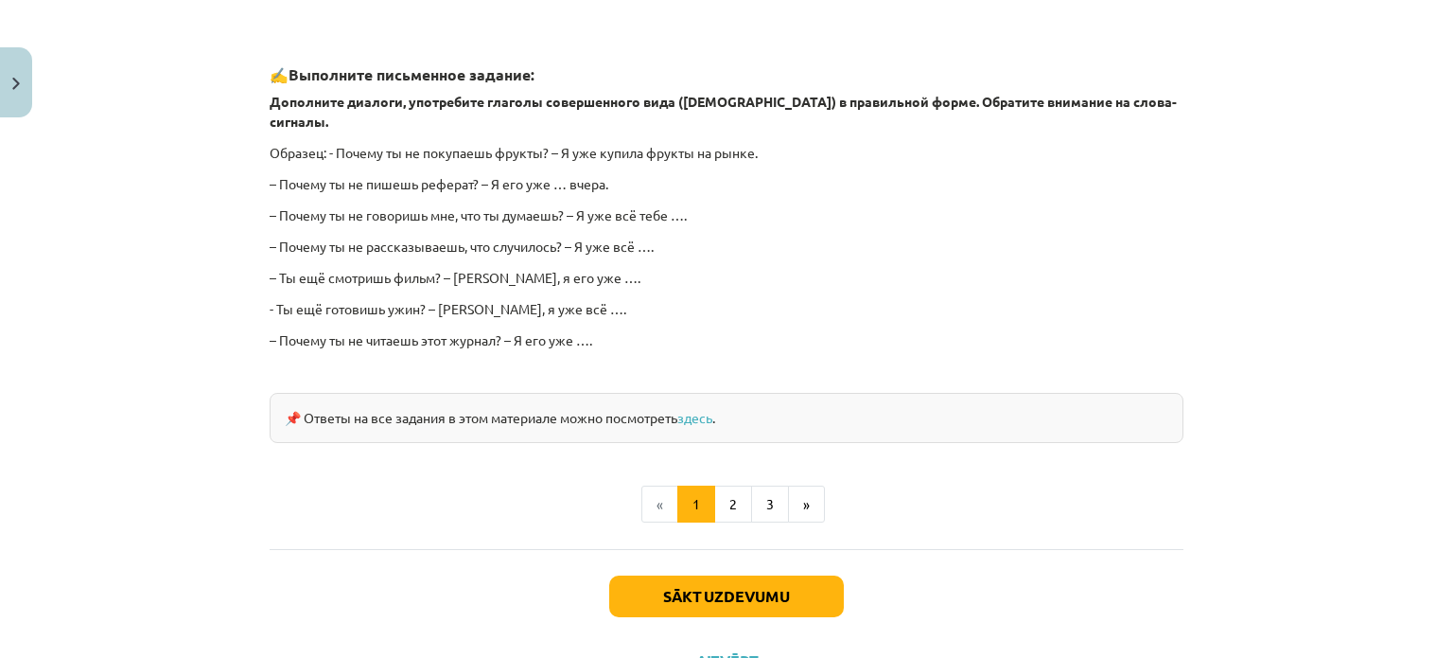
scroll to position [1708, 0]
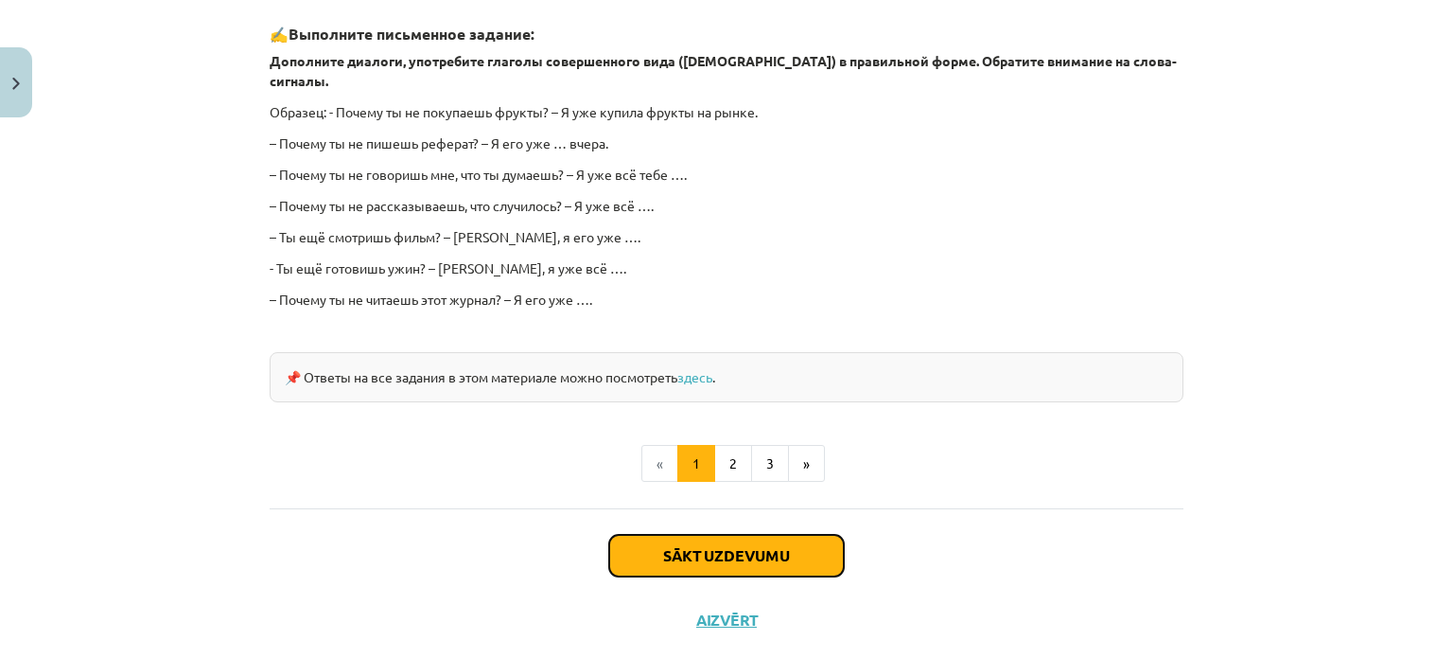
click at [730, 535] on button "Sākt uzdevumu" at bounding box center [726, 556] width 235 height 42
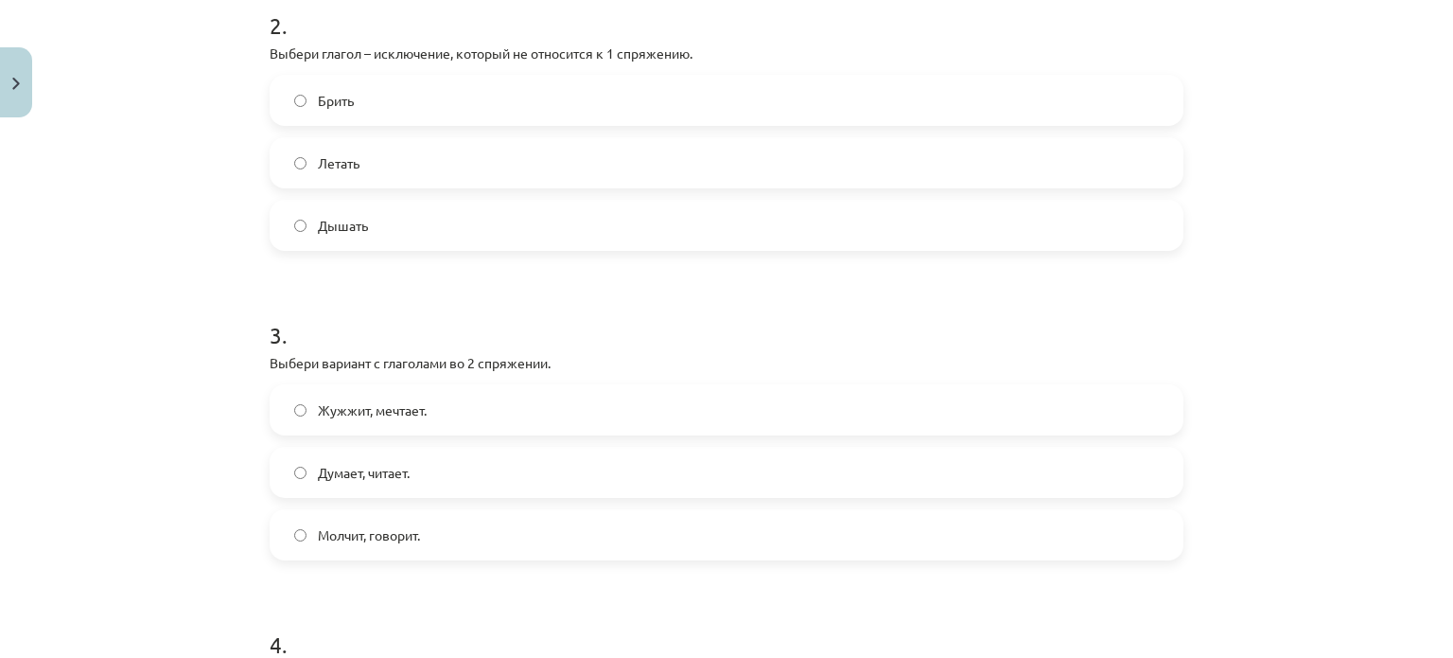
scroll to position [704, 0]
drag, startPoint x: 1442, startPoint y: 332, endPoint x: 1447, endPoint y: 449, distance: 117.4
click at [1447, 449] on div "Mācību tēma: Krievu valodas b1 - 11. klases 1.ieskaites mācību materiāls #10 📖 …" at bounding box center [726, 329] width 1453 height 658
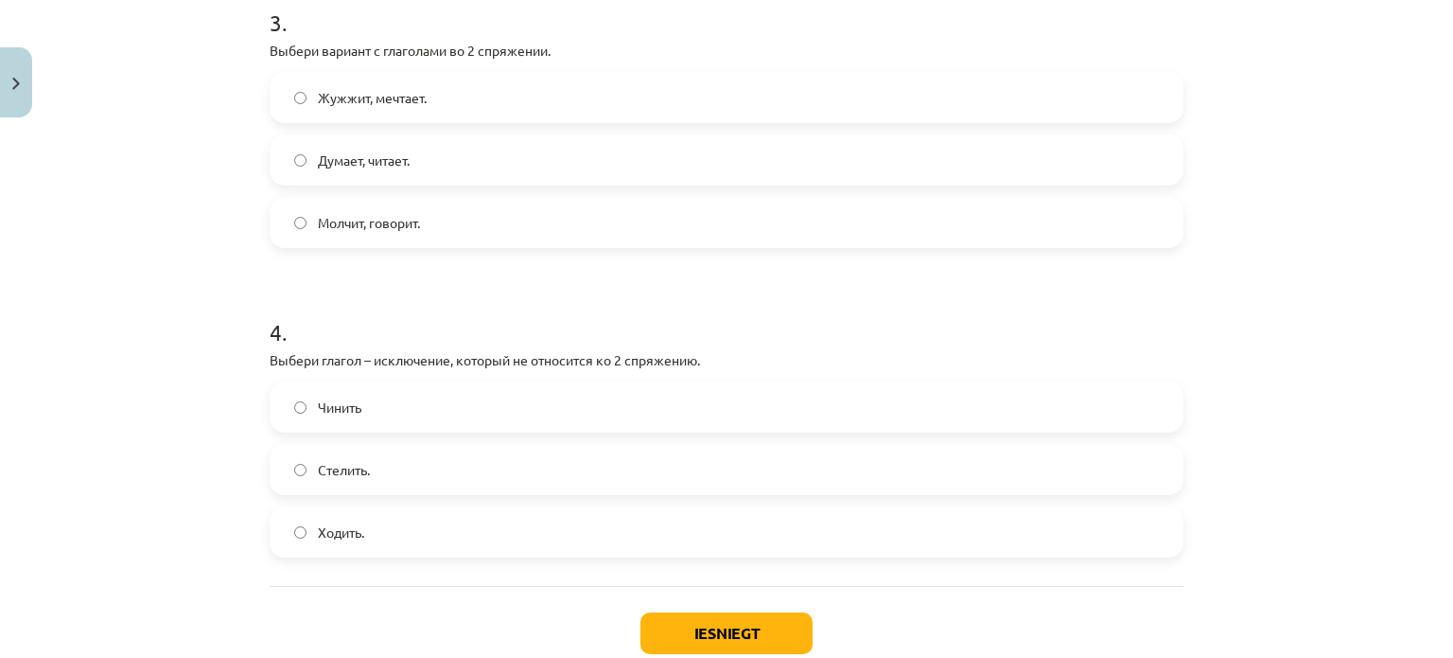
scroll to position [1024, 0]
click at [705, 623] on button "Iesniegt" at bounding box center [726, 628] width 172 height 42
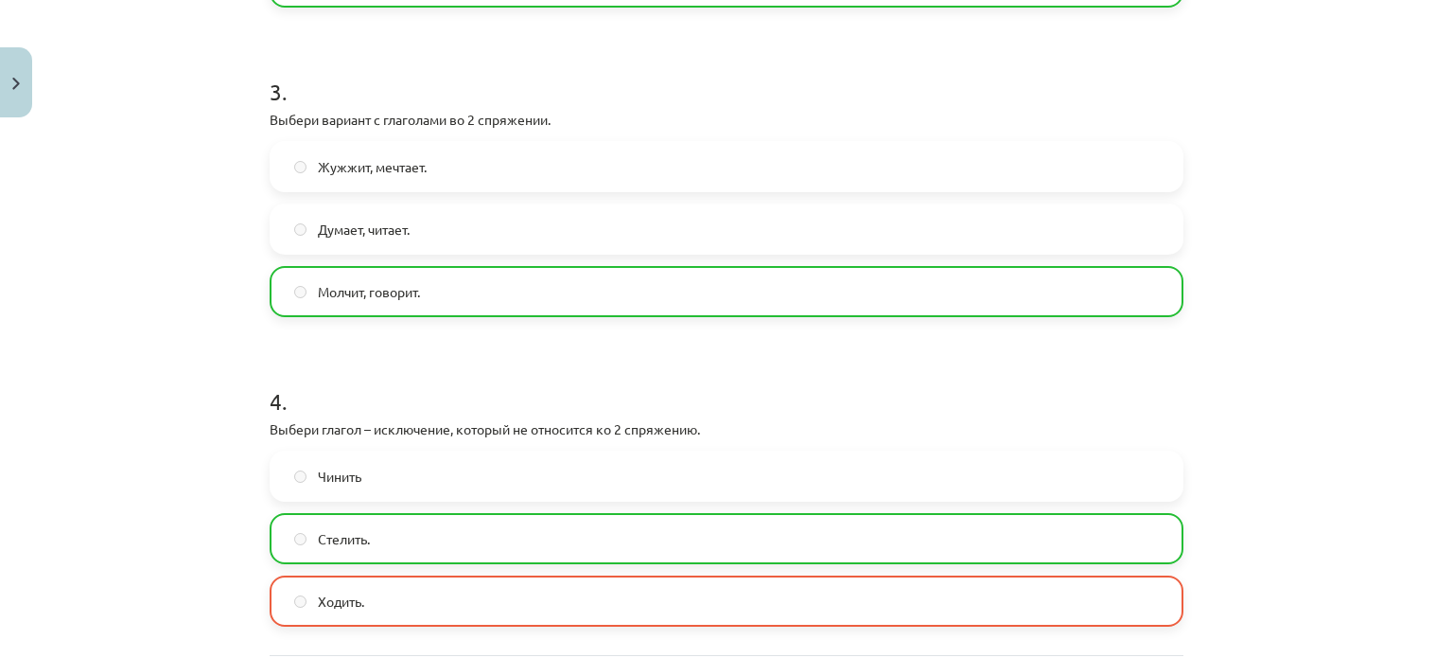
scroll to position [1197, 0]
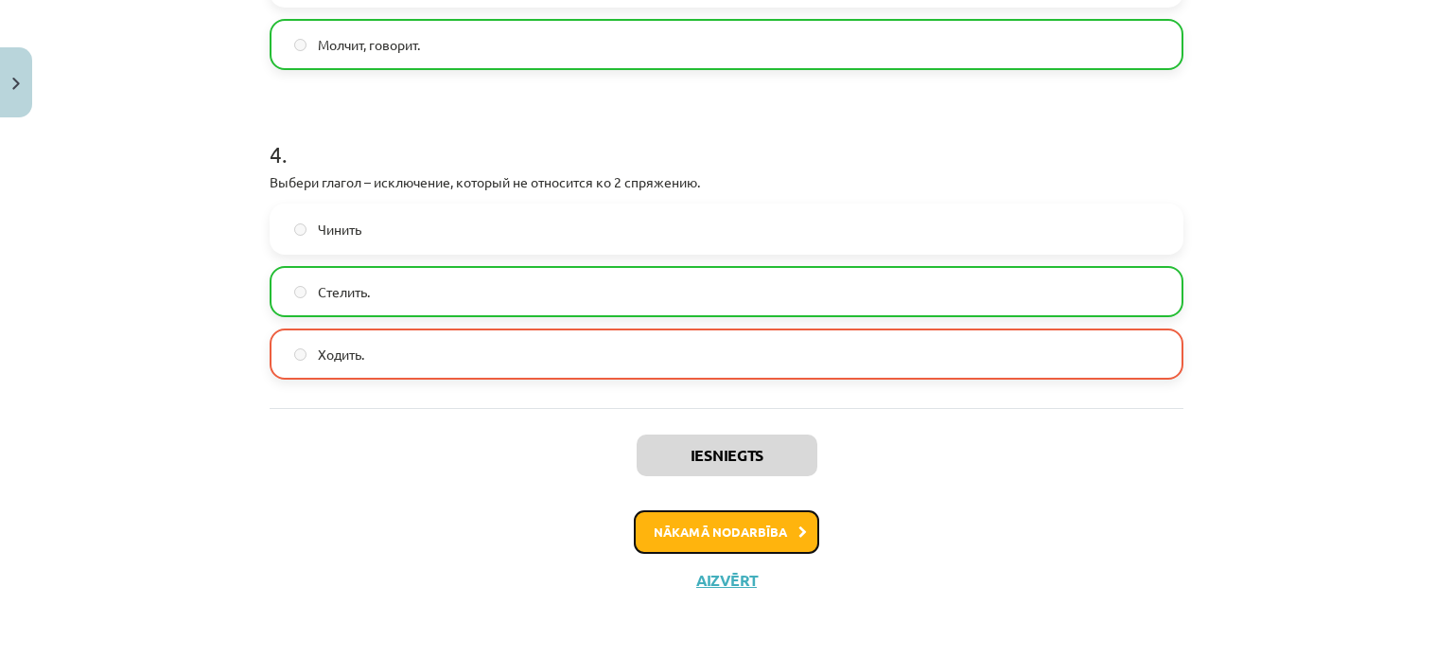
click at [759, 531] on button "Nākamā nodarbība" at bounding box center [726, 532] width 185 height 44
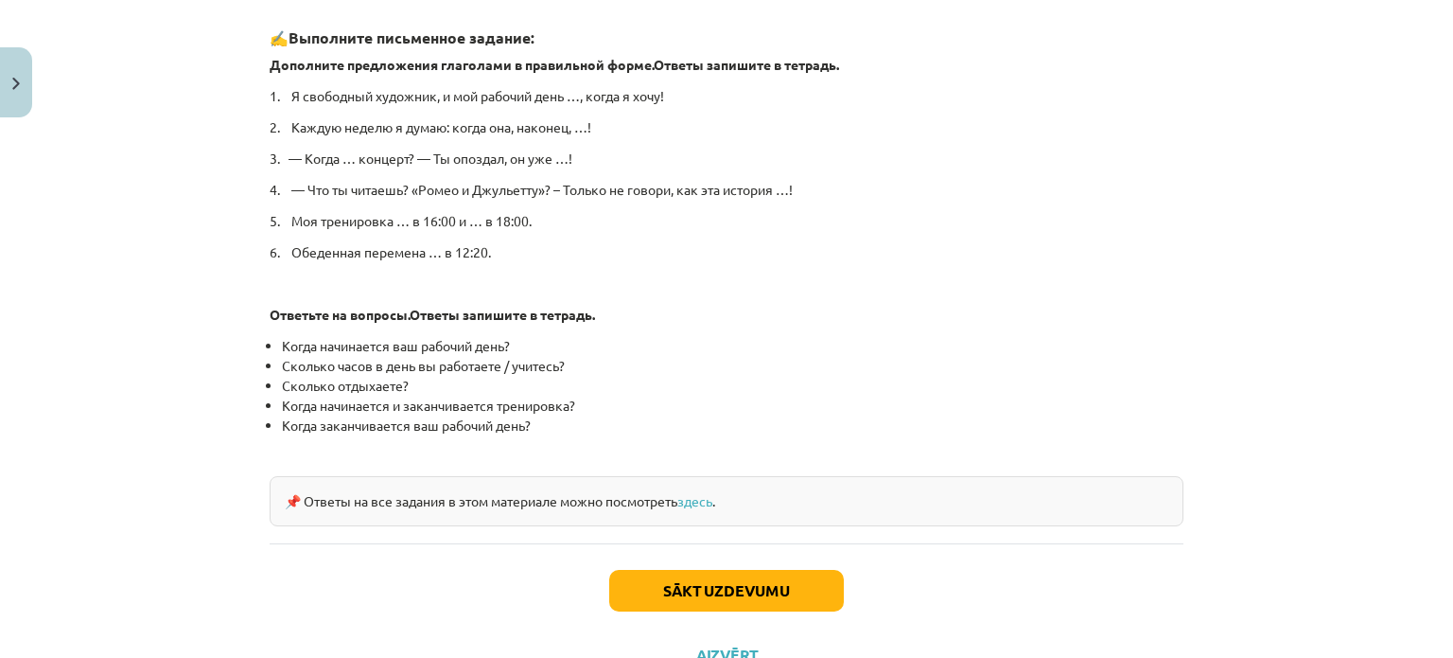
scroll to position [943, 0]
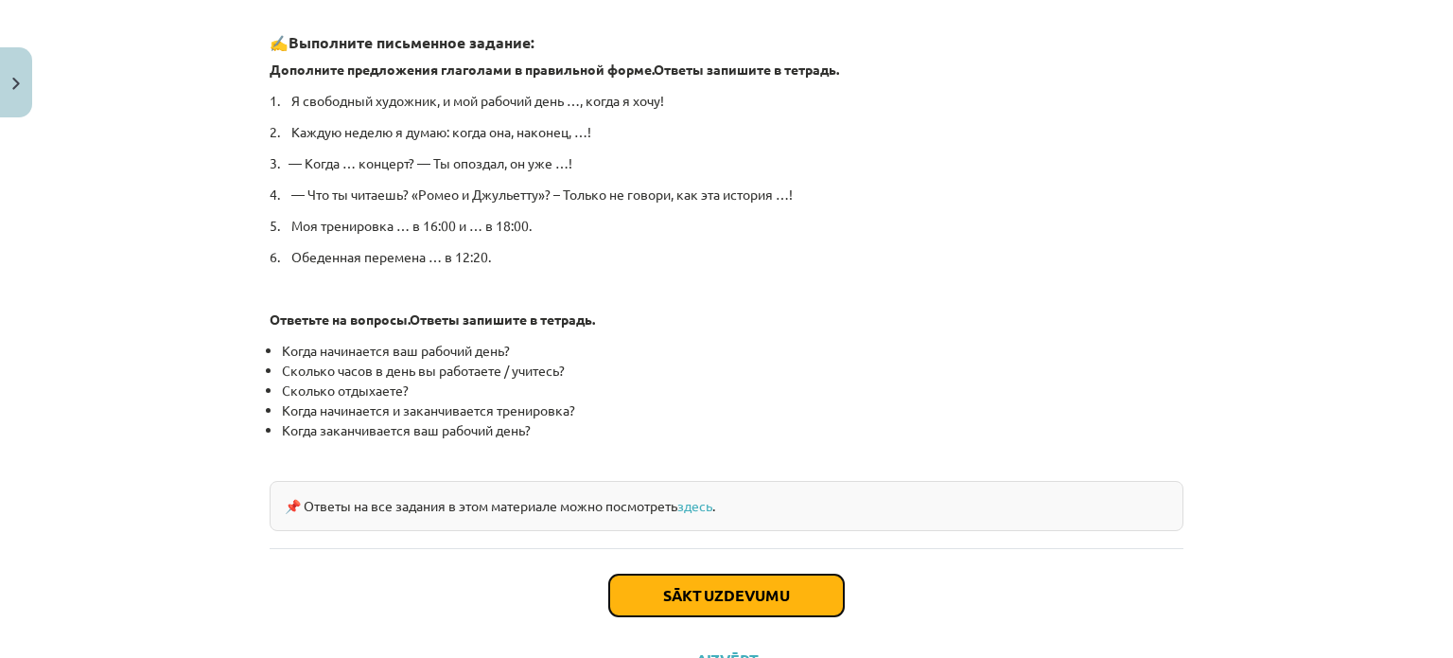
click at [728, 588] on button "Sākt uzdevumu" at bounding box center [726, 595] width 235 height 42
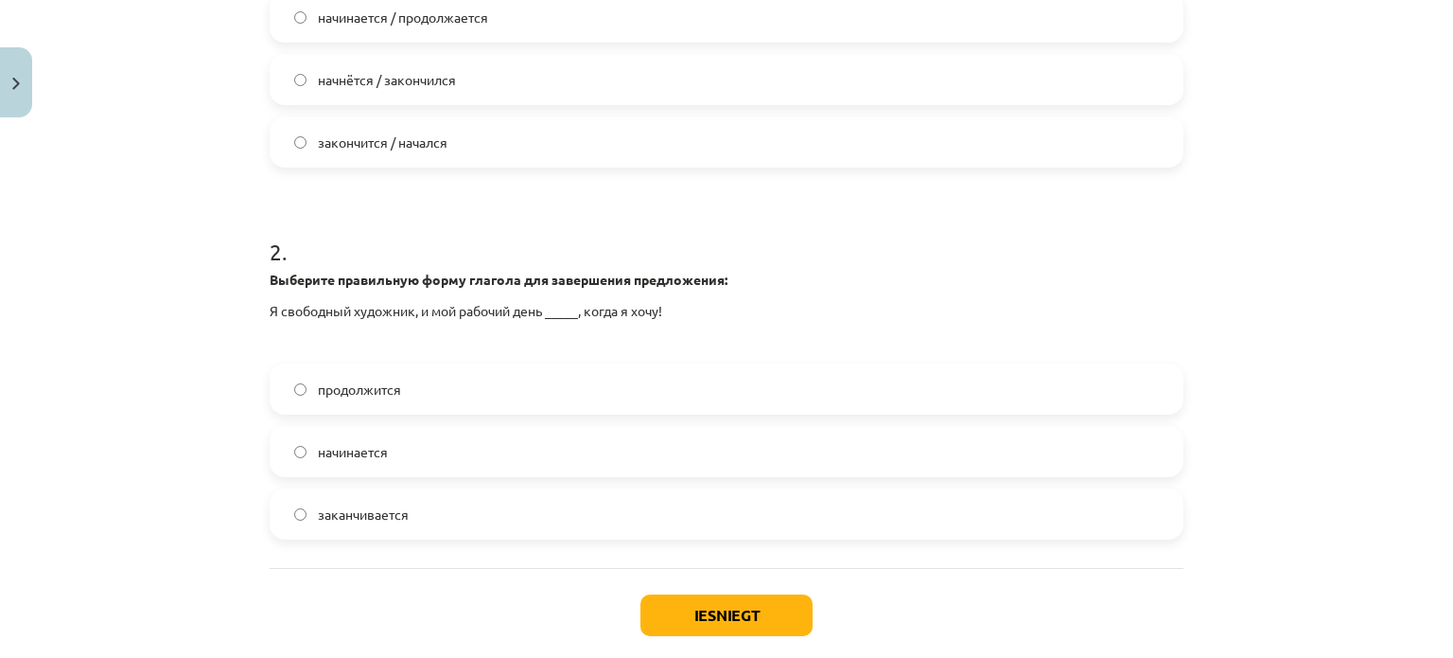
scroll to position [558, 0]
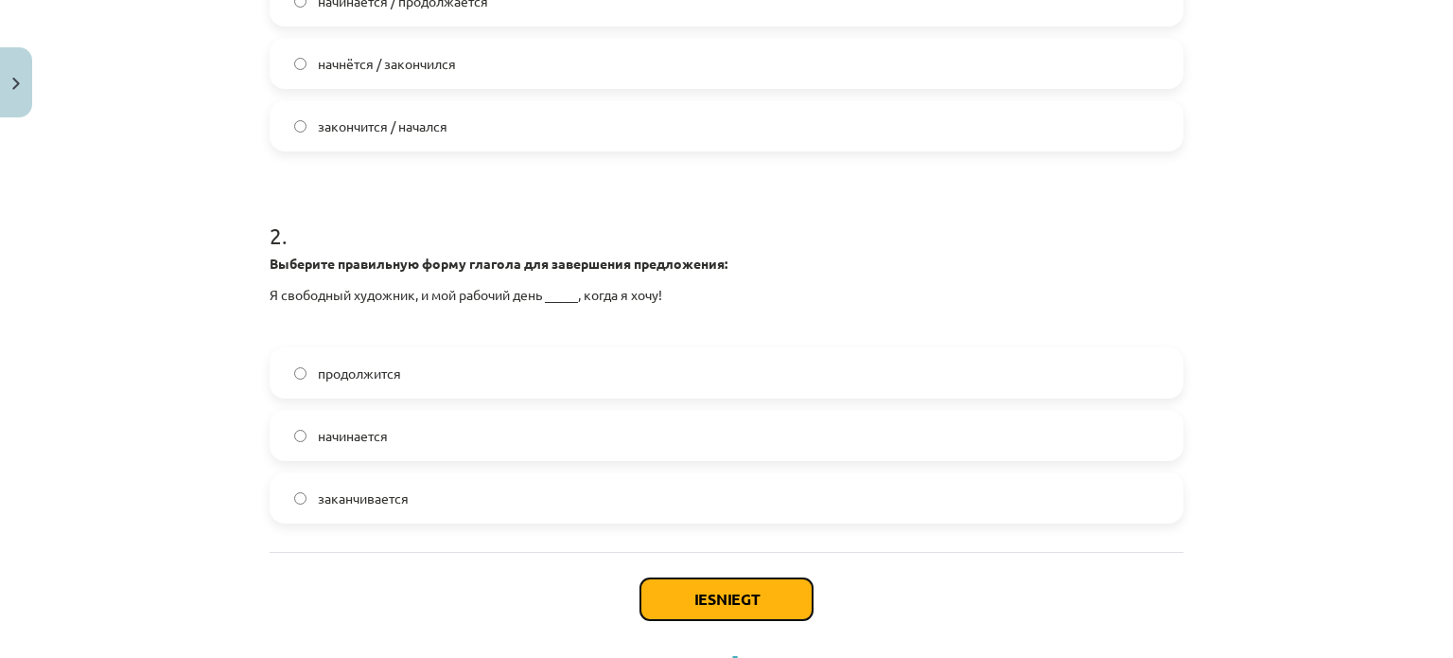
click at [705, 595] on button "Iesniegt" at bounding box center [726, 599] width 172 height 42
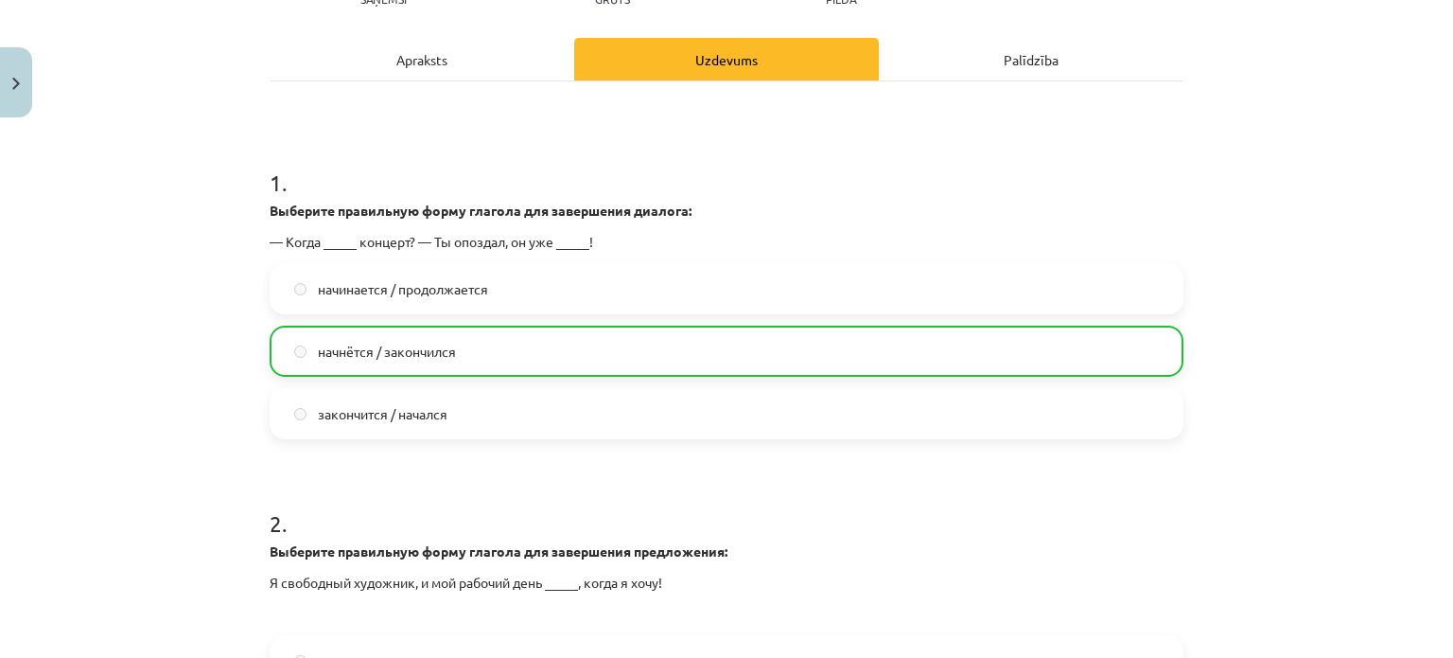
scroll to position [188, 0]
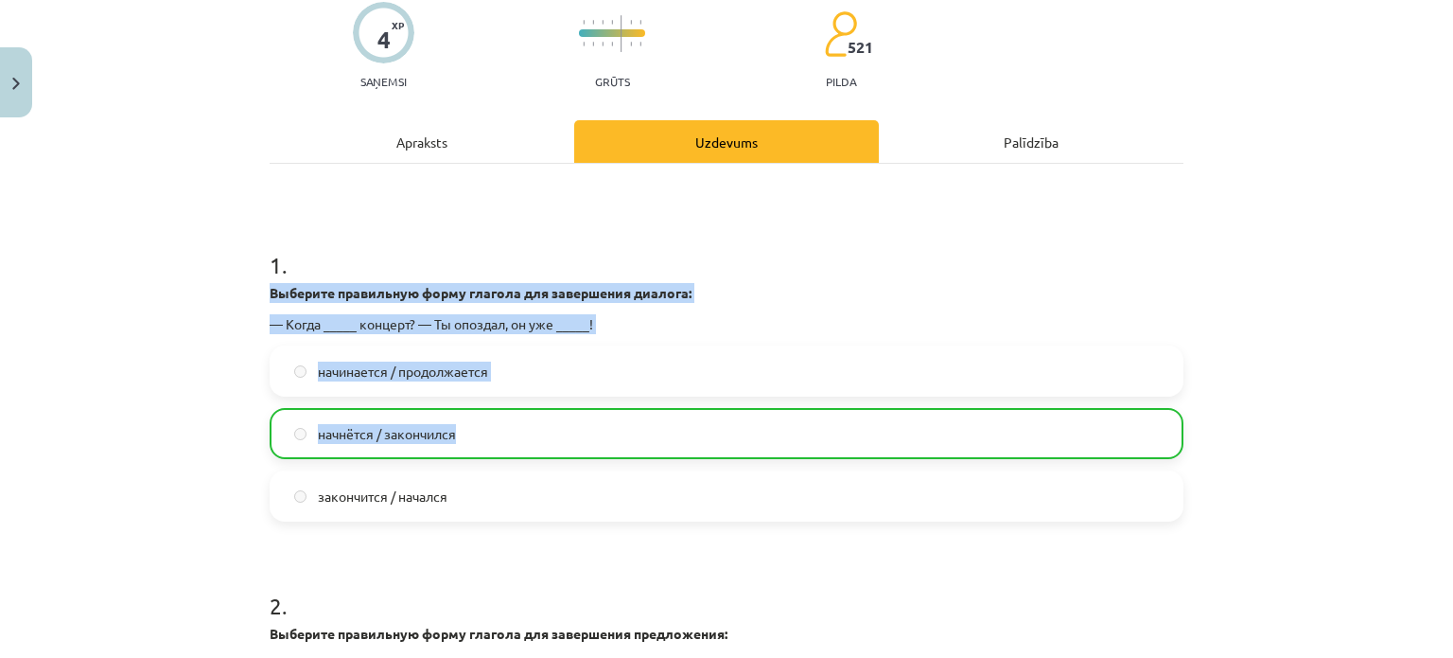
drag, startPoint x: 1434, startPoint y: 215, endPoint x: 1449, endPoint y: 426, distance: 211.5
click at [1449, 426] on div "Mācību tēma: Krievu valodas b1 - 11. klases 1.ieskaites mācību materiāls #11 📖 …" at bounding box center [726, 329] width 1453 height 658
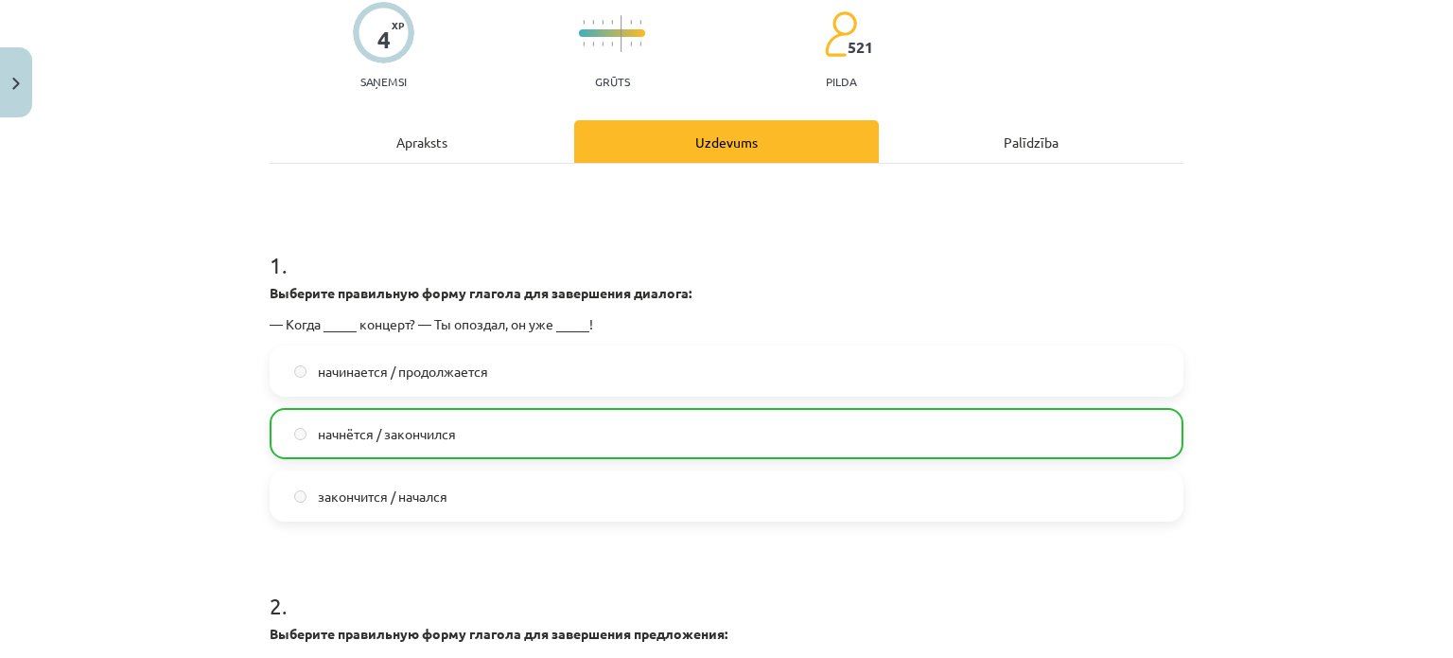
click at [1393, 517] on div "Mācību tēma: Krievu valodas b1 - 11. klases 1.ieskaites mācību materiāls #11 📖 …" at bounding box center [726, 329] width 1453 height 658
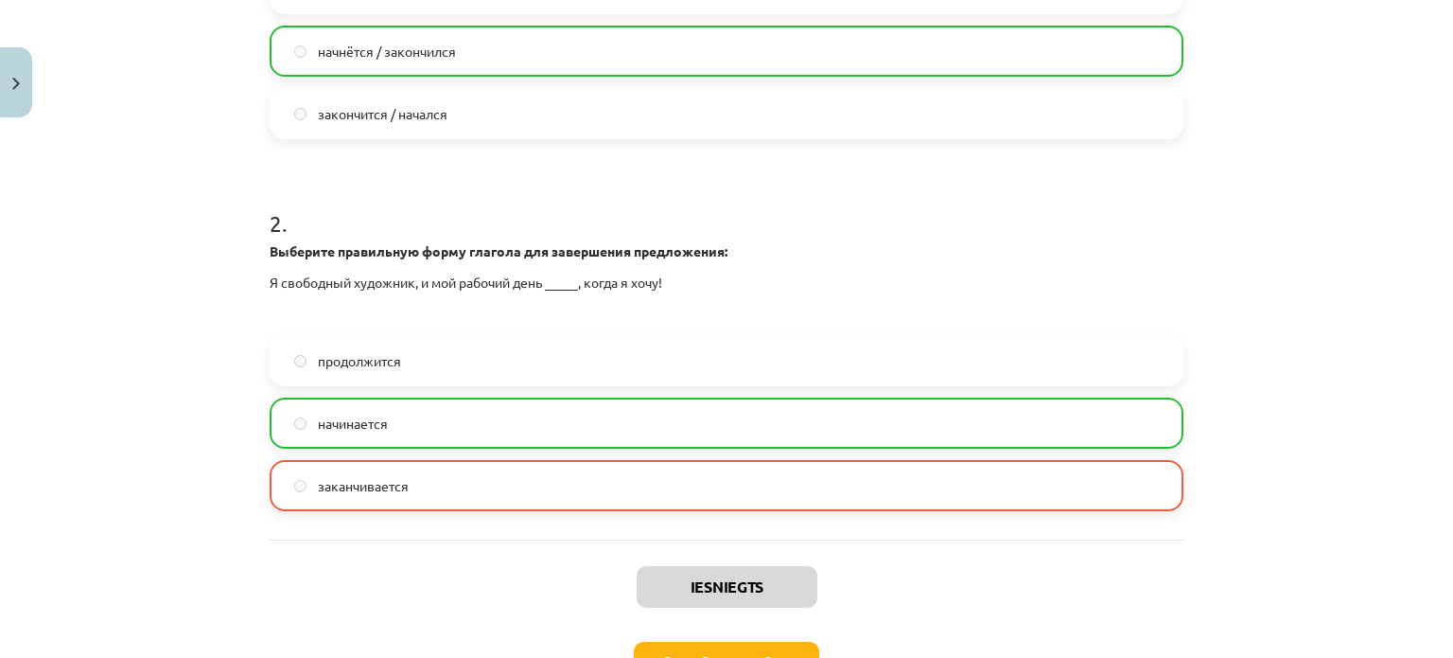
scroll to position [702, 0]
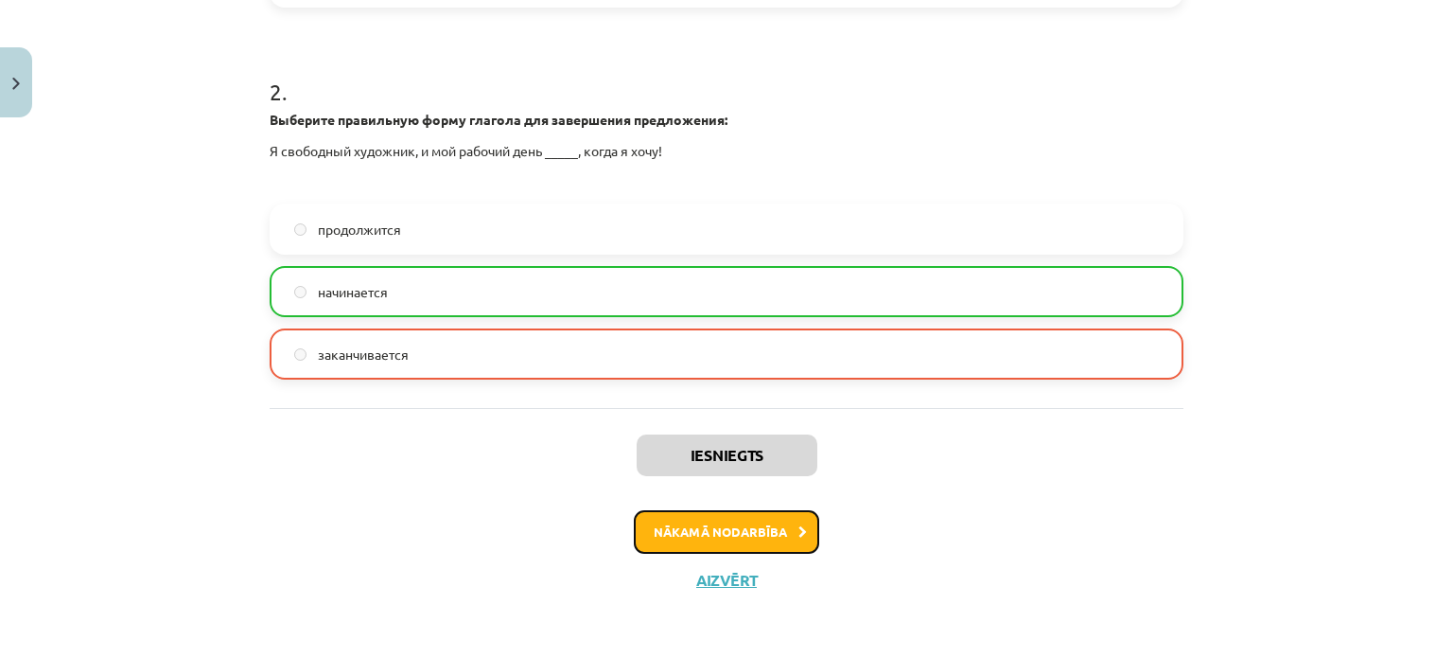
click at [749, 535] on button "Nākamā nodarbība" at bounding box center [726, 532] width 185 height 44
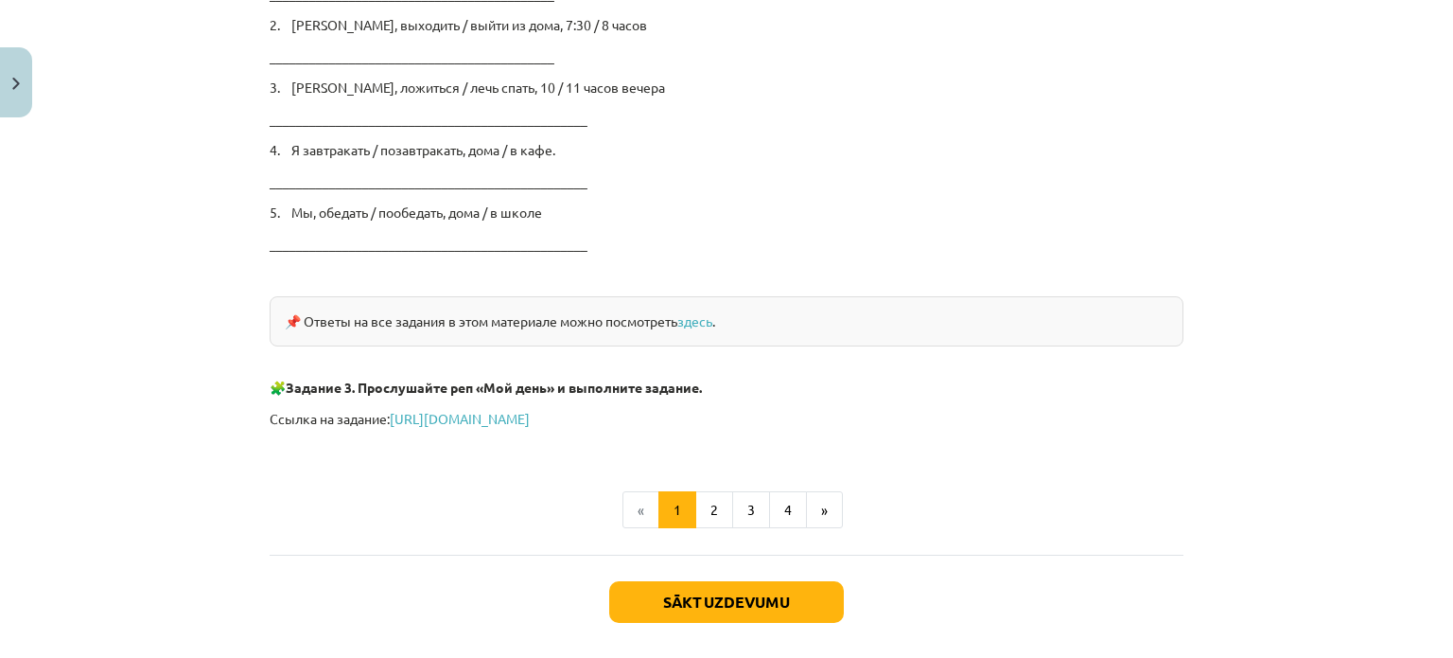
scroll to position [3187, 0]
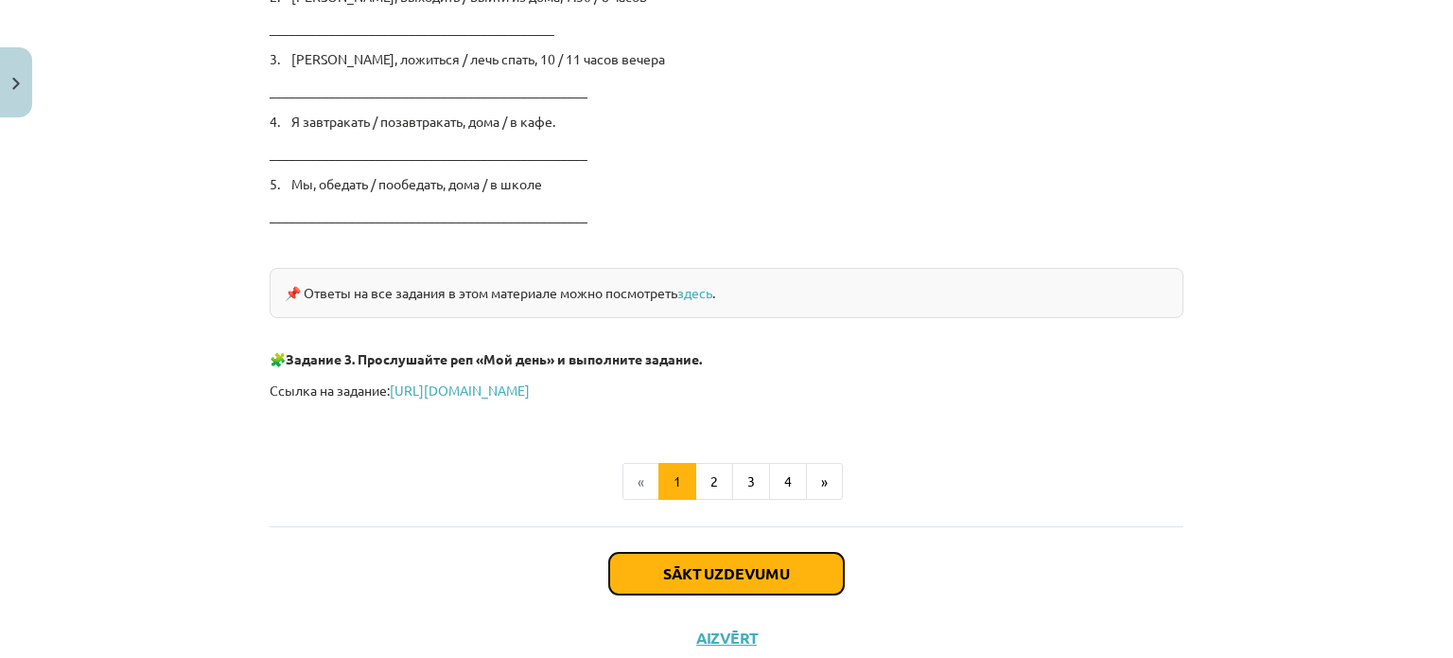
click at [719, 565] on button "Sākt uzdevumu" at bounding box center [726, 573] width 235 height 42
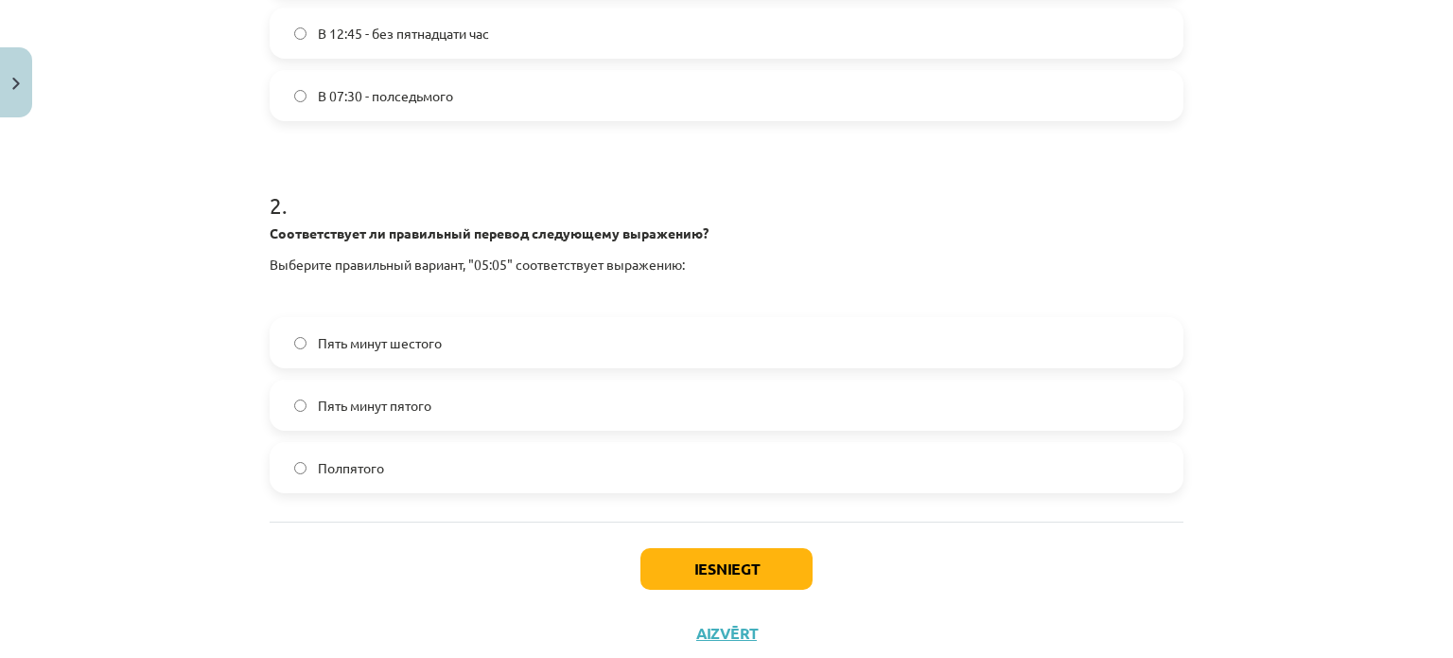
scroll to position [643, 0]
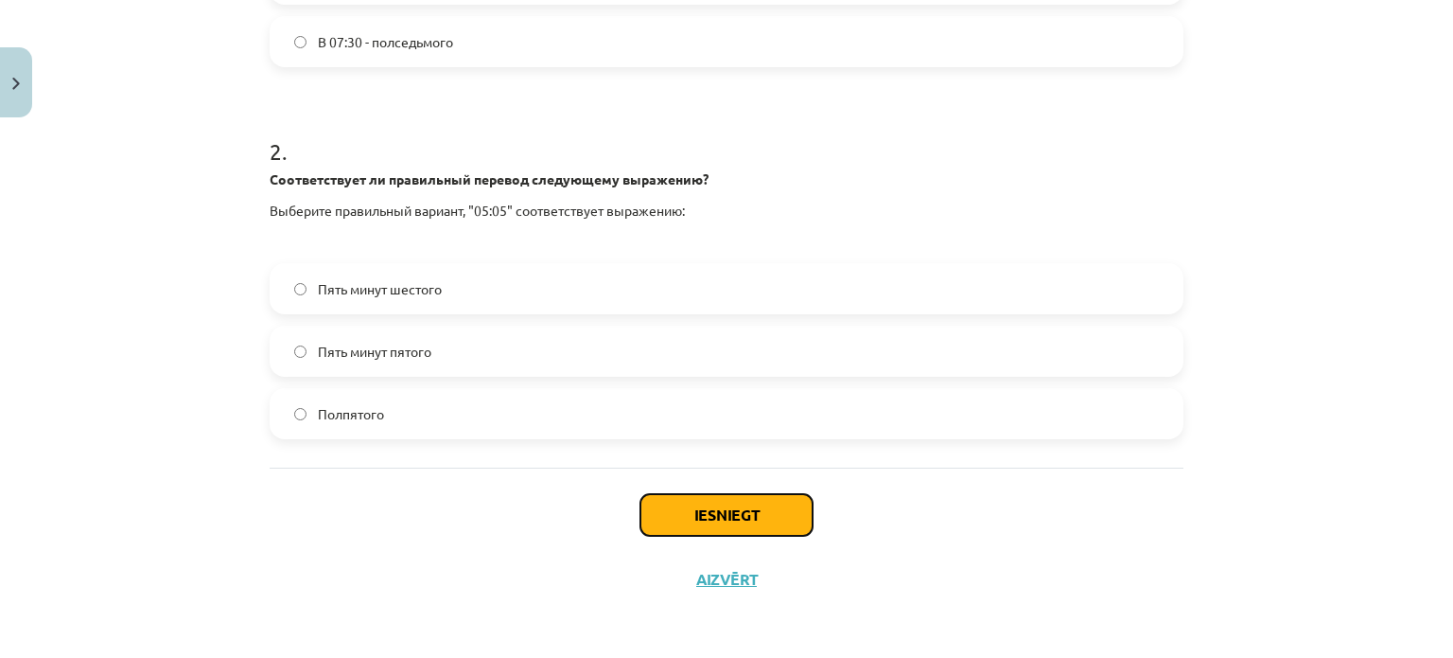
click at [739, 510] on button "Iesniegt" at bounding box center [726, 515] width 172 height 42
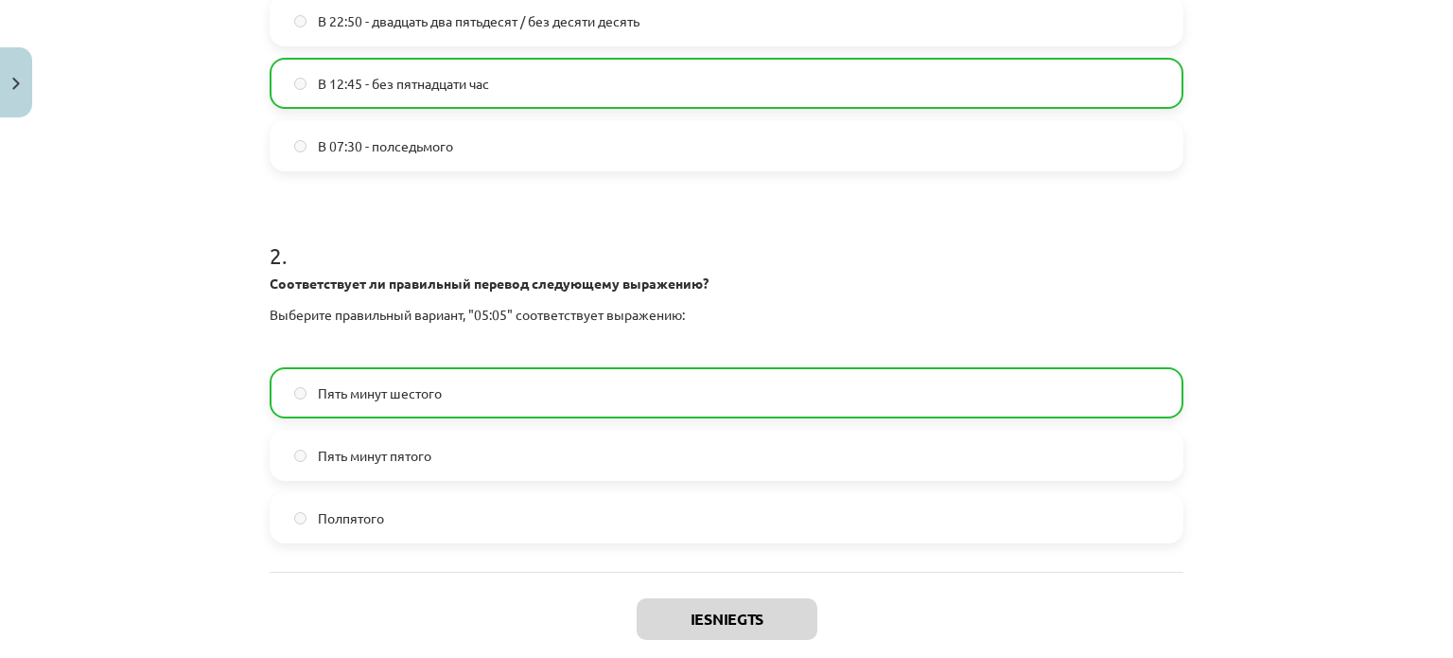
scroll to position [703, 0]
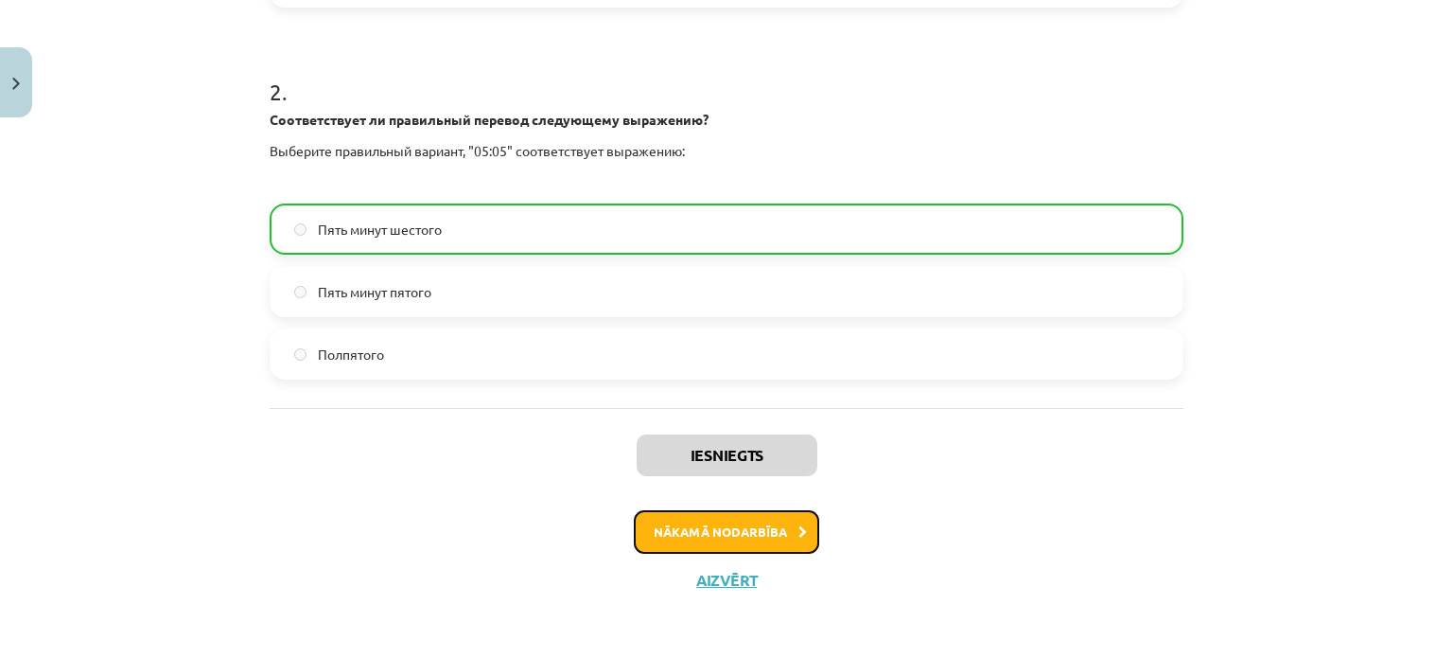
click at [693, 530] on button "Nākamā nodarbība" at bounding box center [726, 532] width 185 height 44
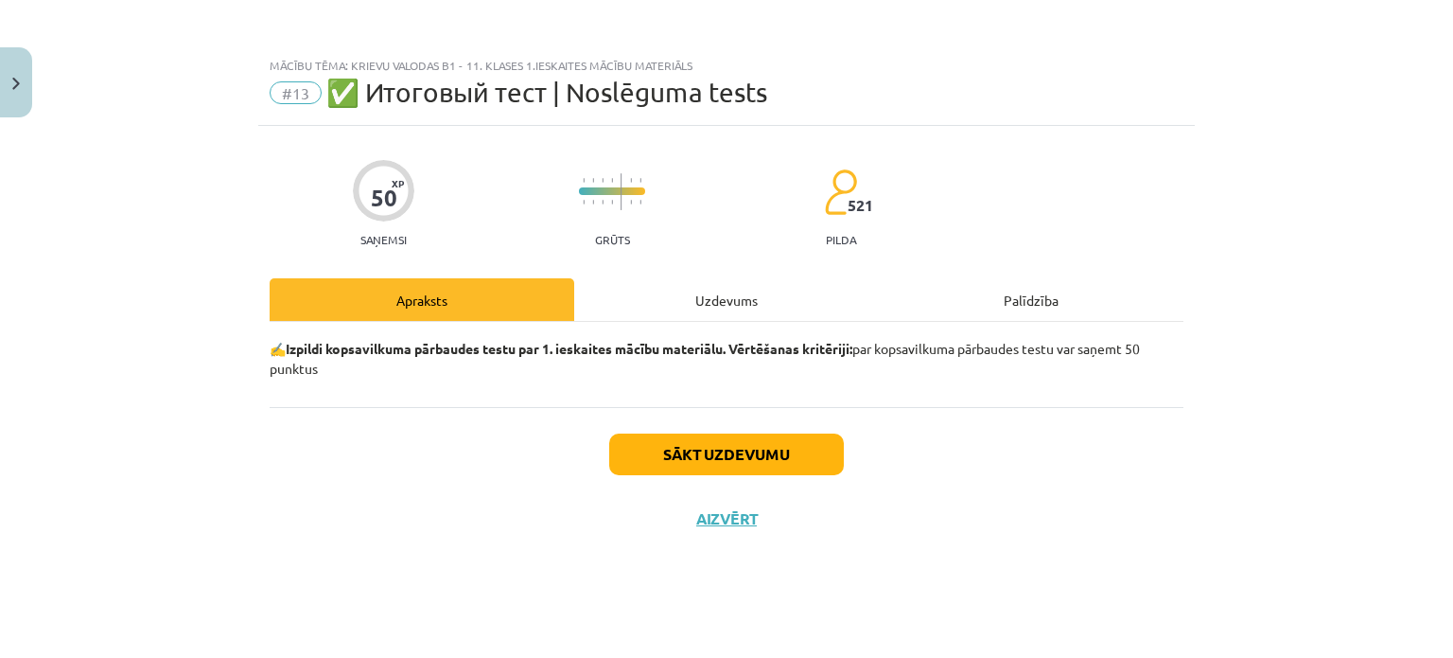
scroll to position [0, 0]
click at [757, 464] on button "Sākt uzdevumu" at bounding box center [726, 454] width 235 height 42
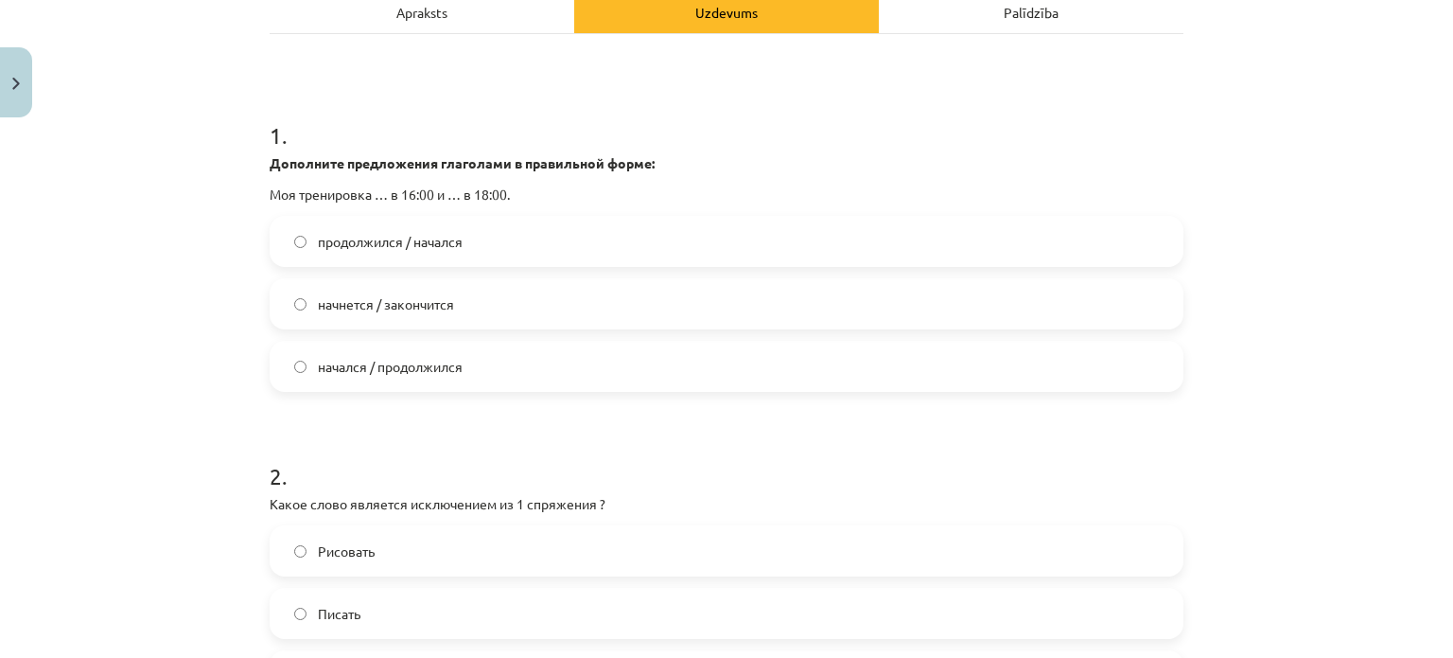
scroll to position [314, 0]
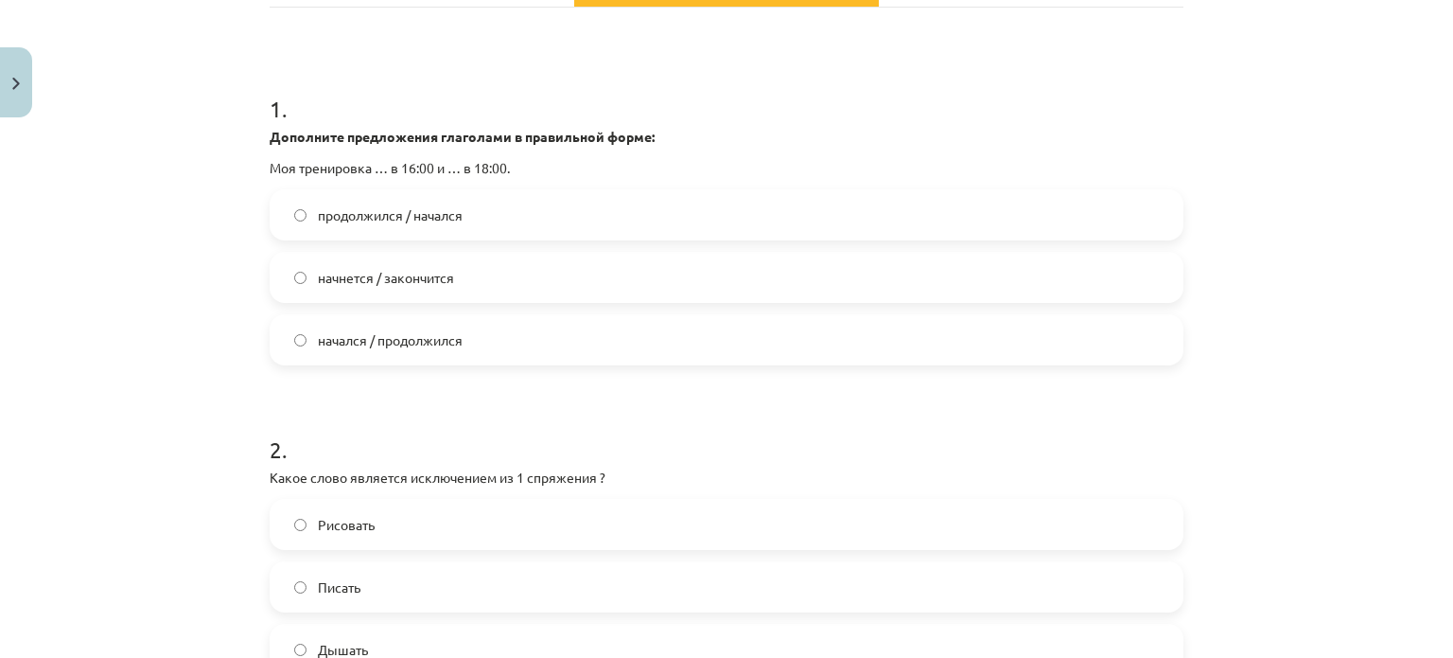
click at [289, 269] on label "начнется / закончится" at bounding box center [727, 277] width 910 height 47
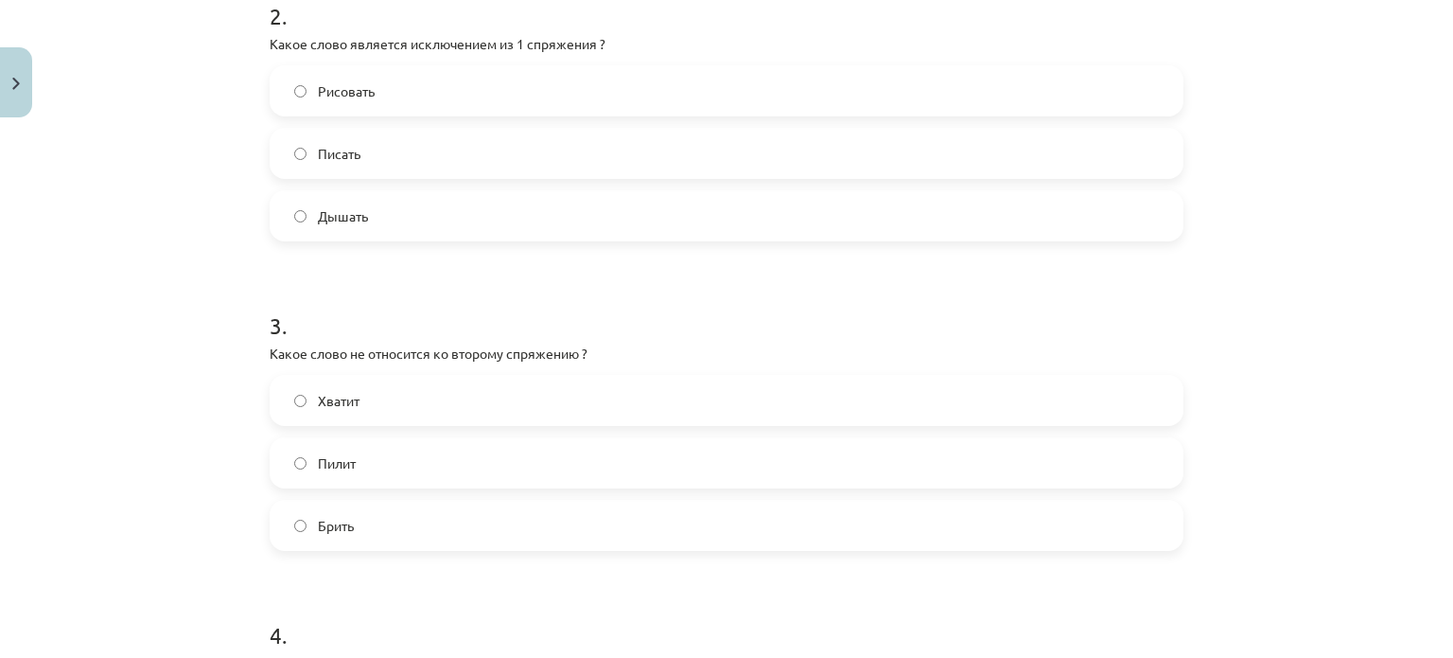
scroll to position [774, 0]
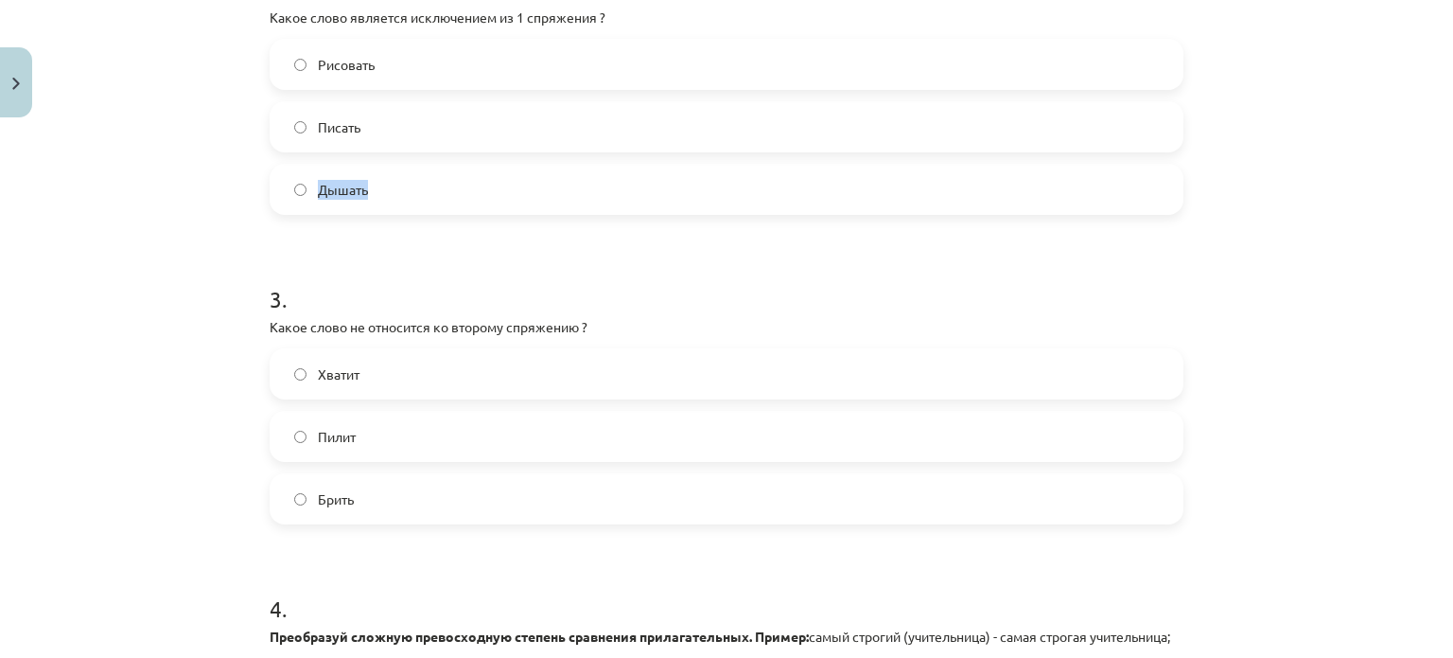
drag, startPoint x: 1446, startPoint y: 200, endPoint x: 1447, endPoint y: 172, distance: 27.5
click at [1447, 172] on div "Mācību tēma: Krievu valodas b1 - 11. klases 1.ieskaites mācību materiāls #13 ✅ …" at bounding box center [726, 329] width 1453 height 658
click at [1397, 216] on div "Mācību tēma: Krievu valodas b1 - 11. klases 1.ieskaites mācību materiāls #13 ✅ …" at bounding box center [726, 329] width 1453 height 658
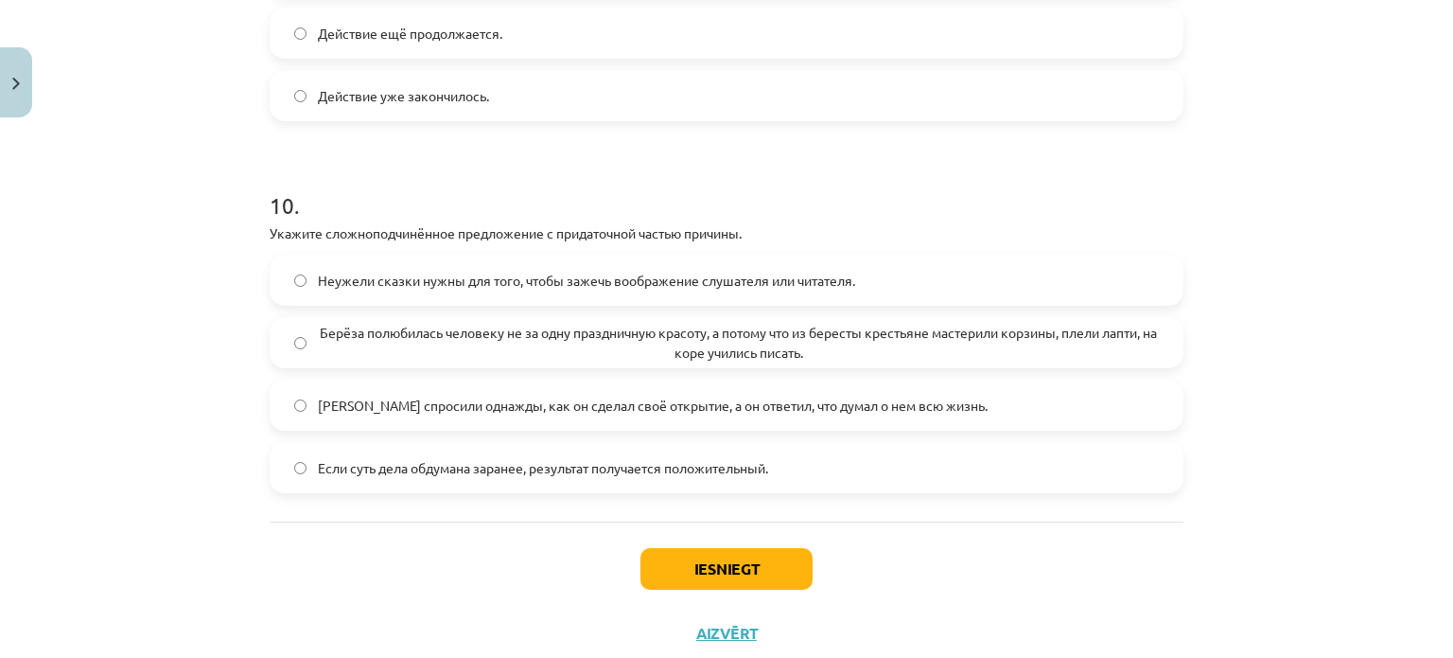
scroll to position [3504, 0]
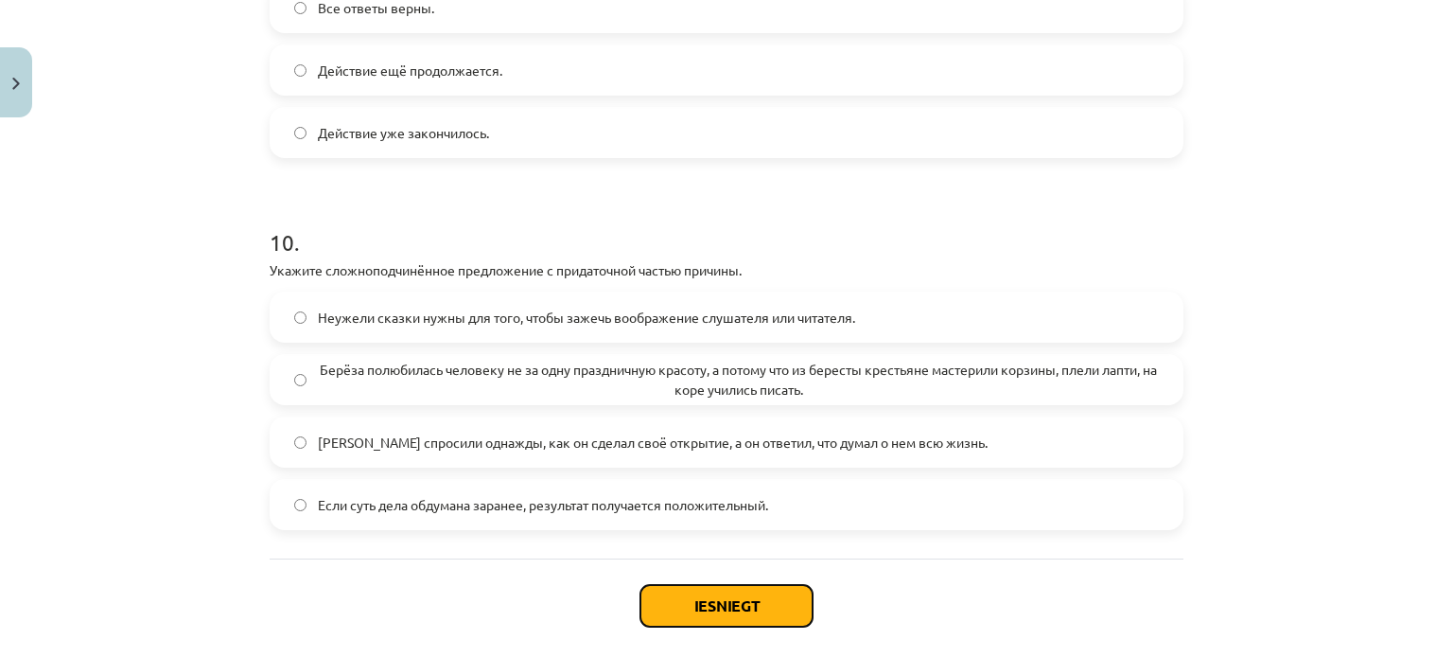
click at [704, 623] on button "Iesniegt" at bounding box center [726, 606] width 172 height 42
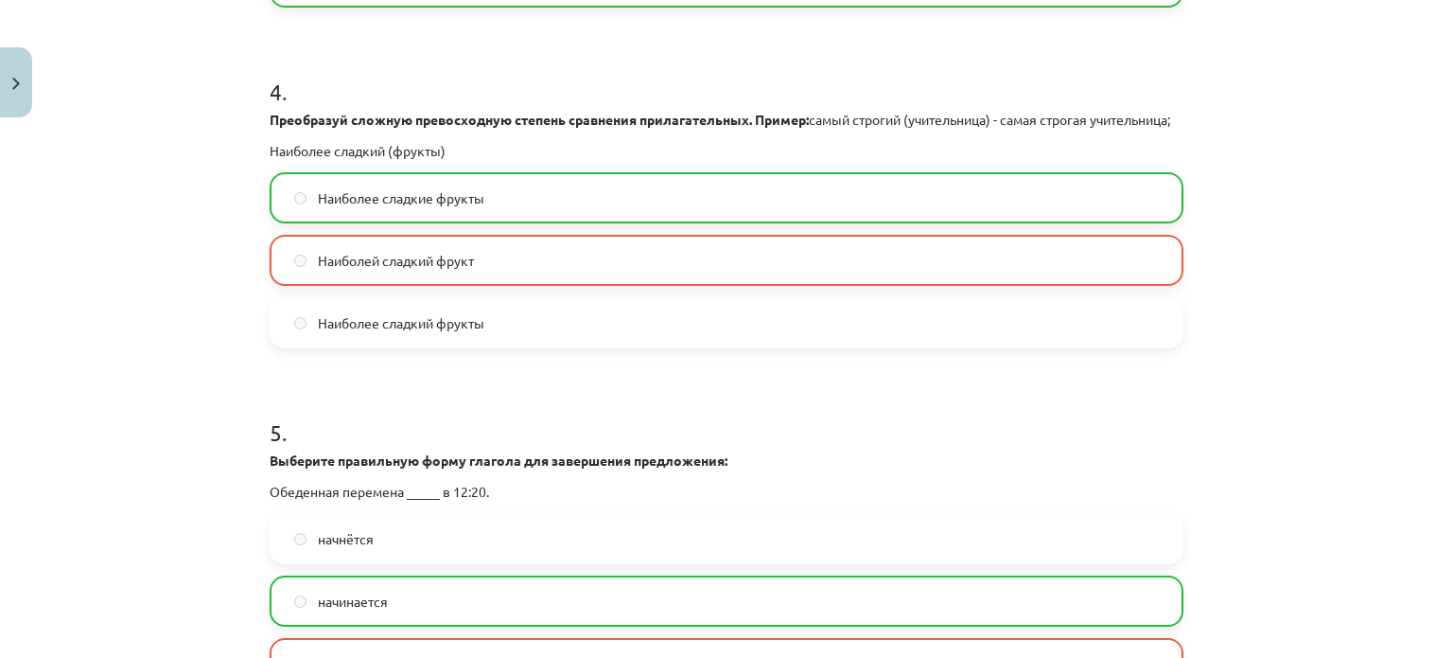
scroll to position [3674, 0]
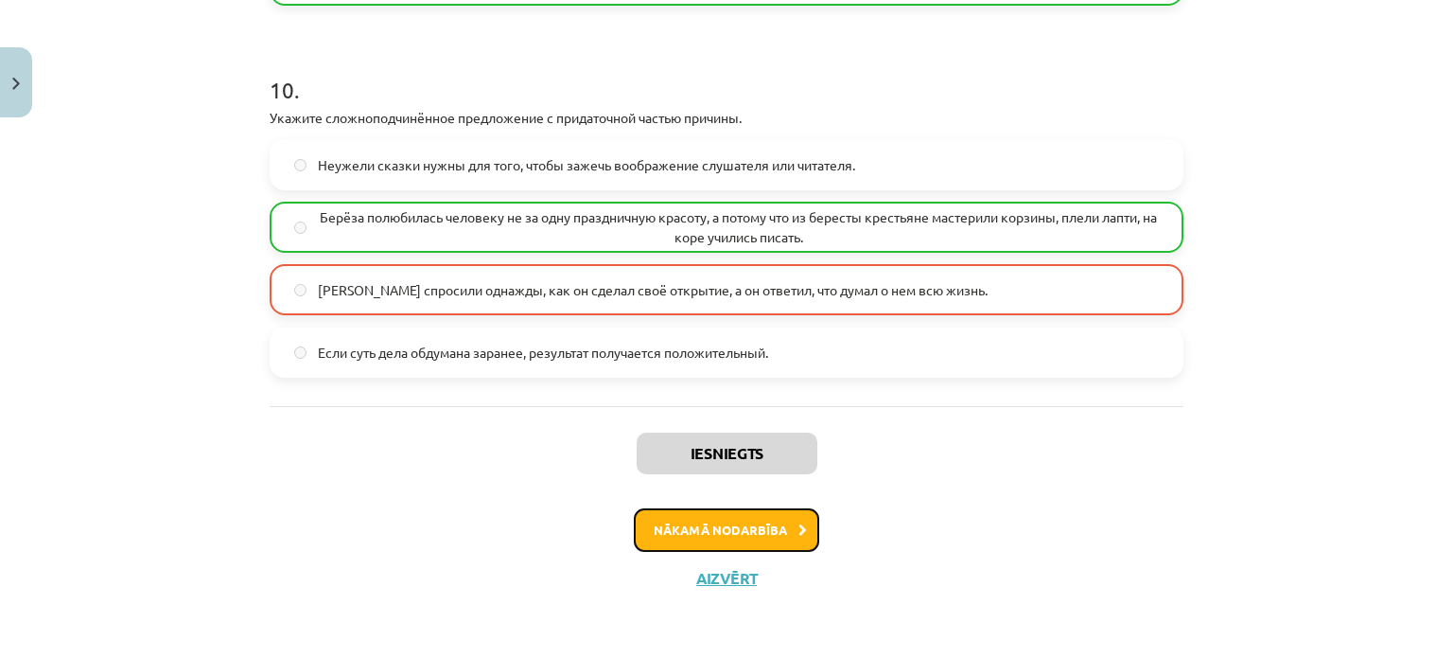
click at [758, 522] on button "Nākamā nodarbība" at bounding box center [726, 530] width 185 height 44
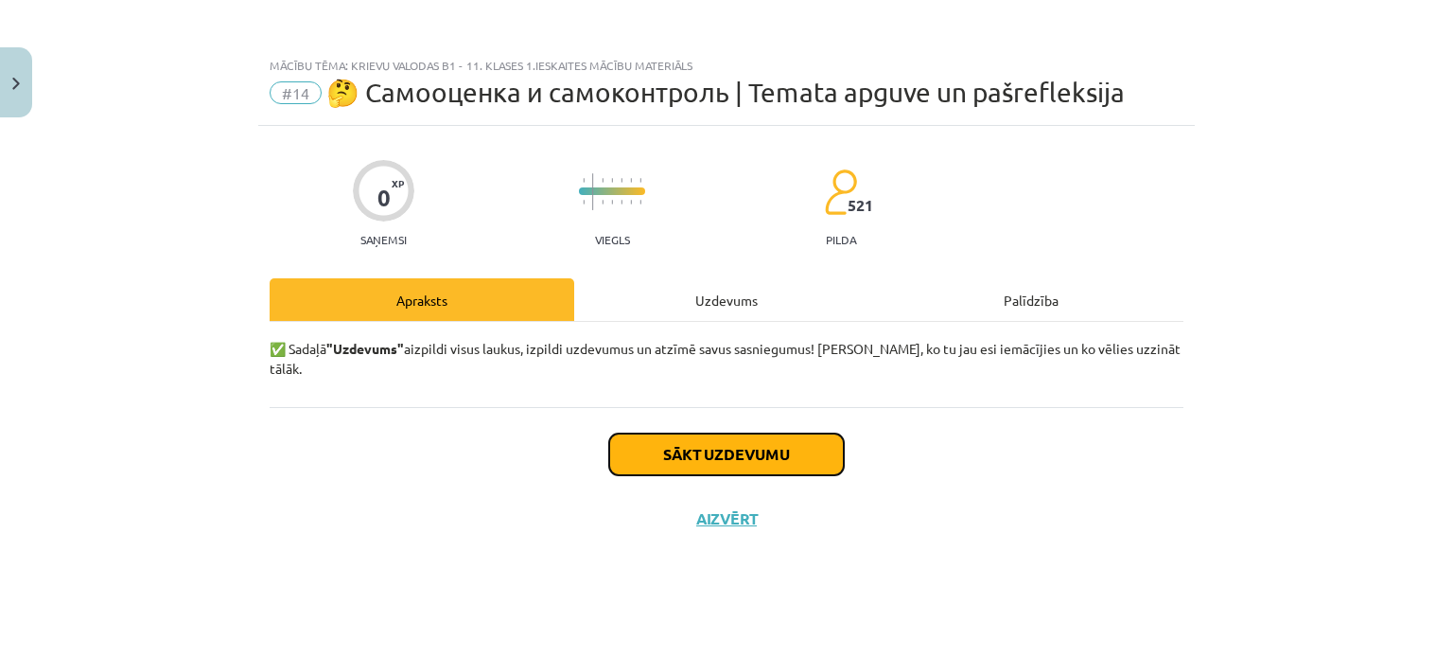
click at [725, 433] on button "Sākt uzdevumu" at bounding box center [726, 454] width 235 height 42
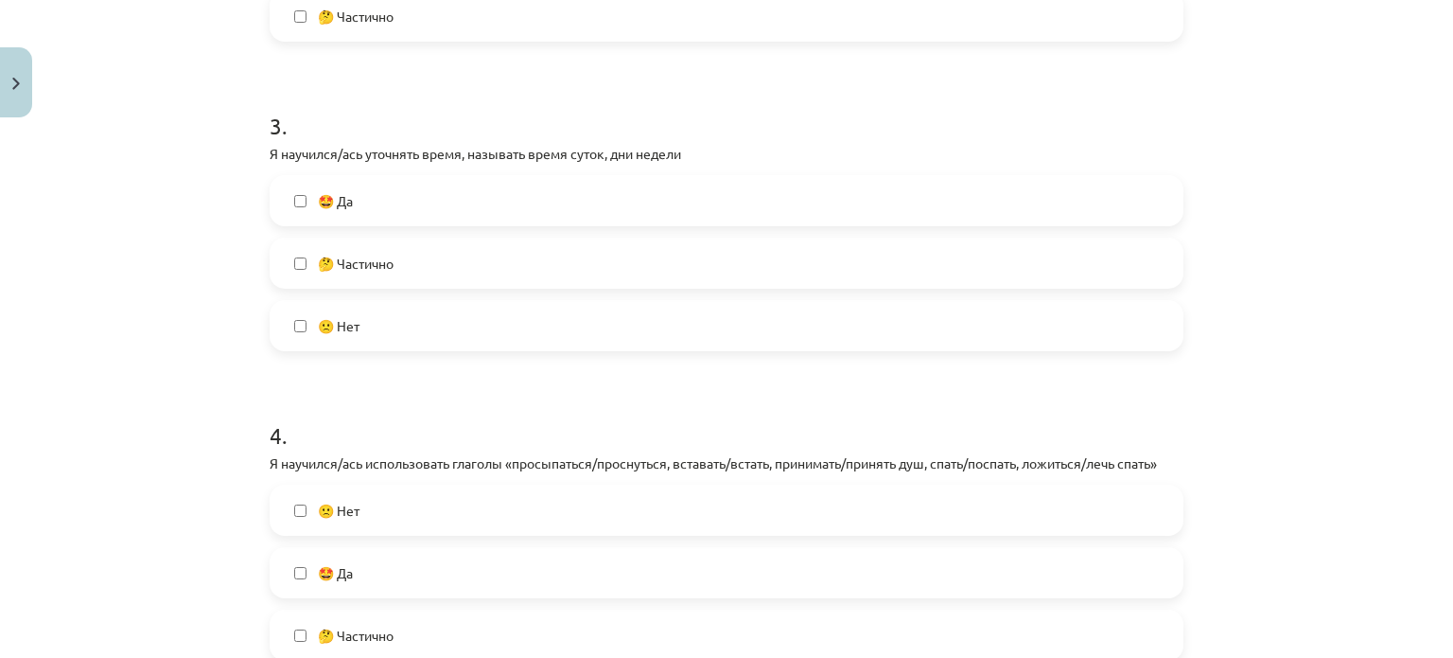
scroll to position [938, 0]
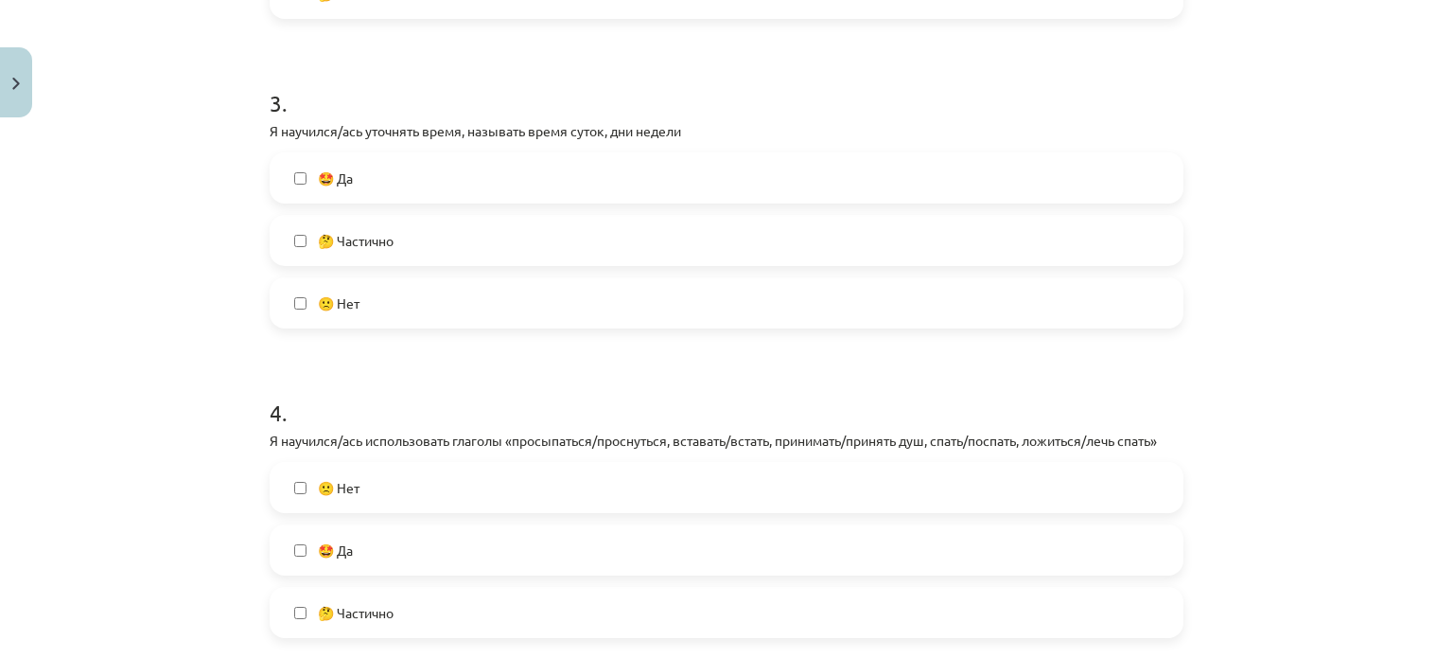
click at [293, 166] on label "🤩 Да" at bounding box center [727, 177] width 910 height 47
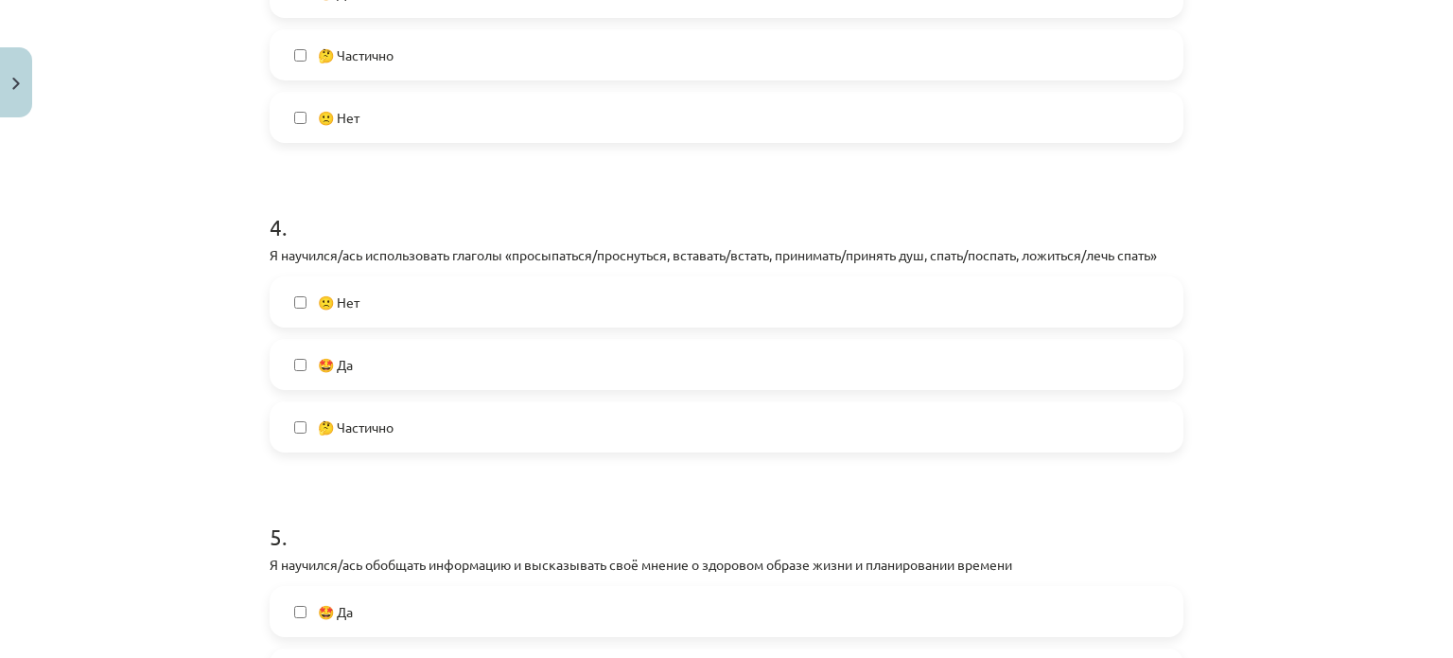
scroll to position [1209, 0]
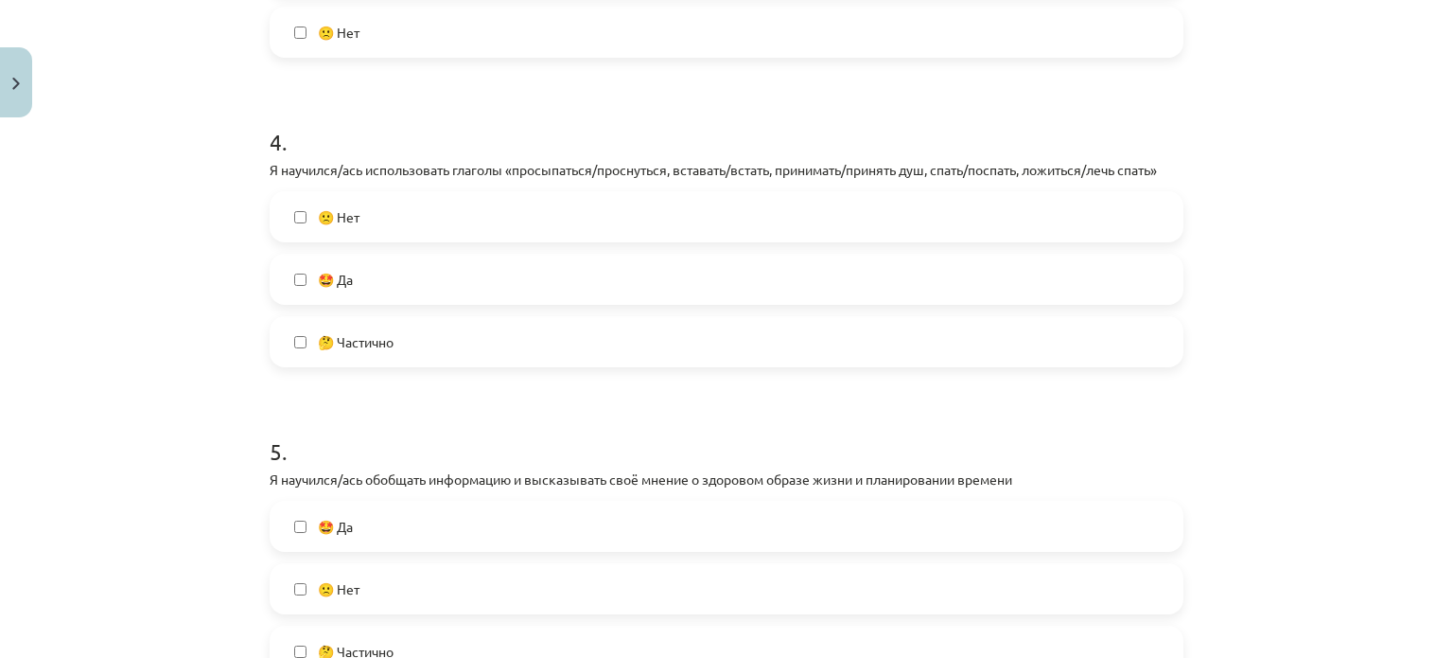
click at [1309, 417] on div "Mācību tēma: Krievu valodas b1 - 11. klases 1.ieskaites mācību materiāls #14 🤔 …" at bounding box center [726, 329] width 1453 height 658
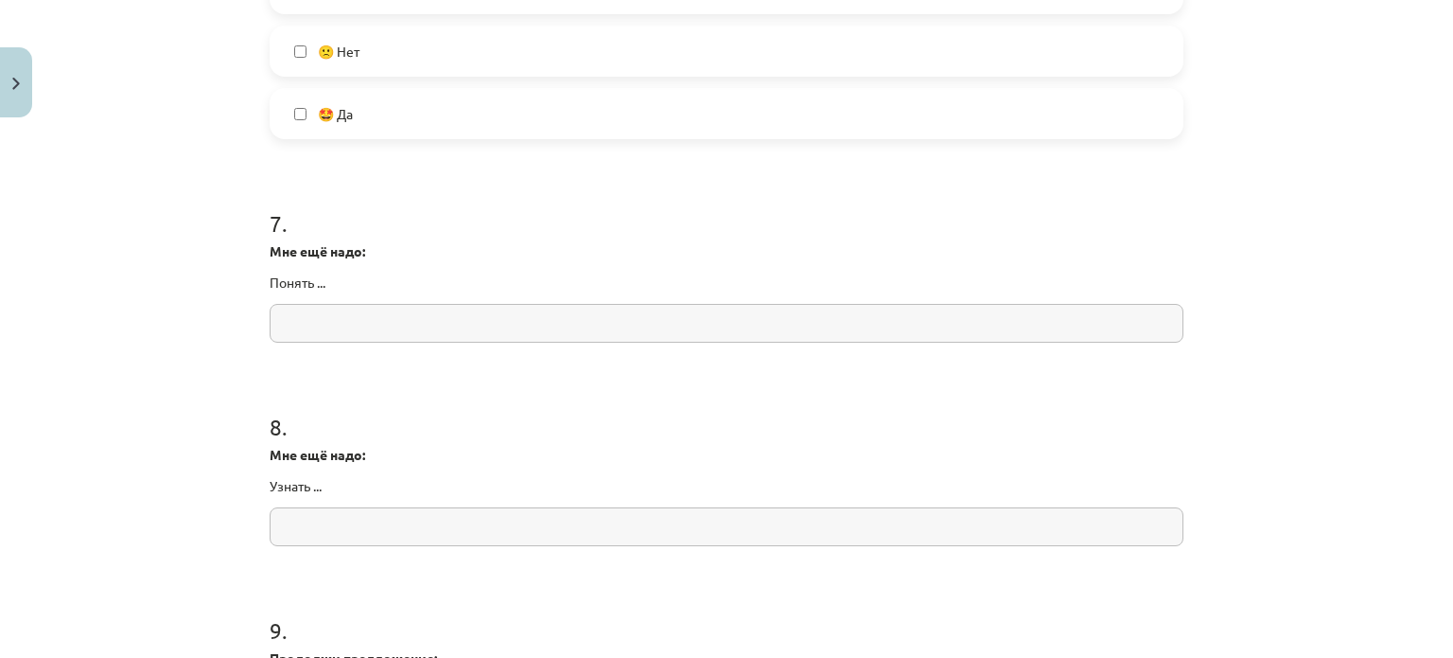
scroll to position [2060, 0]
click at [408, 324] on input "text" at bounding box center [727, 319] width 914 height 39
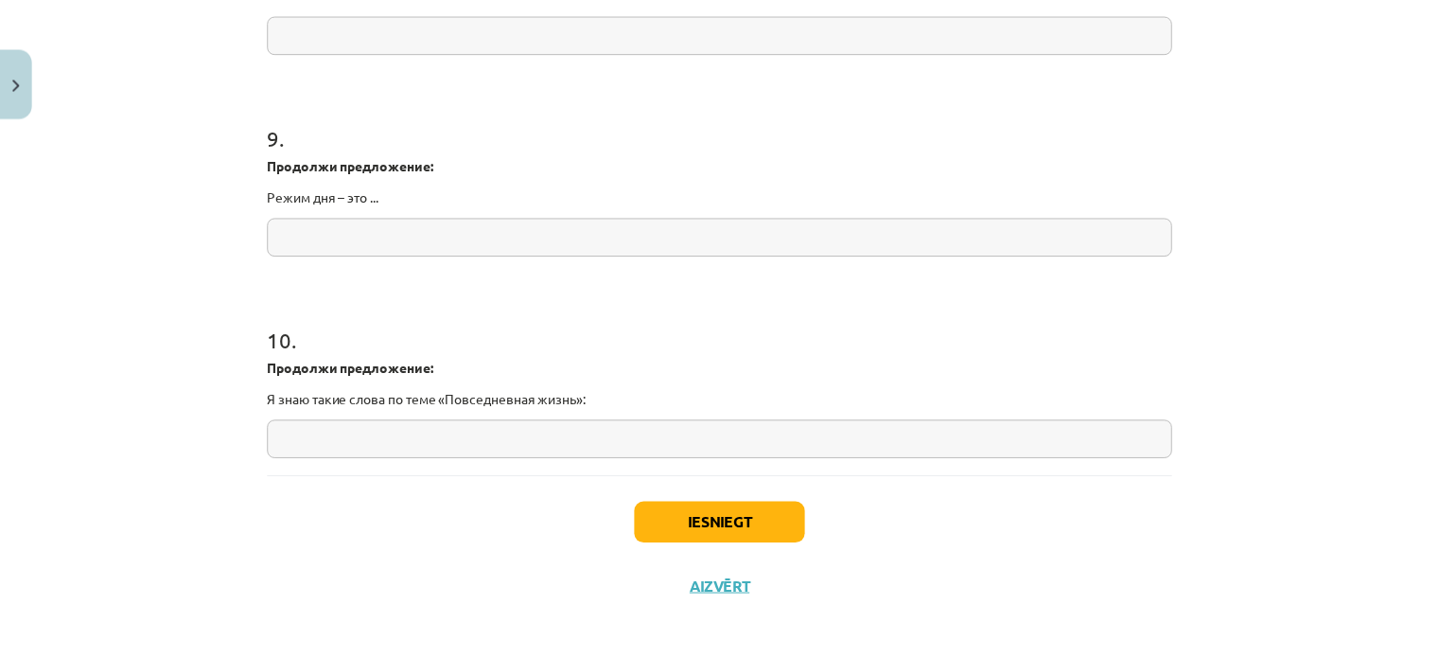
scroll to position [2558, 0]
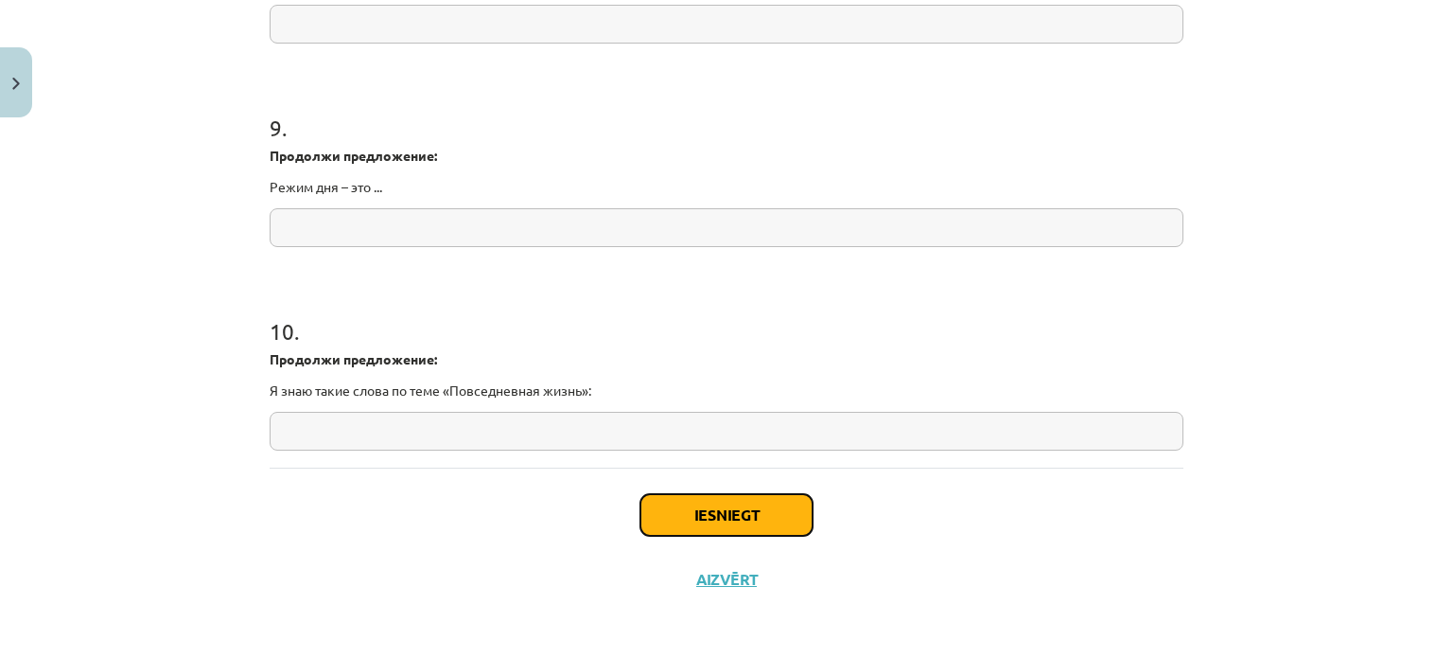
click at [710, 521] on button "Iesniegt" at bounding box center [726, 515] width 172 height 42
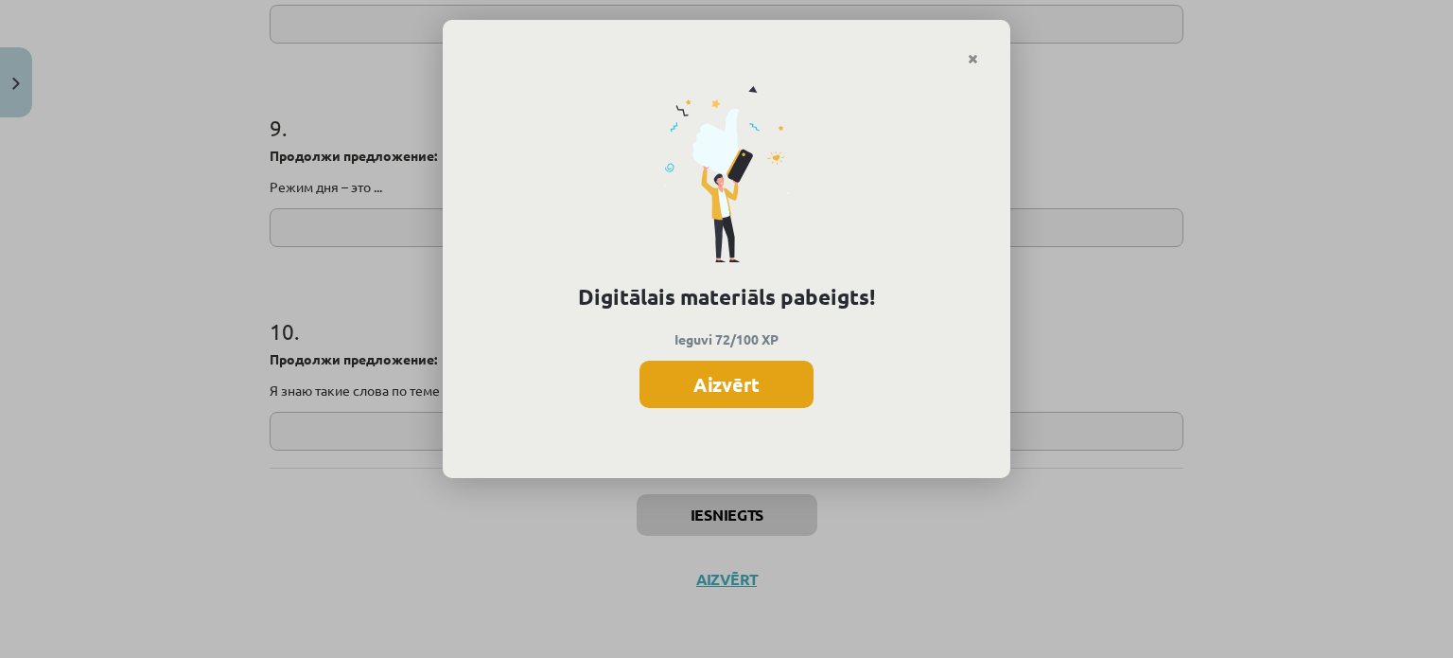
click at [746, 383] on button "Aizvērt" at bounding box center [727, 383] width 174 height 47
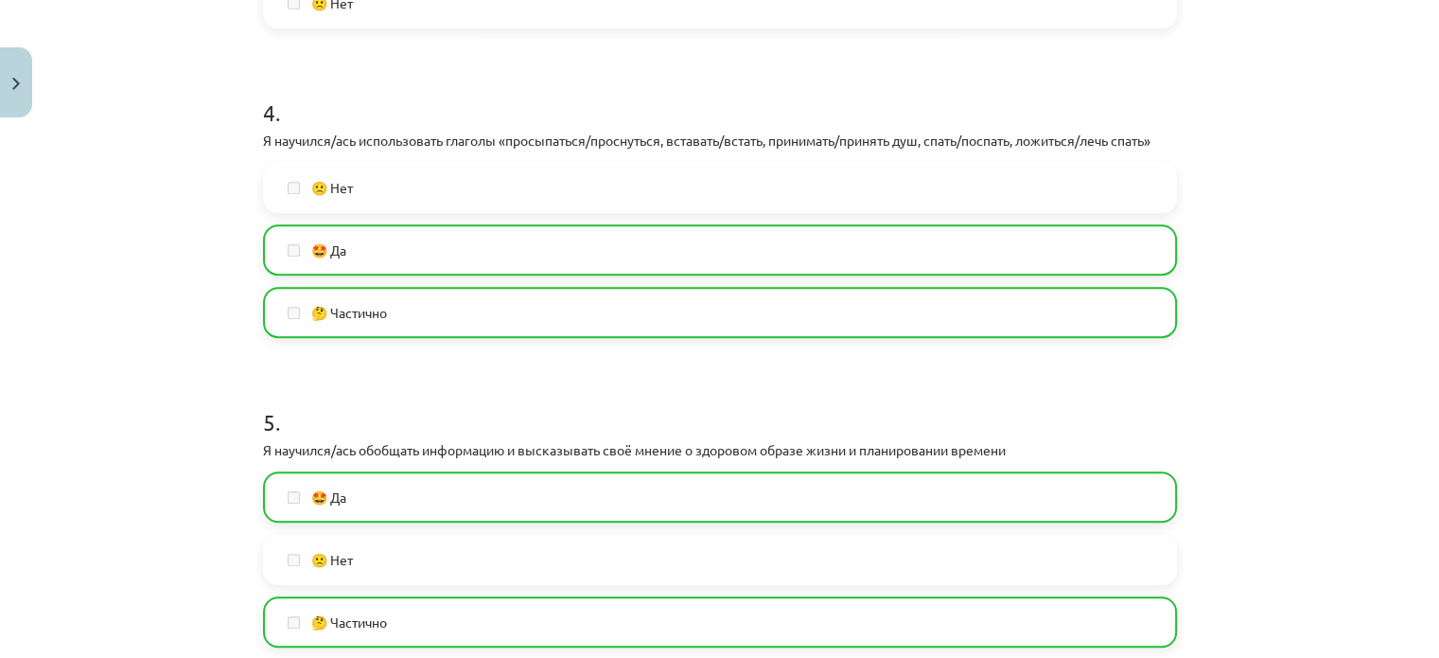
scroll to position [1230, 0]
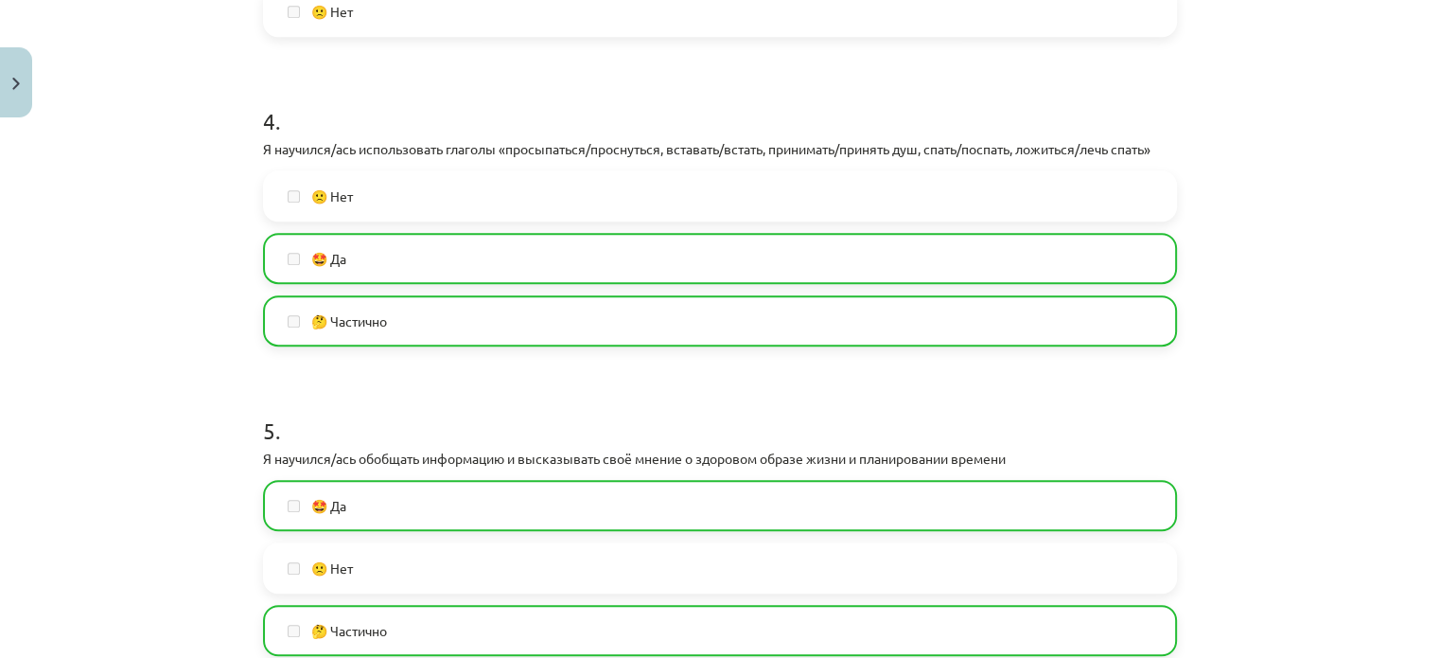
click at [729, 276] on label "🤩 Да" at bounding box center [720, 258] width 910 height 47
click at [742, 260] on label "🤩 Да" at bounding box center [720, 258] width 910 height 47
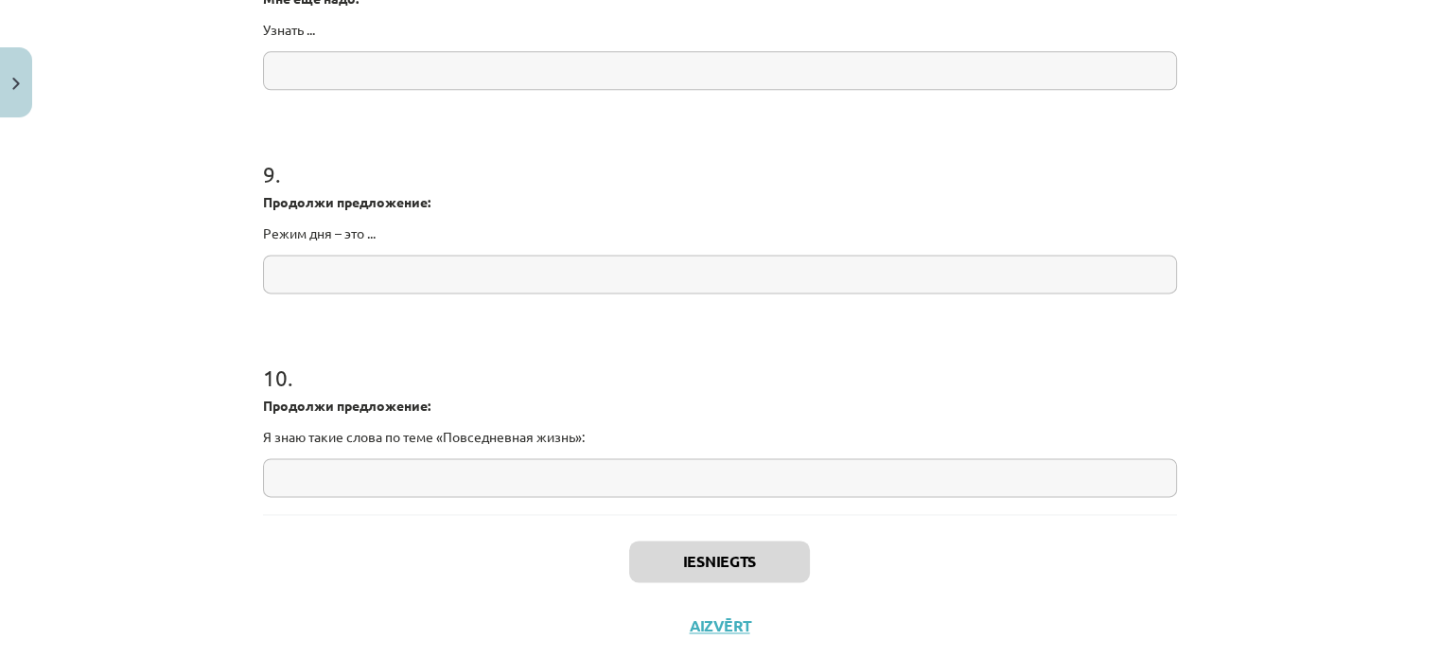
scroll to position [2558, 0]
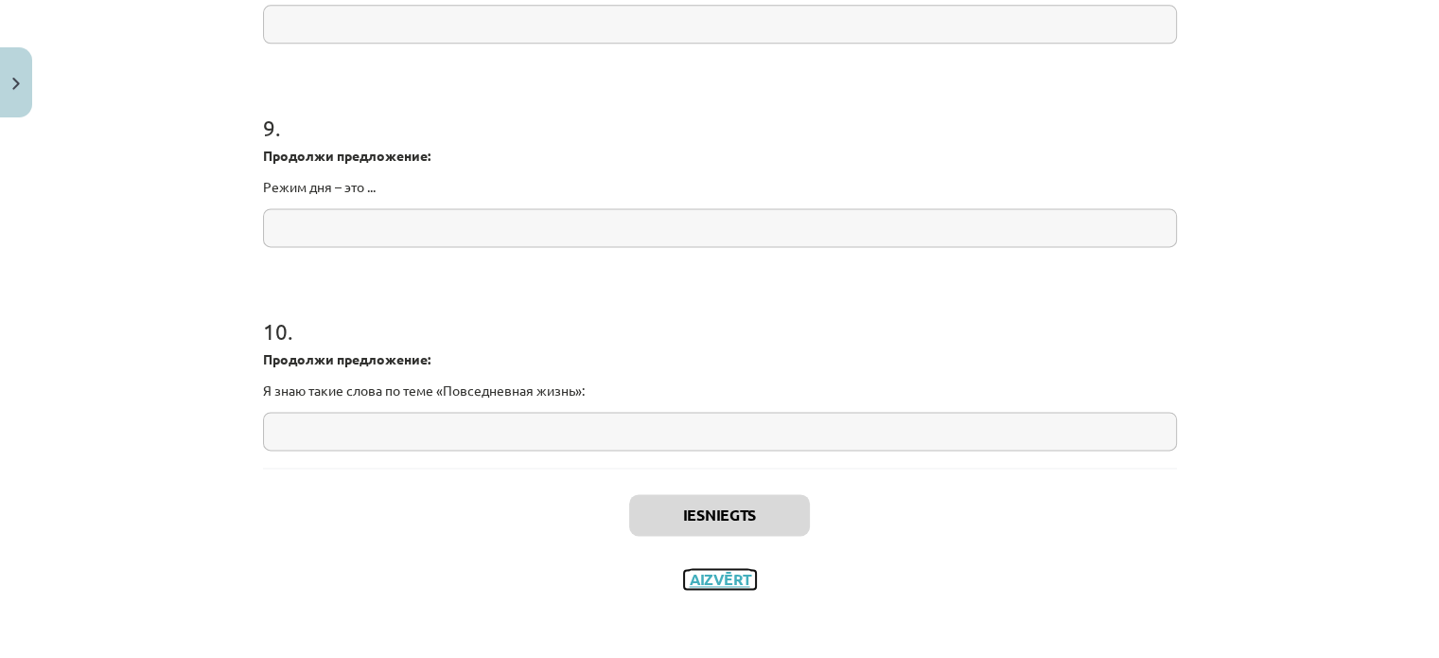
click at [728, 580] on button "Aizvērt" at bounding box center [720, 579] width 72 height 19
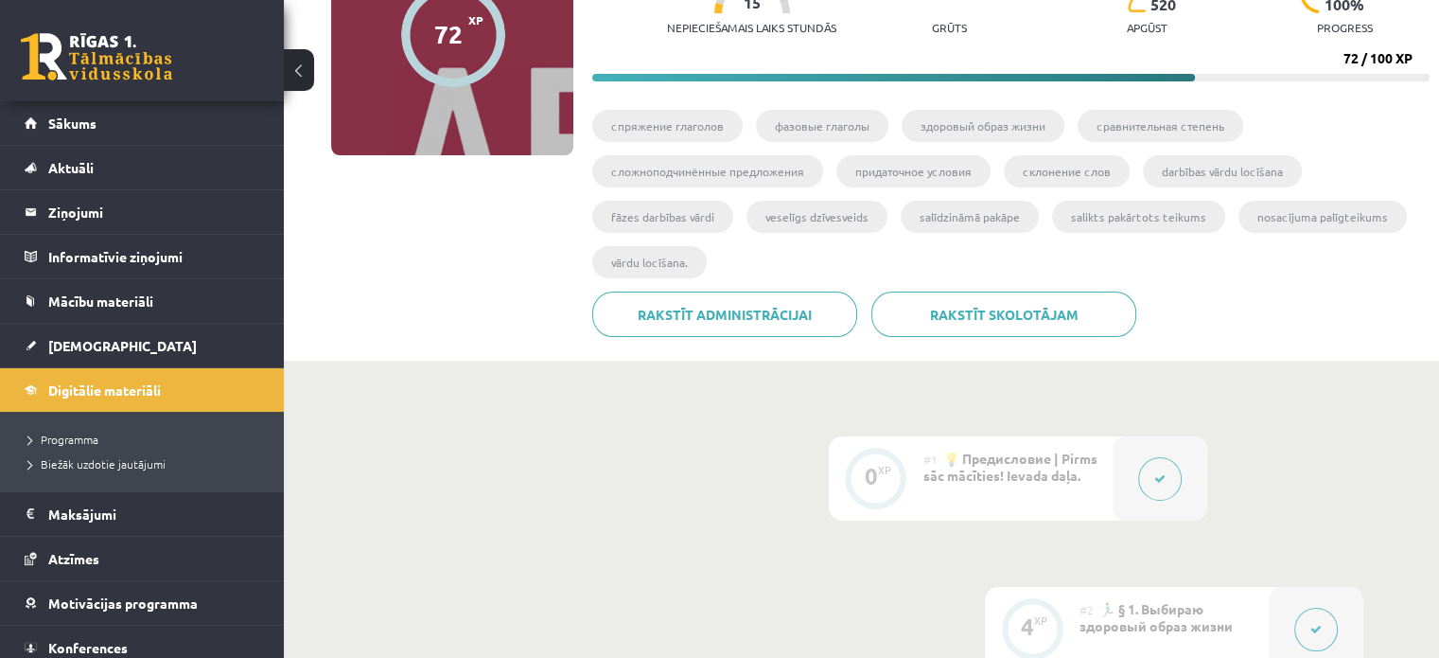
scroll to position [0, 0]
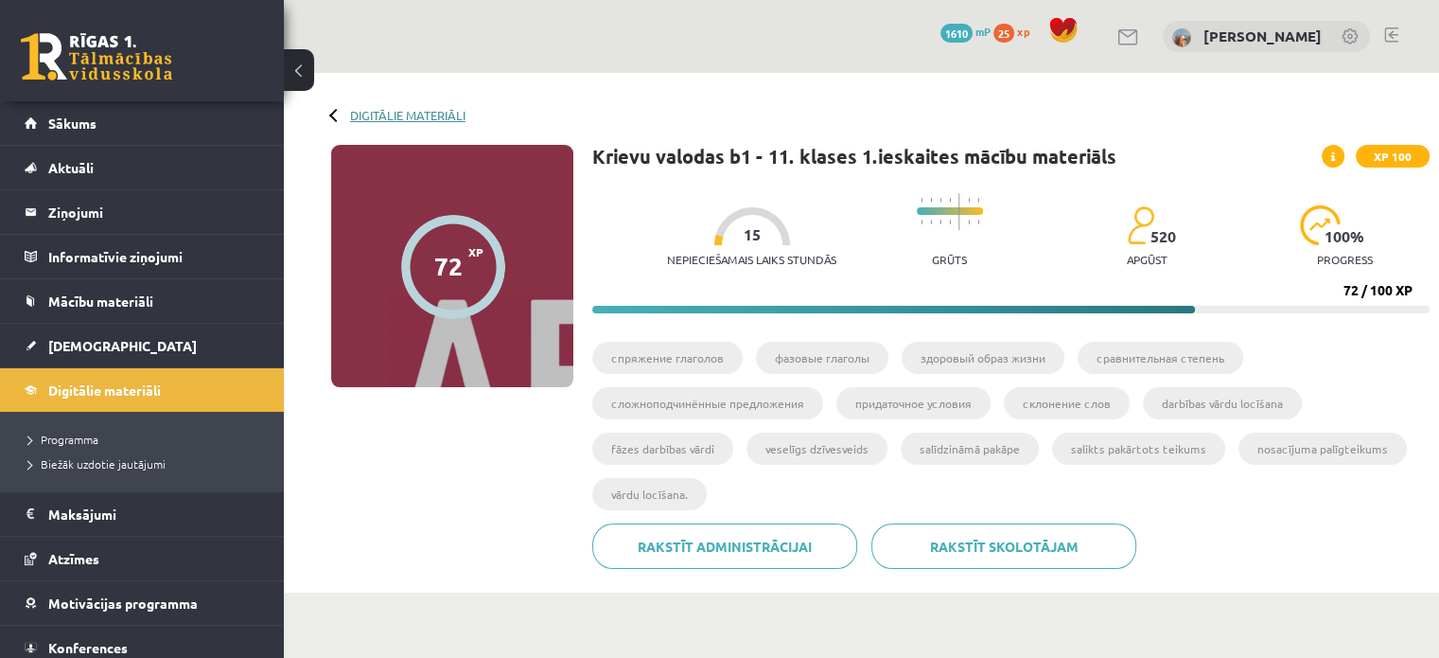
click at [435, 116] on link "Digitālie materiāli" at bounding box center [407, 115] width 115 height 14
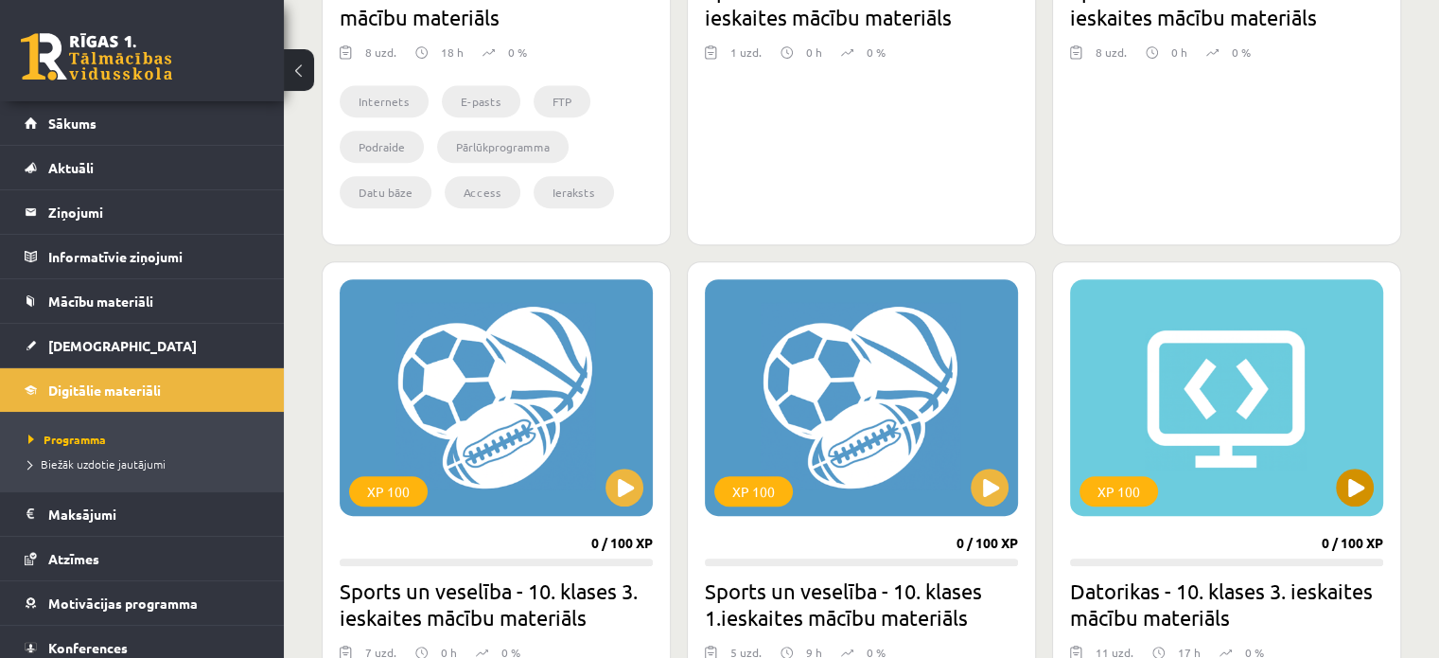
scroll to position [783, 0]
